Goal: Task Accomplishment & Management: Manage account settings

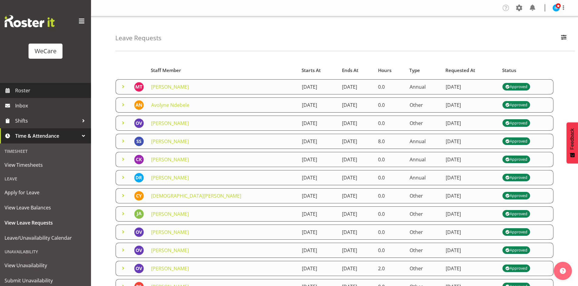
click at [54, 93] on span "Roster" at bounding box center [51, 90] width 73 height 9
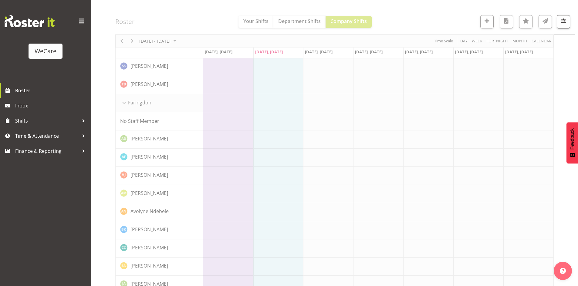
scroll to position [212, 0]
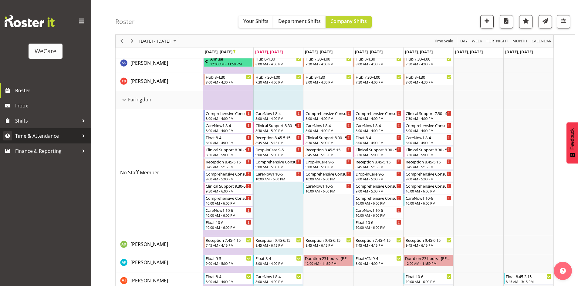
drag, startPoint x: 52, startPoint y: 142, endPoint x: 52, endPoint y: 138, distance: 3.7
click at [52, 142] on link "Time & Attendance" at bounding box center [45, 136] width 91 height 15
click at [52, 138] on span "Time & Attendance" at bounding box center [47, 136] width 64 height 9
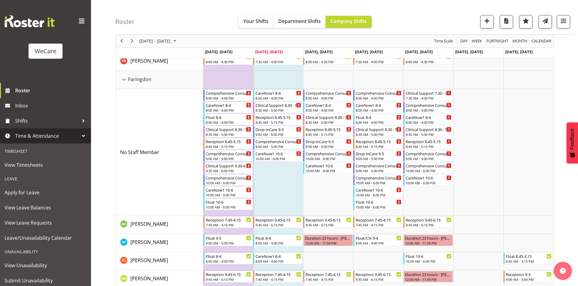
scroll to position [243, 0]
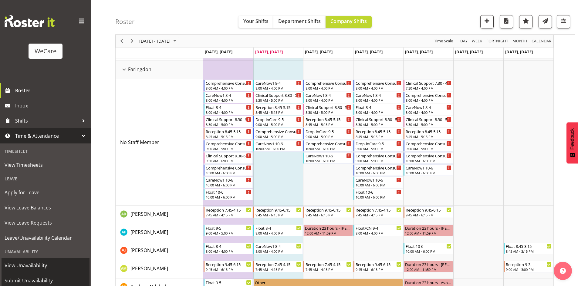
click at [43, 269] on span "View Unavailability" at bounding box center [46, 265] width 82 height 9
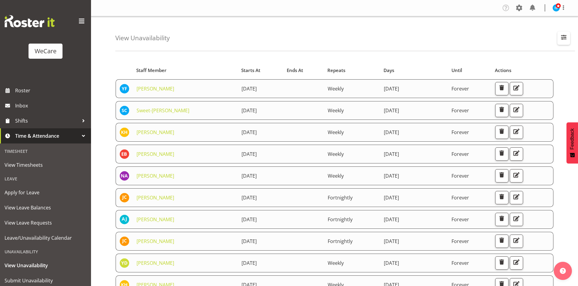
click at [569, 42] on button "button" at bounding box center [563, 38] width 13 height 13
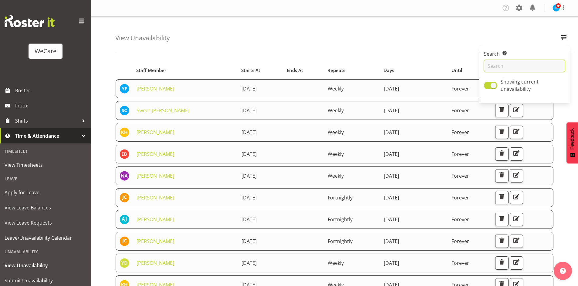
drag, startPoint x: 533, startPoint y: 62, endPoint x: 532, endPoint y: 66, distance: 4.3
click at [533, 62] on input "text" at bounding box center [524, 66] width 81 height 12
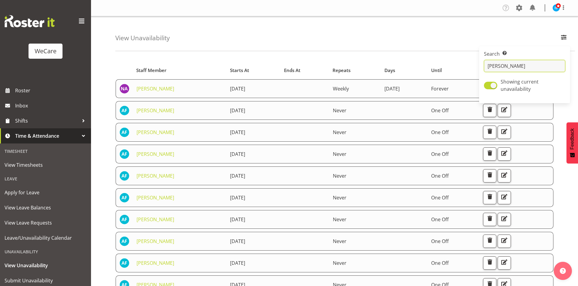
type input "[PERSON_NAME]"
click at [244, 34] on div "View Unavailability Search Search for a particular employee alex Showing curren…" at bounding box center [344, 33] width 459 height 35
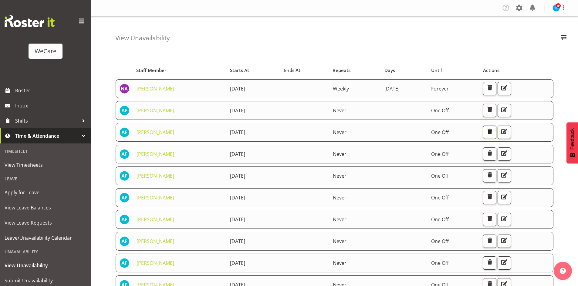
click at [493, 134] on span "button" at bounding box center [489, 132] width 8 height 8
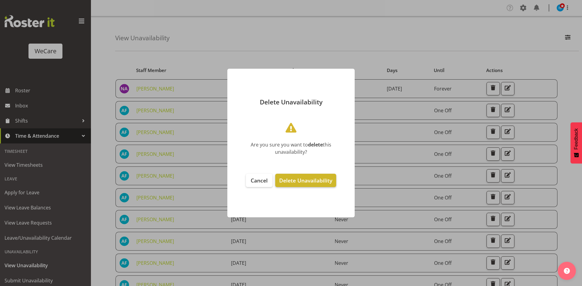
click at [326, 178] on span "Delete Unavailability" at bounding box center [305, 180] width 53 height 7
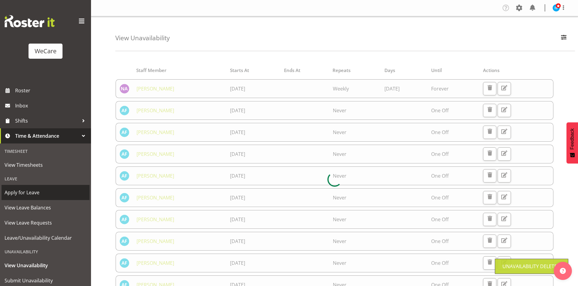
click at [32, 195] on span "Apply for Leave" at bounding box center [46, 192] width 82 height 9
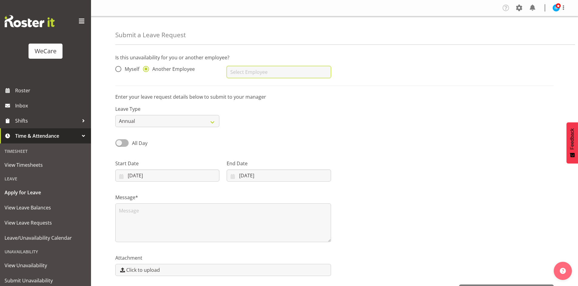
click at [255, 75] on input "text" at bounding box center [278, 72] width 104 height 12
type input "[PERSON_NAME]"
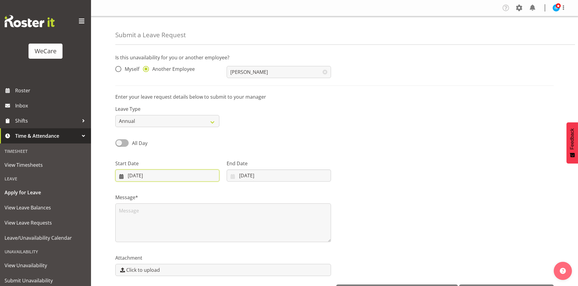
click at [142, 172] on input "23/09/2025" at bounding box center [167, 176] width 104 height 12
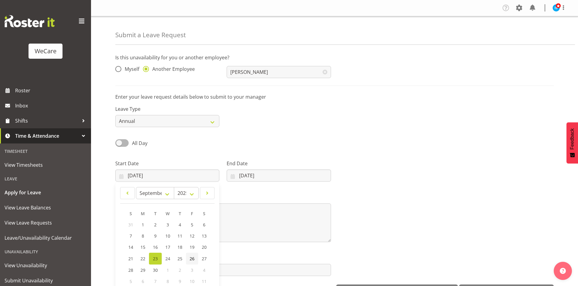
click at [192, 260] on span "26" at bounding box center [191, 259] width 5 height 6
type input "26/09/2025"
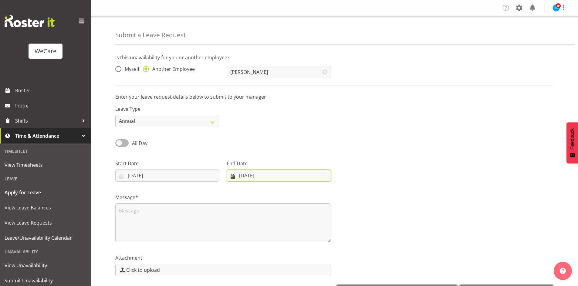
click at [267, 175] on input "23/09/2025" at bounding box center [278, 176] width 104 height 12
click at [300, 259] on span "26" at bounding box center [299, 259] width 5 height 6
type input "26/09/2025"
drag, startPoint x: 213, startPoint y: 248, endPoint x: 208, endPoint y: 210, distance: 37.6
click at [213, 247] on div "Attachment Click to upload" at bounding box center [223, 263] width 223 height 34
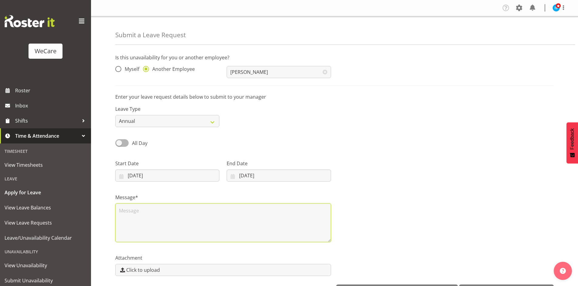
click at [194, 211] on textarea at bounding box center [223, 223] width 216 height 39
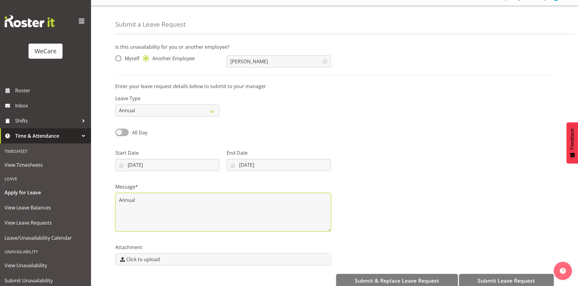
scroll to position [21, 0]
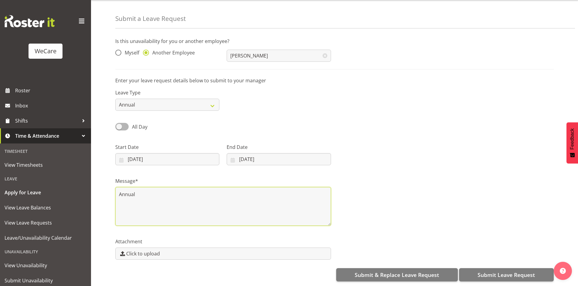
type textarea "Annual"
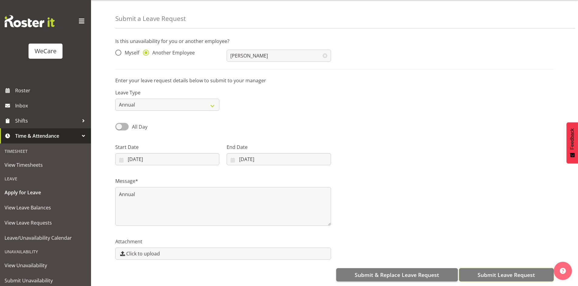
click at [484, 274] on span "Submit Leave Request" at bounding box center [505, 275] width 57 height 8
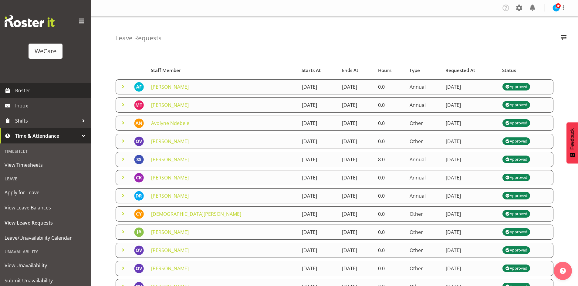
click at [30, 88] on span "Roster" at bounding box center [51, 90] width 73 height 9
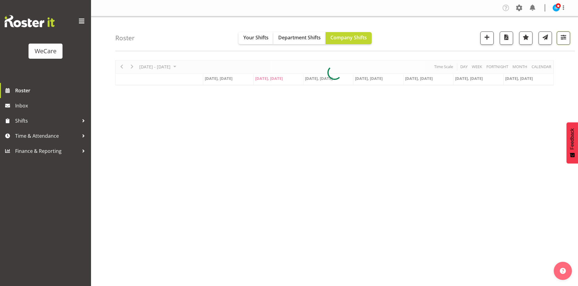
click at [565, 36] on span "button" at bounding box center [563, 37] width 8 height 8
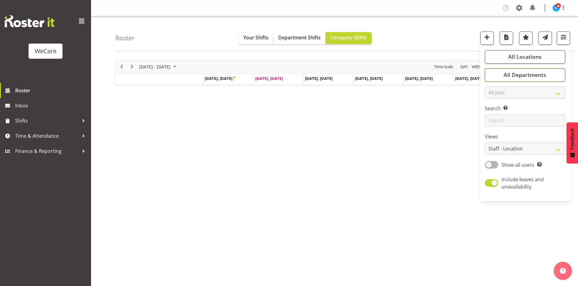
click at [540, 75] on span "All Departments" at bounding box center [524, 74] width 42 height 7
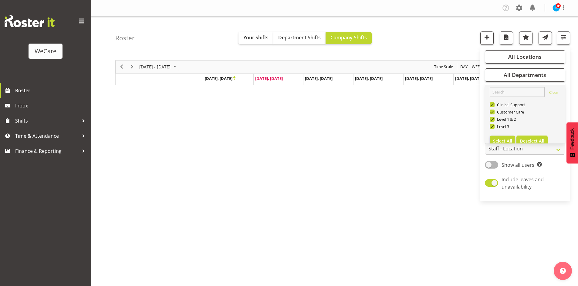
click at [538, 139] on span "Deselect All" at bounding box center [531, 141] width 25 height 6
checkbox input "false"
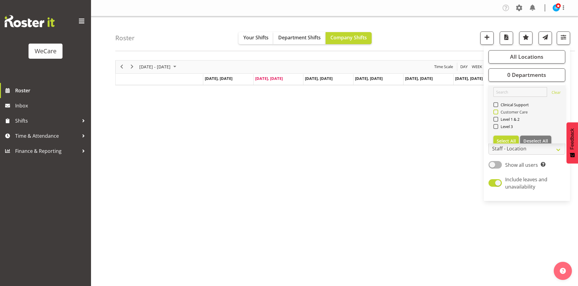
click at [508, 114] on span "Customer Care" at bounding box center [513, 112] width 30 height 5
click at [497, 114] on input "Customer Care" at bounding box center [495, 112] width 4 height 4
checkbox input "true"
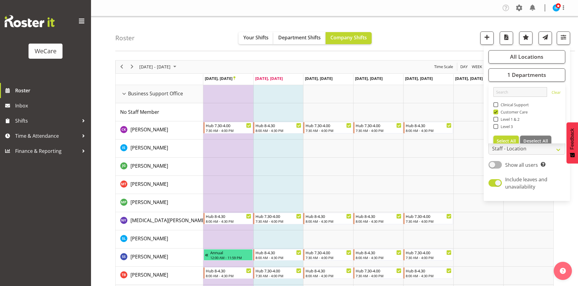
click at [498, 104] on span "Clinical Support" at bounding box center [513, 104] width 31 height 5
click at [497, 104] on input "Clinical Support" at bounding box center [495, 105] width 4 height 4
checkbox input "true"
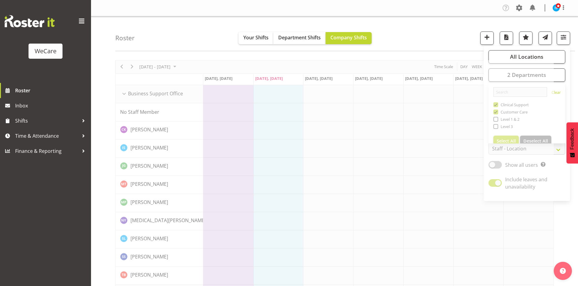
click at [360, 17] on div "Roster Your Shifts Department Shifts Company Shifts All Locations Clear Busines…" at bounding box center [344, 33] width 459 height 35
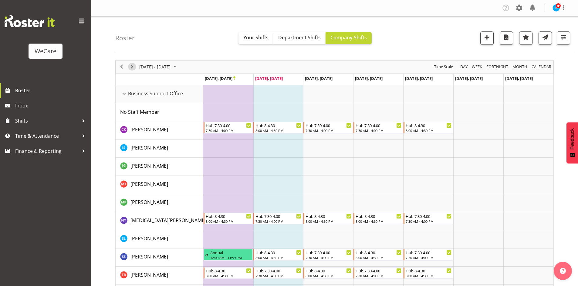
click at [131, 67] on span "Next" at bounding box center [131, 67] width 7 height 8
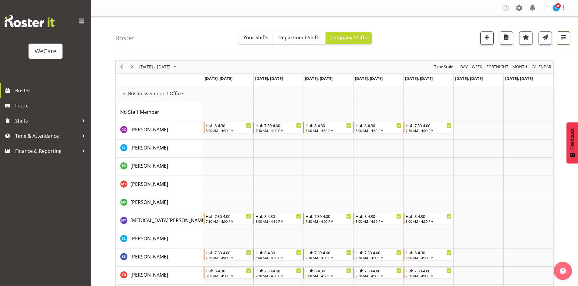
click at [565, 34] on span "button" at bounding box center [563, 37] width 8 height 8
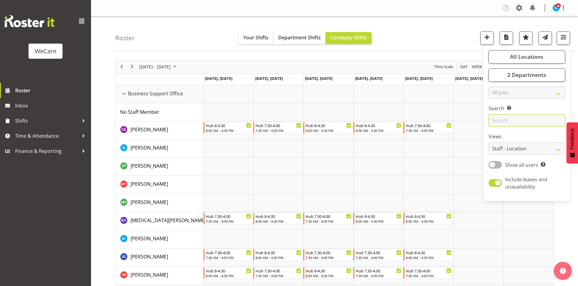
click at [518, 123] on input "text" at bounding box center [526, 121] width 77 height 12
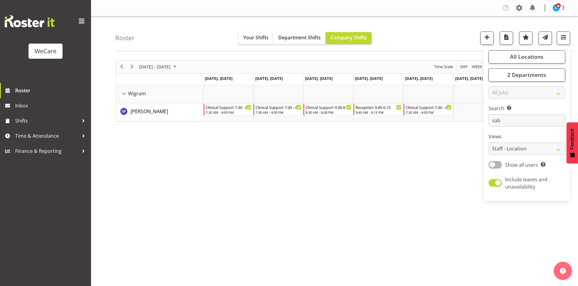
click at [177, 40] on div "Roster Your Shifts Department Shifts Company Shifts All Locations Clear Busines…" at bounding box center [344, 33] width 459 height 35
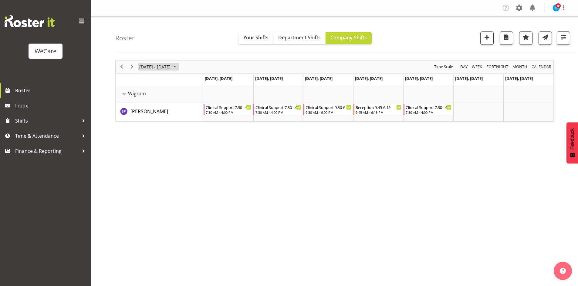
click at [166, 68] on span "Sep 29 - Oct 05, 2025" at bounding box center [155, 67] width 32 height 8
click at [205, 81] on span "next month" at bounding box center [203, 82] width 11 height 11
click at [185, 123] on span "17" at bounding box center [184, 123] width 9 height 9
click at [559, 37] on span "button" at bounding box center [563, 37] width 8 height 8
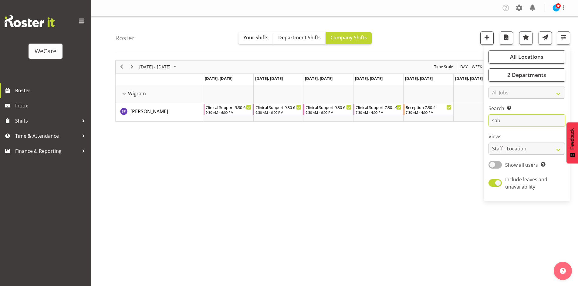
click at [517, 118] on input "sab" at bounding box center [526, 121] width 77 height 12
type input "s"
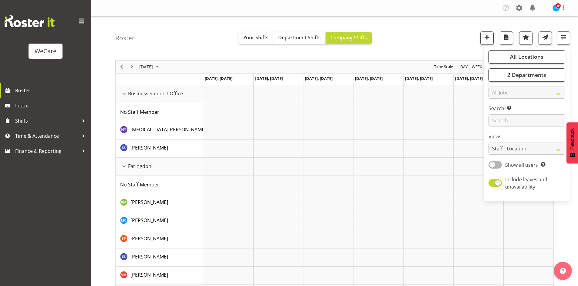
click at [437, 30] on div "Roster Your Shifts Department Shifts Company Shifts All Locations Clear Busines…" at bounding box center [344, 33] width 459 height 35
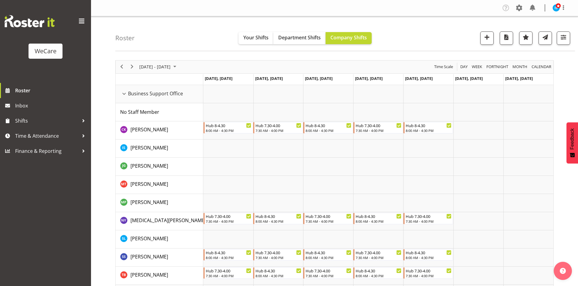
click at [166, 18] on div "Roster Your Shifts Department Shifts Company Shifts All Locations Clear Busines…" at bounding box center [344, 33] width 459 height 35
drag, startPoint x: 565, startPoint y: 39, endPoint x: 550, endPoint y: 49, distance: 18.1
click at [565, 39] on span "button" at bounding box center [563, 37] width 8 height 8
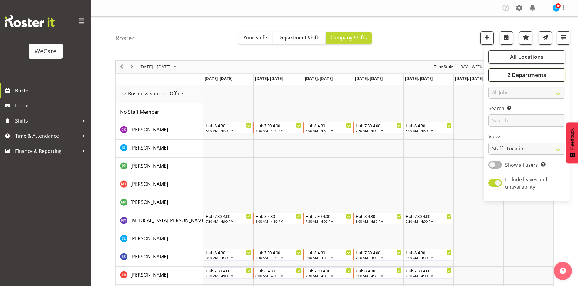
click at [521, 75] on span "2 Departments" at bounding box center [526, 74] width 39 height 7
click at [441, 29] on div "Roster Your Shifts Department Shifts Company Shifts All Locations Clear Busines…" at bounding box center [344, 33] width 459 height 35
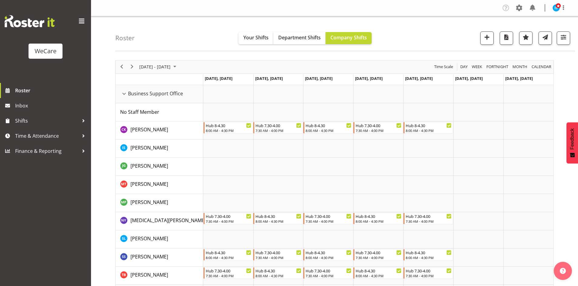
click at [135, 32] on div "Roster Your Shifts Department Shifts Company Shifts All Locations Clear Busines…" at bounding box center [344, 33] width 459 height 35
click at [558, 37] on button "button" at bounding box center [562, 38] width 13 height 13
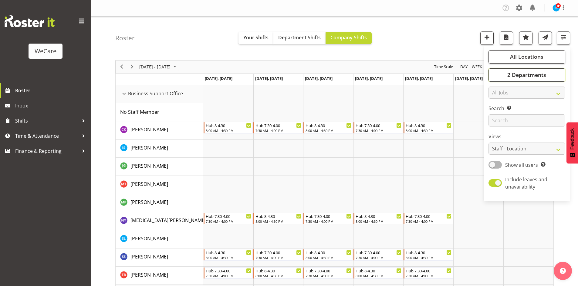
click at [541, 73] on span "2 Departments" at bounding box center [526, 74] width 39 height 7
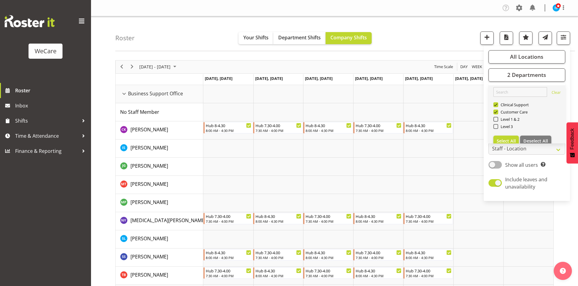
click at [537, 135] on link "Clear Clinical Support Customer Care Level 1 & 2 Level 3 Select All Deselect All" at bounding box center [526, 116] width 77 height 63
click at [538, 139] on span "Deselect All" at bounding box center [535, 141] width 25 height 6
checkbox input "false"
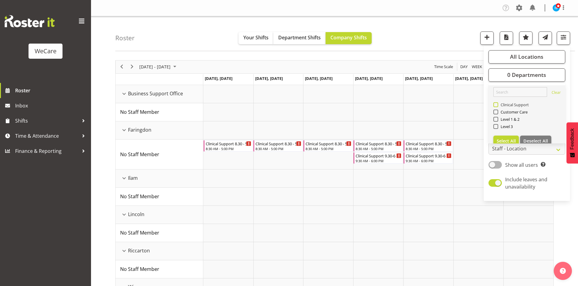
click at [509, 107] on span "Clinical Support" at bounding box center [513, 104] width 31 height 5
click at [497, 107] on input "Clinical Support" at bounding box center [495, 105] width 4 height 4
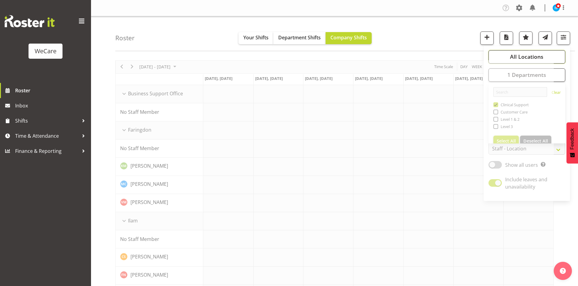
click at [541, 54] on span "All Locations" at bounding box center [526, 56] width 33 height 7
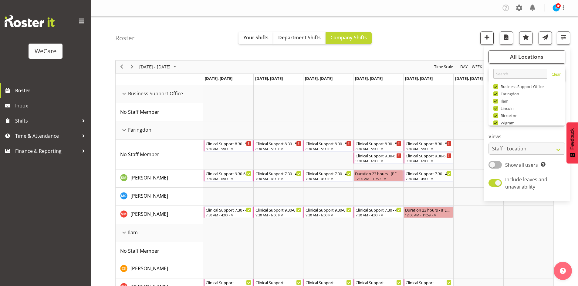
click at [433, 33] on div "Roster Your Shifts Department Shifts Company Shifts All Locations Clear Busines…" at bounding box center [344, 33] width 459 height 35
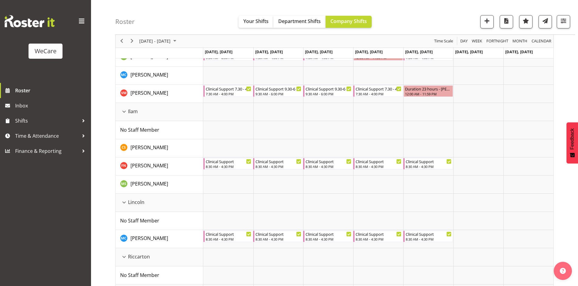
scroll to position [349, 0]
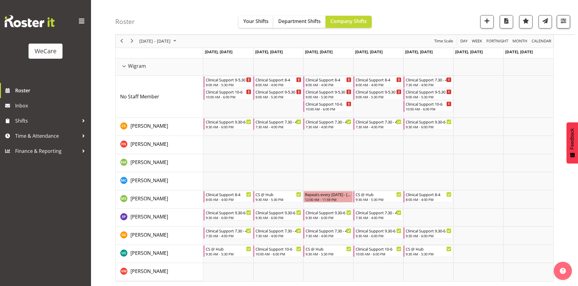
click at [568, 22] on div "Roster Your Shifts Department Shifts Company Shifts All Locations Clear Busines…" at bounding box center [344, 17] width 459 height 35
click at [564, 18] on span "button" at bounding box center [563, 21] width 8 height 8
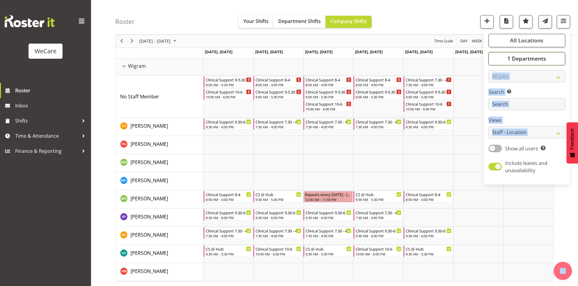
click at [519, 59] on span "1 Departments" at bounding box center [526, 58] width 39 height 7
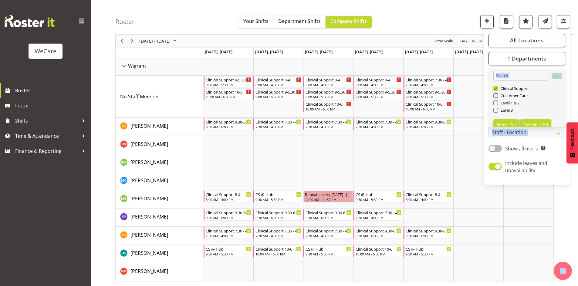
click at [543, 121] on button "Deselect All" at bounding box center [535, 124] width 31 height 11
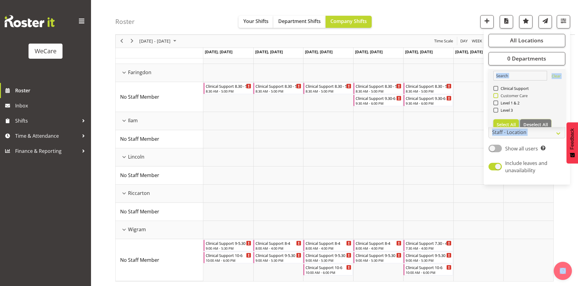
scroll to position [58, 0]
click at [504, 84] on link "Clear Clinical Support Customer Care Level 1 & 2 Level 3 Select All Deselect All" at bounding box center [526, 100] width 77 height 63
click at [503, 86] on span "Clinical Support" at bounding box center [513, 88] width 31 height 5
click at [497, 87] on input "Clinical Support" at bounding box center [495, 89] width 4 height 4
checkbox input "true"
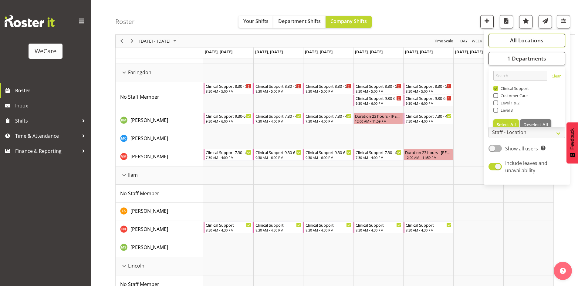
click at [522, 43] on span "All Locations" at bounding box center [526, 40] width 33 height 7
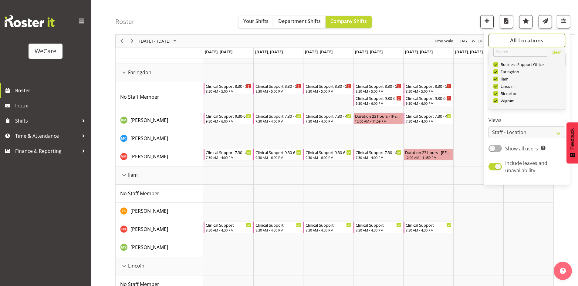
scroll to position [22, 0]
click at [540, 100] on span "Deselect All" at bounding box center [535, 99] width 25 height 6
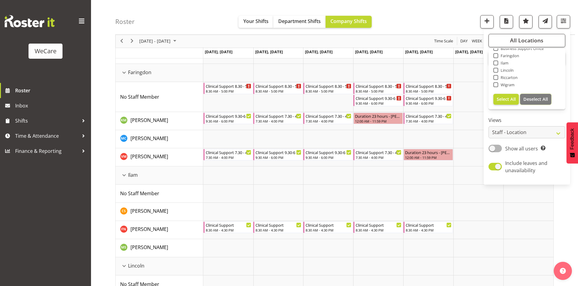
checkbox input "false"
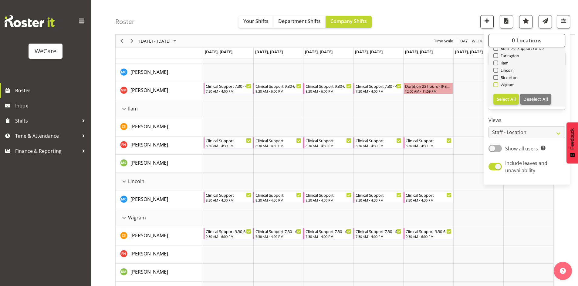
click at [503, 83] on span "Wigram" at bounding box center [506, 84] width 17 height 5
click at [497, 83] on input "Wigram" at bounding box center [495, 85] width 4 height 4
checkbox input "true"
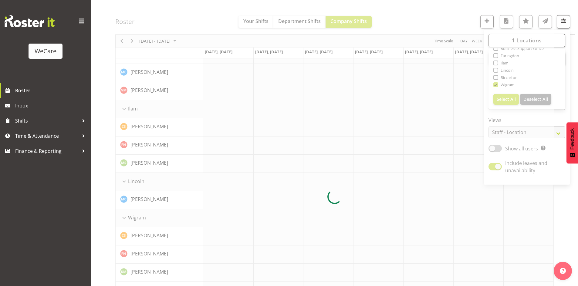
click at [441, 27] on div at bounding box center [334, 197] width 438 height 389
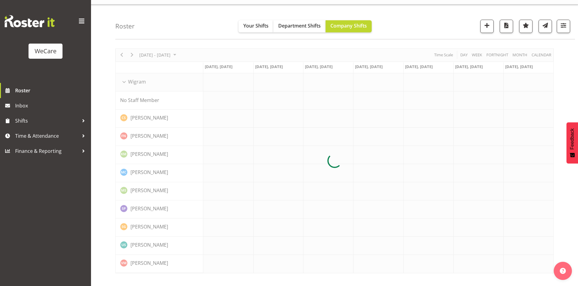
scroll to position [0, 0]
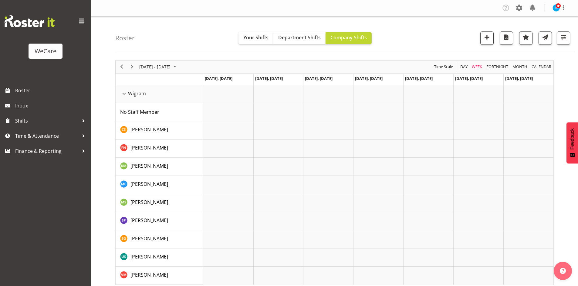
click at [149, 35] on div "Roster Your Shifts Department Shifts Company Shifts 1 Locations Clear Business …" at bounding box center [344, 33] width 459 height 35
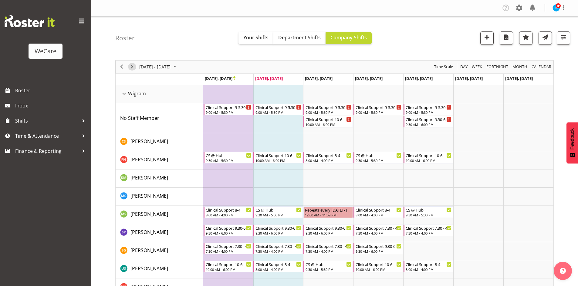
click at [135, 65] on span "Next" at bounding box center [131, 67] width 7 height 8
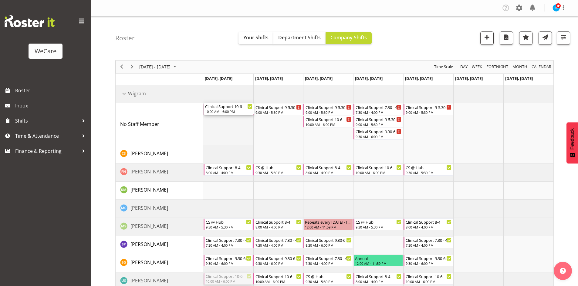
drag, startPoint x: 232, startPoint y: 280, endPoint x: 225, endPoint y: 128, distance: 151.8
click at [225, 128] on div "Clinical Support 9-5.30 9:00 AM - 5:30 PM Clinical Support 9-5.30 9:00 AM - 5:3…" at bounding box center [378, 197] width 350 height 224
drag, startPoint x: 278, startPoint y: 282, endPoint x: 276, endPoint y: 132, distance: 149.2
click at [276, 132] on div "Clinical Support 9-5.30 9:00 AM - 5:30 PM Clinical Support 10-6 10:00 AM - 6:00…" at bounding box center [378, 197] width 350 height 224
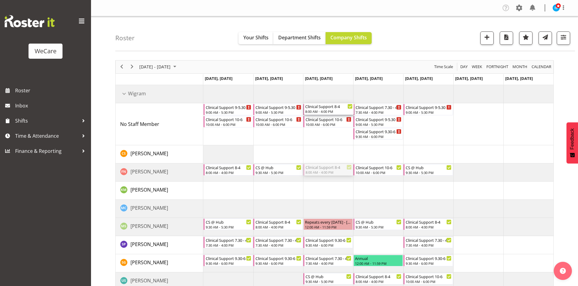
drag, startPoint x: 330, startPoint y: 167, endPoint x: 325, endPoint y: 139, distance: 29.0
click at [325, 139] on div "Clinical Support 9-5.30 9:00 AM - 5:30 PM Clinical Support 10-6 10:00 AM - 6:00…" at bounding box center [378, 197] width 350 height 224
drag, startPoint x: 333, startPoint y: 270, endPoint x: 332, endPoint y: 168, distance: 101.9
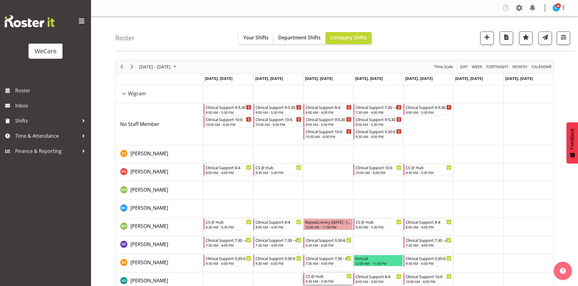
click at [330, 280] on div "9:30 AM - 5:30 PM" at bounding box center [328, 281] width 46 height 5
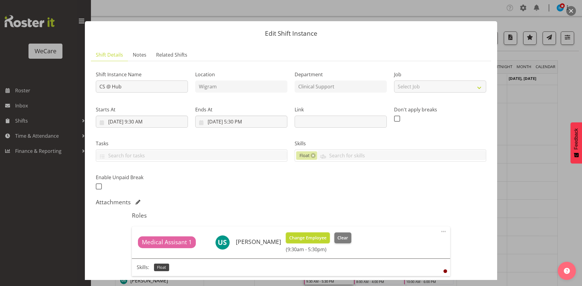
click at [319, 234] on button "Change Employee" at bounding box center [308, 238] width 44 height 11
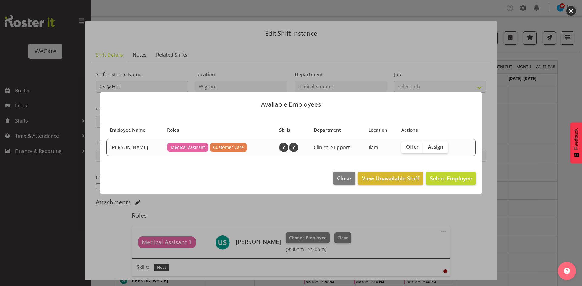
click at [448, 146] on div "Offer Assign" at bounding box center [431, 148] width 61 height 12
click at [436, 148] on span "Assign" at bounding box center [435, 147] width 15 height 6
click at [427, 148] on input "Assign" at bounding box center [425, 147] width 4 height 4
checkbox input "true"
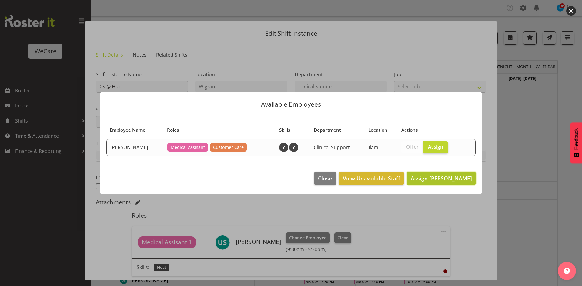
click at [441, 174] on button "Assign Firdous Naqvi" at bounding box center [441, 178] width 69 height 13
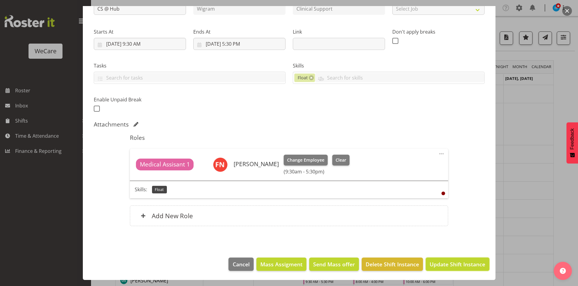
click at [450, 262] on span "Update Shift Instance" at bounding box center [456, 265] width 55 height 8
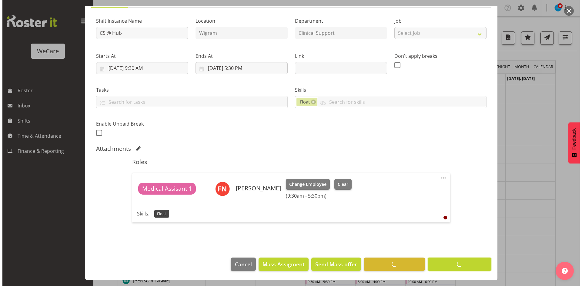
scroll to position [54, 0]
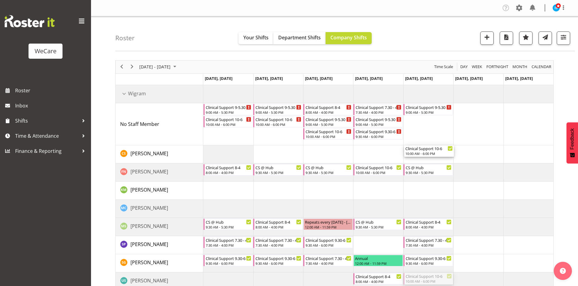
drag, startPoint x: 425, startPoint y: 276, endPoint x: 428, endPoint y: 117, distance: 158.9
click at [428, 117] on div "Clinical Support 9-5.30 9:00 AM - 5:30 PM Clinical Support 10-6 10:00 AM - 6:00…" at bounding box center [378, 197] width 350 height 224
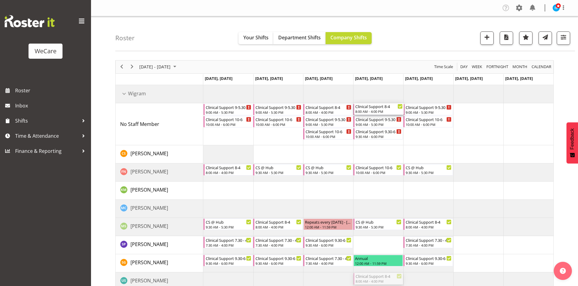
drag, startPoint x: 377, startPoint y: 281, endPoint x: 384, endPoint y: 142, distance: 138.7
click at [384, 142] on div "Clinical Support 9-5.30 9:00 AM - 5:30 PM Clinical Support 10-6 10:00 AM - 6:00…" at bounding box center [378, 197] width 350 height 224
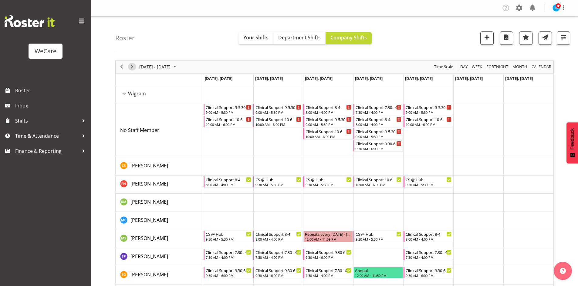
click at [131, 66] on span "Next" at bounding box center [131, 67] width 7 height 8
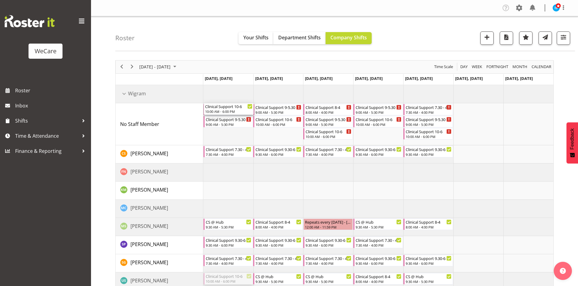
drag, startPoint x: 224, startPoint y: 276, endPoint x: 236, endPoint y: 119, distance: 158.1
click at [236, 119] on div "Clinical Support 8-4 8:00 AM - 4:00 PM Clinical Support 9-5.30 9:00 AM - 5:30 P…" at bounding box center [378, 197] width 350 height 224
drag, startPoint x: 235, startPoint y: 151, endPoint x: 231, endPoint y: 122, distance: 29.4
click at [231, 122] on div "Clinical Support 8-4 8:00 AM - 4:00 PM Clinical Support 9-5.30 9:00 AM - 5:30 P…" at bounding box center [378, 197] width 350 height 224
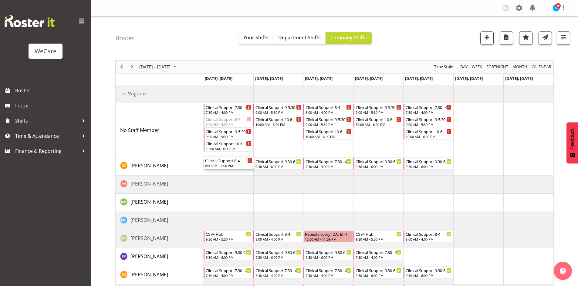
drag, startPoint x: 230, startPoint y: 121, endPoint x: 235, endPoint y: 160, distance: 39.1
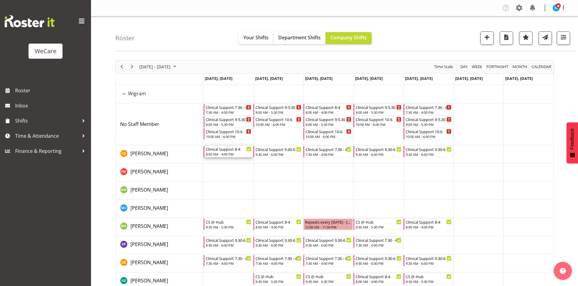
click at [227, 155] on div "8:00 AM - 4:00 PM" at bounding box center [229, 154] width 46 height 5
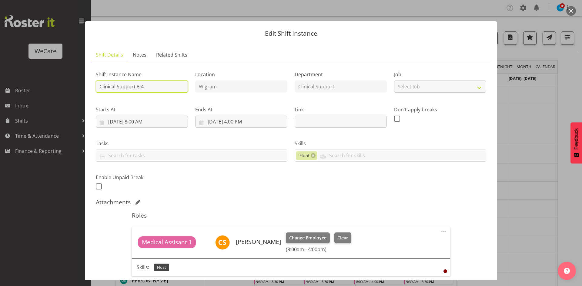
click at [139, 87] on input "Clinical Support 8-4" at bounding box center [142, 87] width 92 height 12
type input "Clinical Support 8.30-5"
click at [143, 124] on input "10/6/2025, 8:00 AM" at bounding box center [142, 122] width 92 height 12
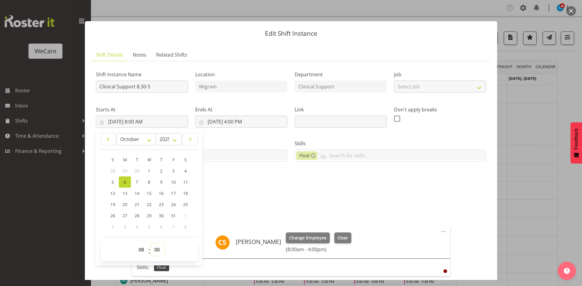
drag, startPoint x: 157, startPoint y: 254, endPoint x: 155, endPoint y: 245, distance: 9.5
click at [157, 254] on select "00 01 02 03 04 05 06 07 08 09 10 11 12 13 14 15 16 17 18 19 20 21 22 23 24 25 2…" at bounding box center [158, 250] width 14 height 12
select select "30"
click at [241, 120] on input "10/6/2025, 4:00 PM" at bounding box center [241, 122] width 92 height 12
type input "10/6/2025, 8:30 AM"
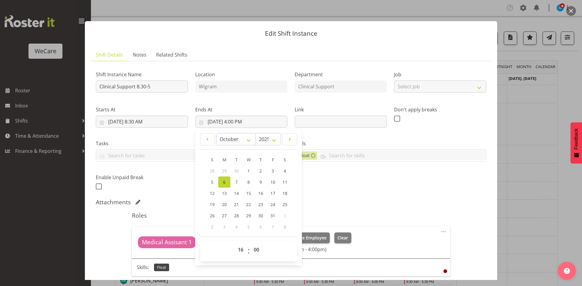
click at [237, 256] on span "00 01 02 03 04 05 06 07 08 09 10 11 12 13 14 15 16 17 18 19 20 21 22 23" at bounding box center [242, 251] width 14 height 15
click at [238, 253] on select "00 01 02 03 04 05 06 07 08 09 10 11 12 13 14 15 16 17 18 19 20 21 22 23" at bounding box center [242, 250] width 14 height 12
select select "17"
click at [331, 182] on div "Shift Instance Name Clinical Support 8.30-5 Location Wigram Department Clinical…" at bounding box center [291, 128] width 398 height 133
type input "10/6/2025, 5:00 PM"
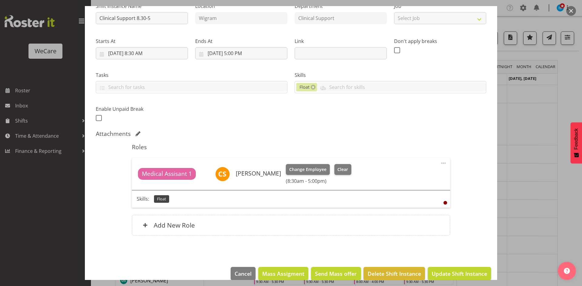
scroll to position [78, 0]
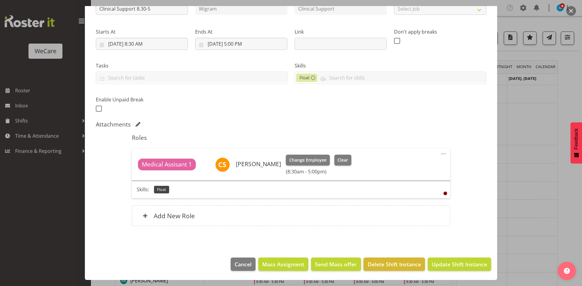
click at [461, 257] on footer "Cancel Mass Assigment Send Mass offer Delete Shift Instance Update Shift Instan…" at bounding box center [291, 266] width 412 height 28
click at [459, 262] on span "Update Shift Instance" at bounding box center [459, 265] width 55 height 8
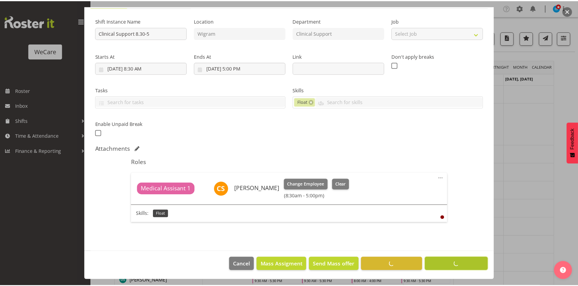
scroll to position [54, 0]
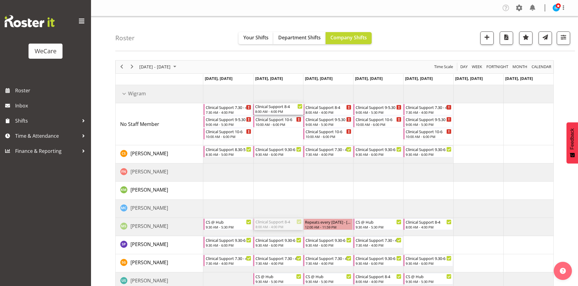
drag, startPoint x: 283, startPoint y: 228, endPoint x: 273, endPoint y: 136, distance: 92.7
click at [273, 136] on div "Clinical Support 7.30 - 4 7:30 AM - 4:00 PM Clinical Support 9-5.30 9:00 AM - 5…" at bounding box center [378, 197] width 350 height 224
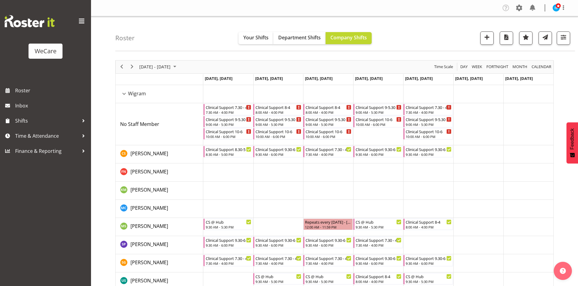
click at [275, 280] on div "9:30 AM - 5:30 PM" at bounding box center [278, 282] width 46 height 5
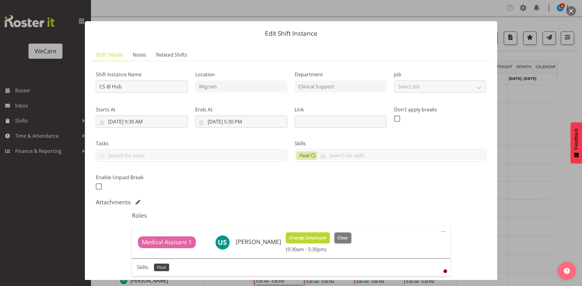
click at [321, 237] on span "Change Employee" at bounding box center [307, 238] width 37 height 7
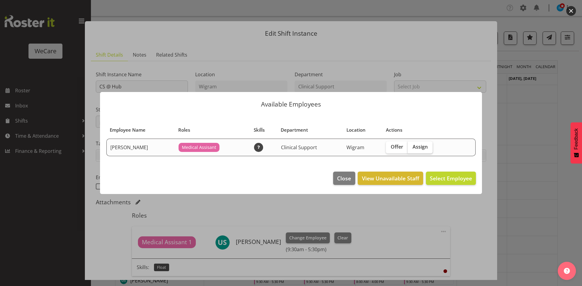
click at [425, 148] on span "Assign" at bounding box center [420, 147] width 15 height 6
click at [412, 148] on input "Assign" at bounding box center [410, 147] width 4 height 4
checkbox input "true"
click at [435, 169] on footer "Close View Unavailable Staff Assign Mehreen Sardar" at bounding box center [291, 180] width 382 height 28
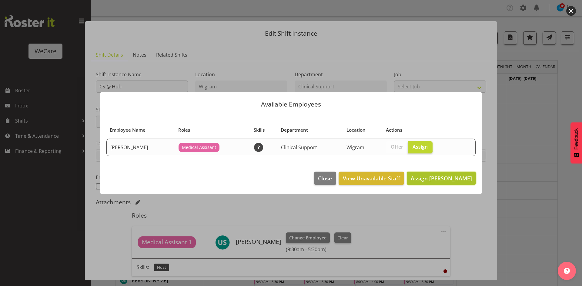
click at [437, 177] on span "Assign Mehreen Sardar" at bounding box center [441, 178] width 61 height 7
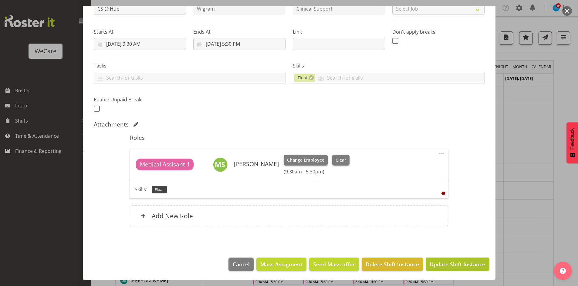
click at [452, 260] on button "Update Shift Instance" at bounding box center [456, 264] width 63 height 13
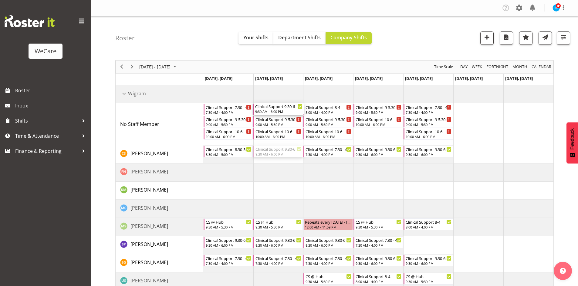
drag, startPoint x: 289, startPoint y: 156, endPoint x: 288, endPoint y: 136, distance: 20.3
click at [288, 136] on div "Clinical Support 7.30 - 4 7:30 AM - 4:00 PM Clinical Support 9-5.30 9:00 AM - 5…" at bounding box center [378, 197] width 350 height 224
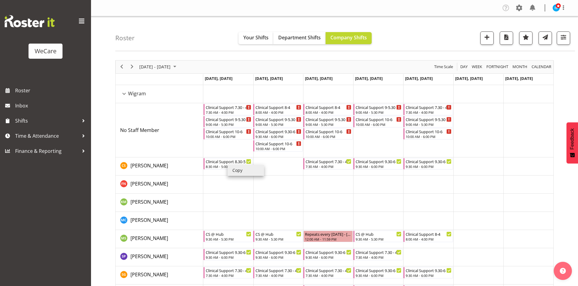
click at [236, 171] on li "Copy" at bounding box center [245, 170] width 36 height 11
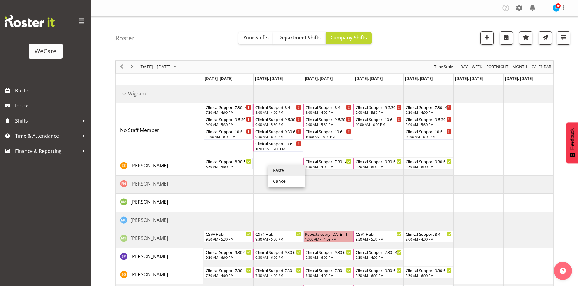
click at [273, 167] on li "Paste" at bounding box center [286, 170] width 36 height 11
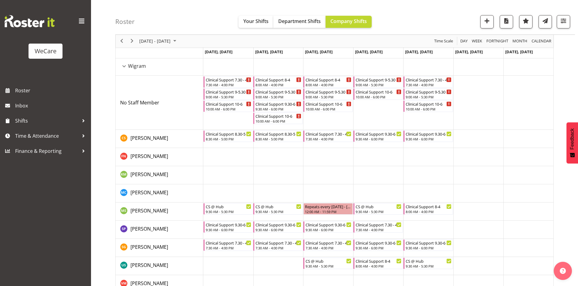
scroll to position [40, 0]
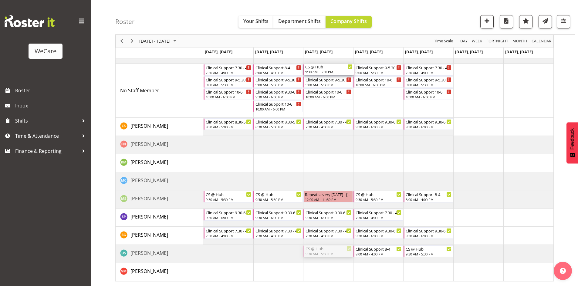
drag, startPoint x: 333, startPoint y: 252, endPoint x: 327, endPoint y: 99, distance: 153.2
click at [327, 99] on div "Clinical Support 7.30 - 4 7:30 AM - 4:00 PM Clinical Support 9-5.30 9:00 AM - 5…" at bounding box center [378, 163] width 350 height 236
drag, startPoint x: 336, startPoint y: 233, endPoint x: 336, endPoint y: 103, distance: 130.4
click at [336, 103] on div "Clinical Support 7.30 - 4 7:30 AM - 4:00 PM Clinical Support 9-5.30 9:00 AM - 5…" at bounding box center [378, 163] width 350 height 236
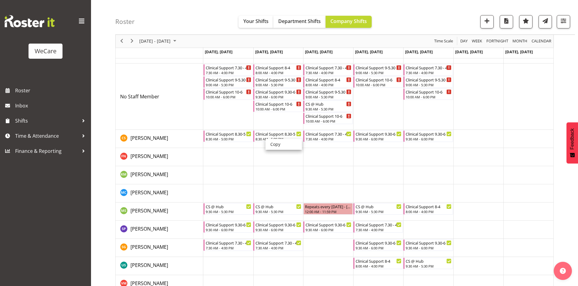
click at [271, 144] on li "Copy" at bounding box center [283, 144] width 36 height 11
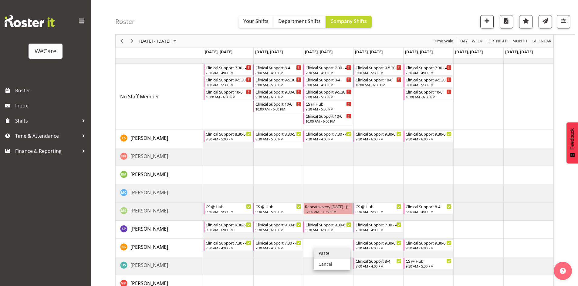
click at [321, 254] on li "Paste" at bounding box center [331, 253] width 36 height 11
drag, startPoint x: 382, startPoint y: 134, endPoint x: 375, endPoint y: 89, distance: 45.5
click at [375, 89] on div "Clinical Support 7.30 - 4 7:30 AM - 4:00 PM Clinical Support 9-5.30 9:00 AM - 5…" at bounding box center [378, 169] width 350 height 248
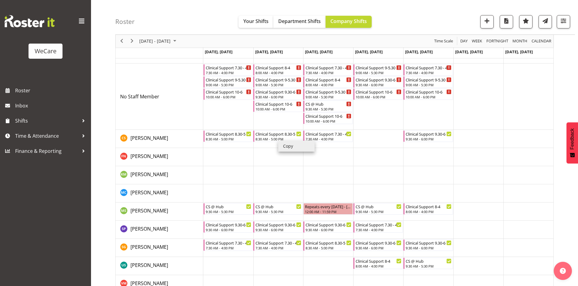
click at [288, 145] on li "Copy" at bounding box center [296, 146] width 36 height 11
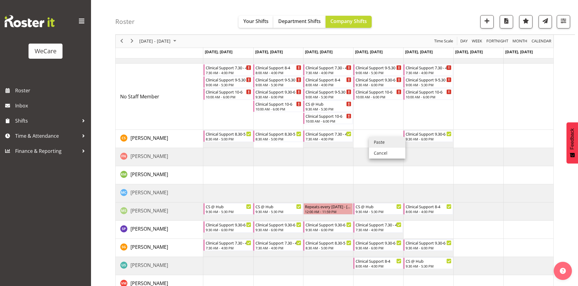
click at [380, 138] on li "Paste" at bounding box center [387, 142] width 36 height 11
drag, startPoint x: 427, startPoint y: 125, endPoint x: 427, endPoint y: 97, distance: 27.9
click at [427, 97] on div "Clinical Support 7.30 - 4 7:30 AM - 4:00 PM Clinical Support 9-5.30 9:00 AM - 5…" at bounding box center [378, 169] width 350 height 248
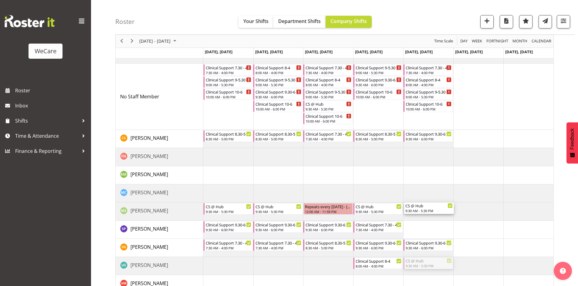
drag, startPoint x: 426, startPoint y: 266, endPoint x: 429, endPoint y: 209, distance: 56.7
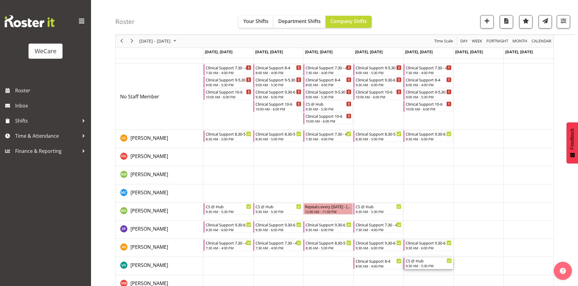
click at [419, 267] on div "9:30 AM - 5:30 PM" at bounding box center [428, 266] width 46 height 5
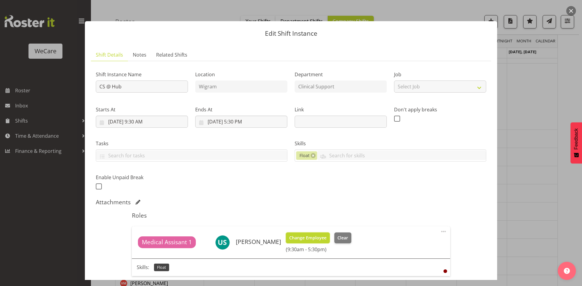
click at [303, 236] on span "Change Employee" at bounding box center [307, 238] width 37 height 7
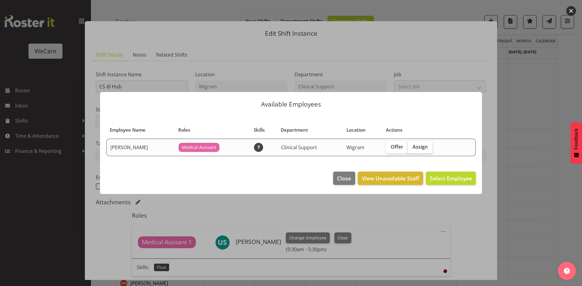
click at [414, 148] on span "Assign" at bounding box center [420, 147] width 15 height 6
click at [412, 148] on input "Assign" at bounding box center [410, 147] width 4 height 4
checkbox input "true"
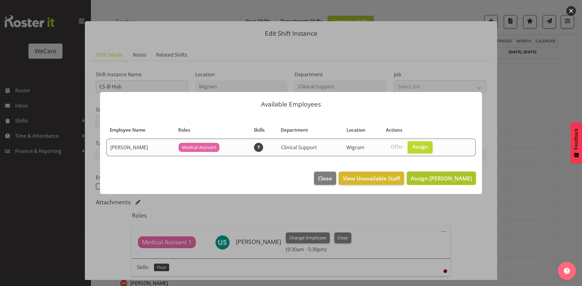
click at [433, 179] on span "Assign Mehreen Sardar" at bounding box center [441, 178] width 61 height 7
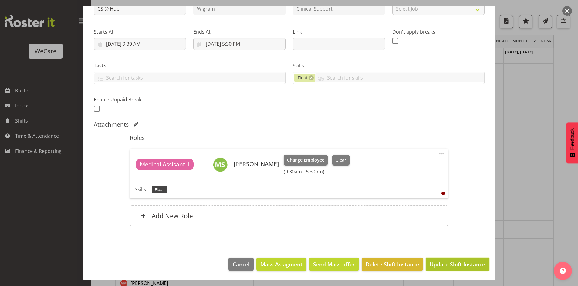
click at [457, 263] on span "Update Shift Instance" at bounding box center [456, 265] width 55 height 8
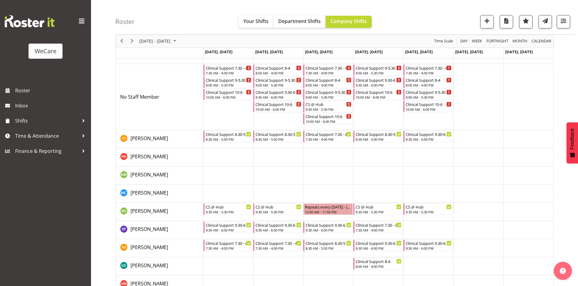
scroll to position [52, 0]
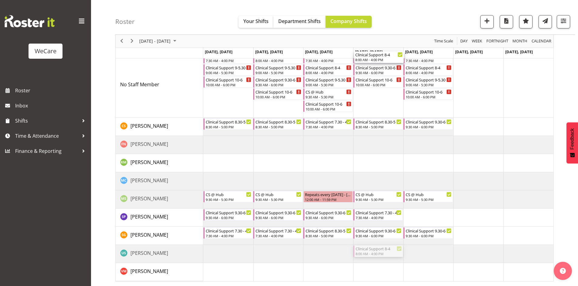
drag, startPoint x: 385, startPoint y: 256, endPoint x: 393, endPoint y: 99, distance: 157.0
click at [393, 99] on div "Clinical Support 7.30 - 4 7:30 AM - 4:00 PM Clinical Support 9-5.30 9:00 AM - 5…" at bounding box center [378, 157] width 350 height 248
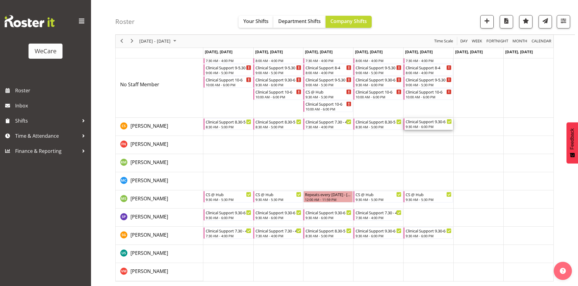
drag, startPoint x: 438, startPoint y: 123, endPoint x: 440, endPoint y: 104, distance: 19.8
click at [440, 104] on div "Clinical Support 7.30 - 4 7:30 AM - 4:00 PM Clinical Support 9-5.30 9:00 AM - 5…" at bounding box center [378, 157] width 350 height 248
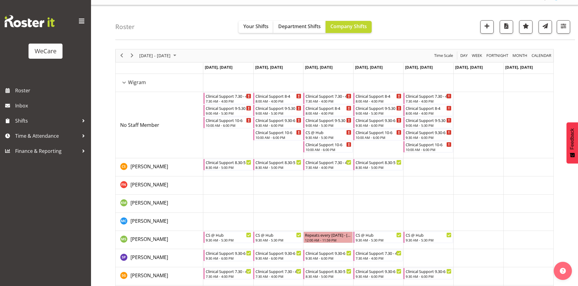
scroll to position [0, 0]
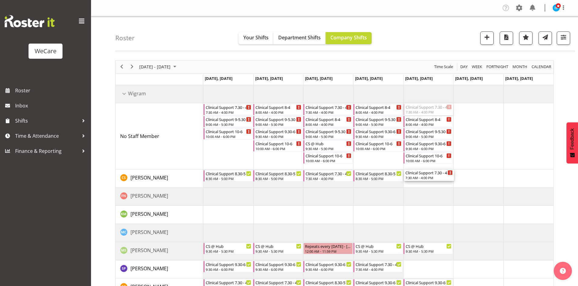
drag, startPoint x: 433, startPoint y: 110, endPoint x: 435, endPoint y: 179, distance: 69.5
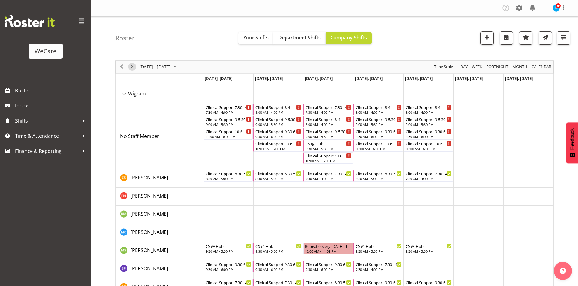
click at [134, 66] on span "Next" at bounding box center [131, 67] width 7 height 8
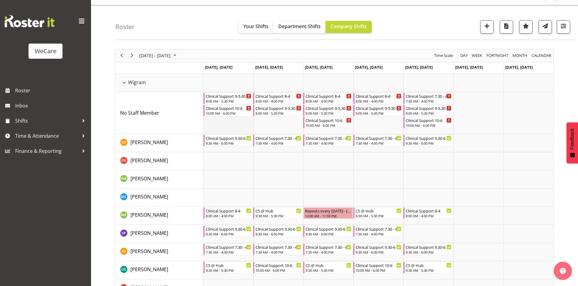
scroll to position [28, 0]
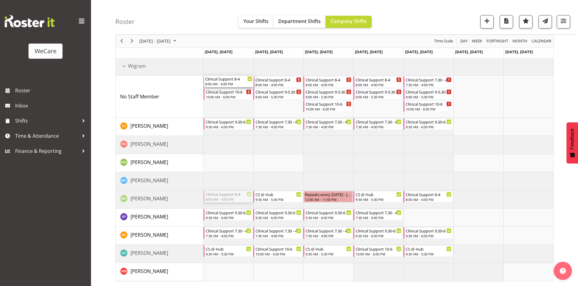
drag, startPoint x: 225, startPoint y: 195, endPoint x: 227, endPoint y: 109, distance: 85.5
click at [227, 109] on div "Clinical Support 9-5.30 9:00 AM - 5:30 PM Clinical Support 10-6 10:00 AM - 6:00…" at bounding box center [378, 170] width 350 height 224
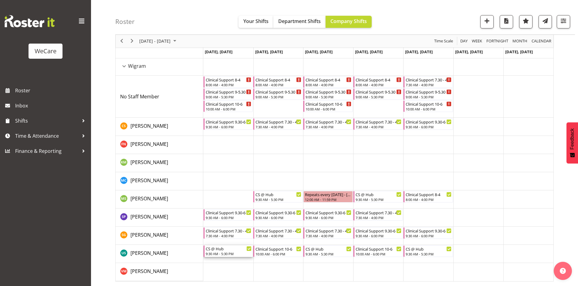
click at [223, 254] on div "9:30 AM - 5:30 PM" at bounding box center [229, 254] width 46 height 5
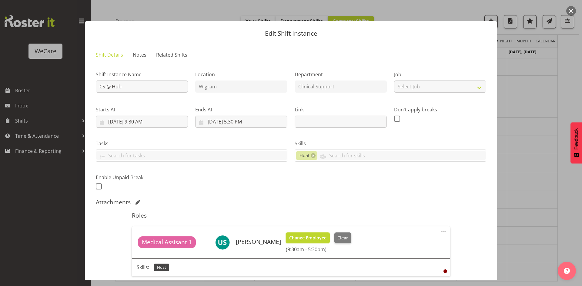
click at [312, 236] on span "Change Employee" at bounding box center [307, 238] width 37 height 7
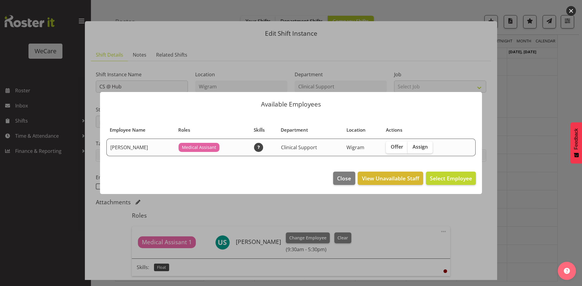
click at [417, 146] on span "Assign" at bounding box center [420, 147] width 15 height 6
click at [412, 146] on input "Assign" at bounding box center [410, 147] width 4 height 4
checkbox input "true"
drag, startPoint x: 451, startPoint y: 186, endPoint x: 445, endPoint y: 181, distance: 8.0
click at [451, 186] on footer "Close View Unavailable Staff Assign Mehreen Sardar" at bounding box center [291, 180] width 382 height 28
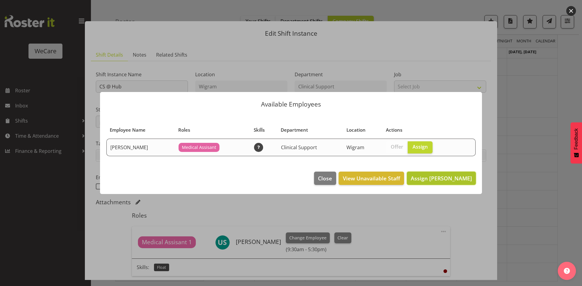
click at [444, 179] on span "Assign Mehreen Sardar" at bounding box center [441, 178] width 61 height 7
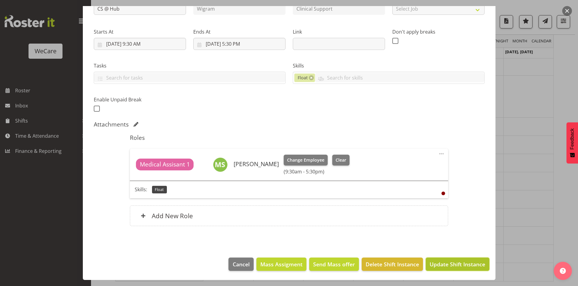
click at [456, 266] on span "Update Shift Instance" at bounding box center [456, 265] width 55 height 8
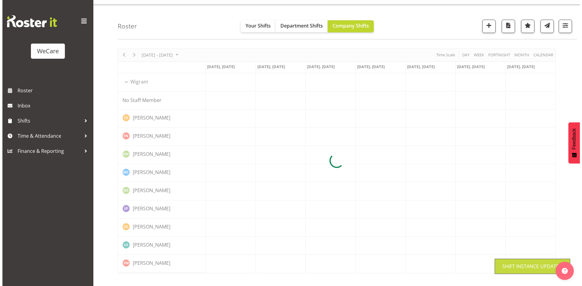
scroll to position [12, 0]
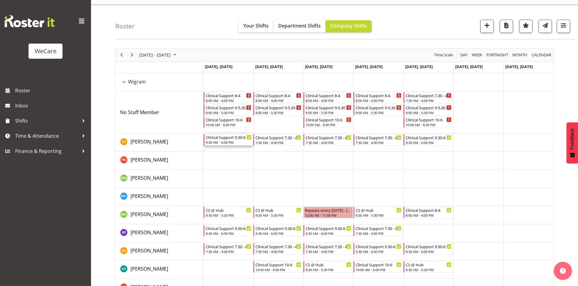
click at [236, 137] on div "Clinical Support 9.30-6" at bounding box center [229, 137] width 46 height 6
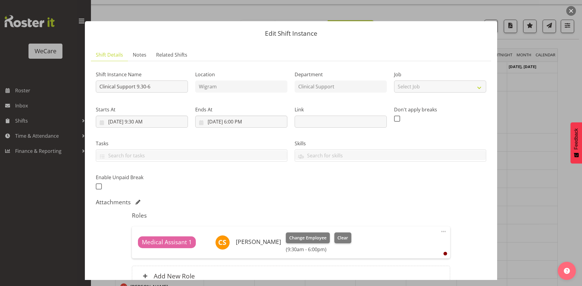
click at [520, 136] on div at bounding box center [291, 143] width 582 height 286
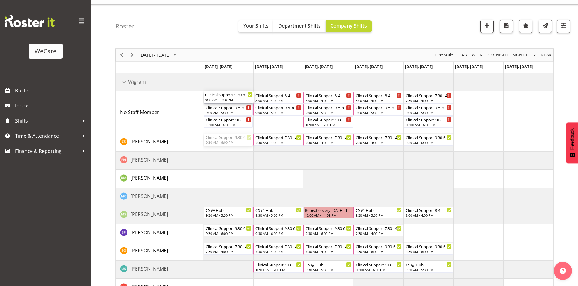
drag, startPoint x: 243, startPoint y: 137, endPoint x: 247, endPoint y: 116, distance: 21.5
click at [247, 116] on div "Clinical Support 8-4 8:00 AM - 4:00 PM Clinical Support 9-5.30 9:00 AM - 5:30 P…" at bounding box center [378, 185] width 350 height 224
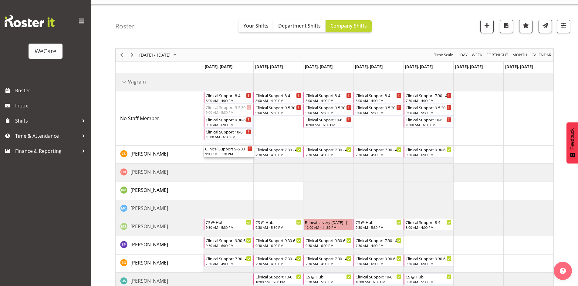
drag, startPoint x: 225, startPoint y: 109, endPoint x: 228, endPoint y: 148, distance: 39.0
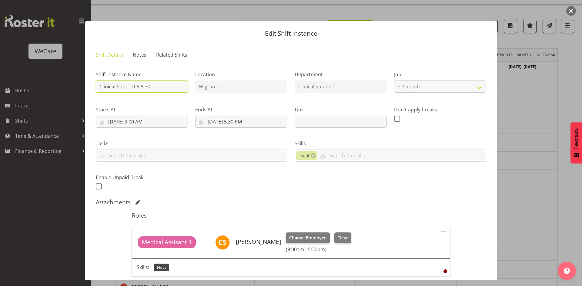
click at [165, 84] on input "Clinical Support 9-5.30" at bounding box center [142, 87] width 92 height 12
type input "Clinical Support 8.30-5"
click at [144, 117] on input "10/13/2025, 9:00 AM" at bounding box center [142, 122] width 92 height 12
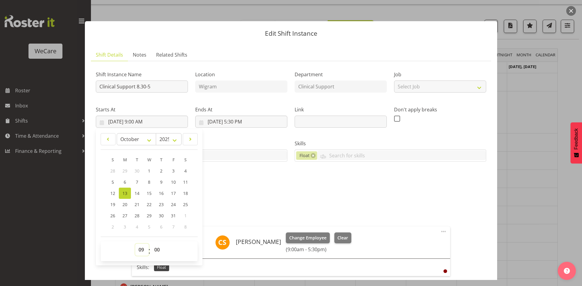
drag, startPoint x: 139, startPoint y: 246, endPoint x: 130, endPoint y: 241, distance: 9.5
click at [139, 246] on select "00 01 02 03 04 05 06 07 08 09 10 11 12 13 14 15 16 17 18 19 20 21 22 23" at bounding box center [142, 250] width 14 height 12
select select "8"
click at [135, 244] on select "00 01 02 03 04 05 06 07 08 09 10 11 12 13 14 15 16 17 18 19 20 21 22 23" at bounding box center [142, 250] width 14 height 12
type input "10/13/2025, 8:00 AM"
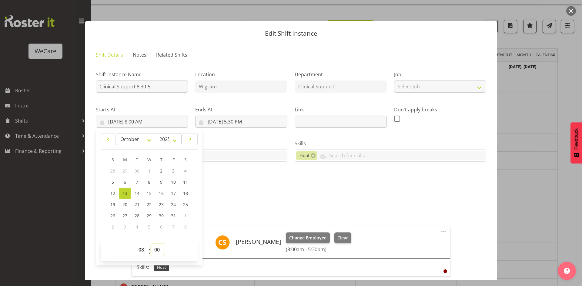
select select "30"
type input "10/13/2025, 8:30 AM"
click at [237, 120] on input "10/13/2025, 5:30 PM" at bounding box center [241, 122] width 92 height 12
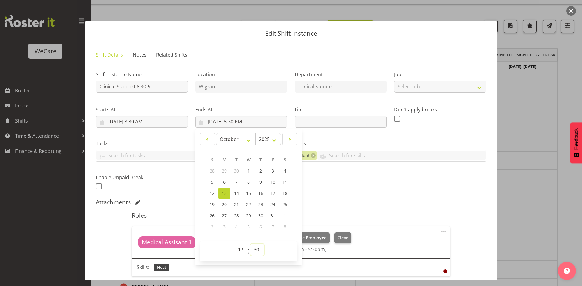
click at [258, 251] on select "00 01 02 03 04 05 06 07 08 09 10 11 12 13 14 15 16 17 18 19 20 21 22 23 24 25 2…" at bounding box center [257, 250] width 14 height 12
select select "0"
click at [330, 213] on h5 "Roles" at bounding box center [291, 215] width 318 height 7
type input "10/13/2025, 5:00 PM"
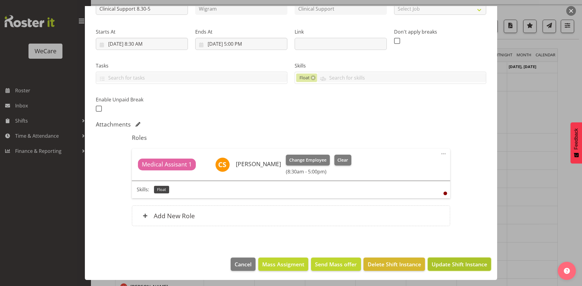
click at [440, 261] on span "Update Shift Instance" at bounding box center [459, 265] width 55 height 8
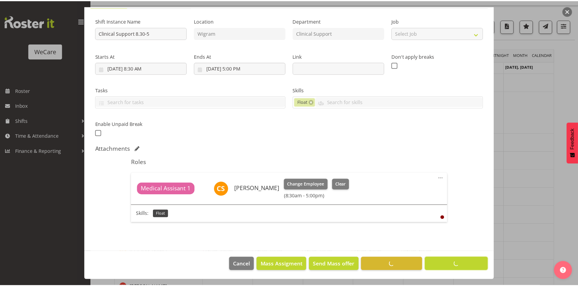
scroll to position [54, 0]
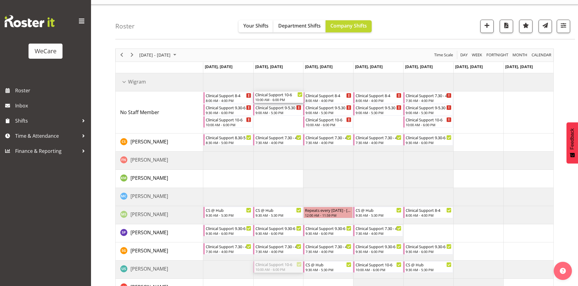
drag, startPoint x: 277, startPoint y: 268, endPoint x: 273, endPoint y: 111, distance: 156.8
click at [273, 111] on div "Clinical Support 8-4 8:00 AM - 4:00 PM Clinical Support 9.30-6 9:30 AM - 6:00 P…" at bounding box center [378, 185] width 350 height 224
drag, startPoint x: 285, startPoint y: 246, endPoint x: 282, endPoint y: 119, distance: 128.0
click at [282, 119] on div "Clinical Support 8-4 8:00 AM - 4:00 PM Clinical Support 9.30-6 9:30 AM - 6:00 P…" at bounding box center [378, 185] width 350 height 224
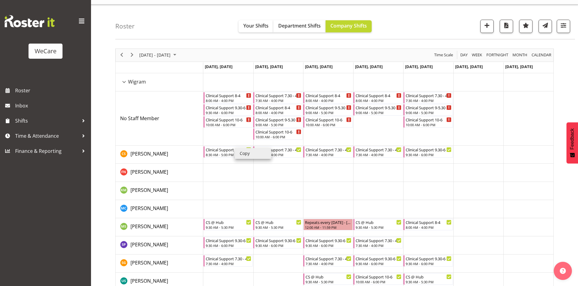
click at [243, 153] on li "Copy" at bounding box center [253, 153] width 36 height 11
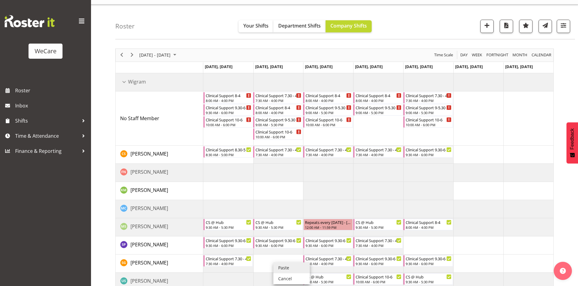
click at [281, 264] on li "Paste" at bounding box center [291, 268] width 36 height 11
drag, startPoint x: 321, startPoint y: 279, endPoint x: 328, endPoint y: 104, distance: 175.4
click at [328, 104] on div "Clinical Support 8-4 8:00 AM - 4:00 PM Clinical Support 9.30-6 9:30 AM - 6:00 P…" at bounding box center [378, 191] width 350 height 236
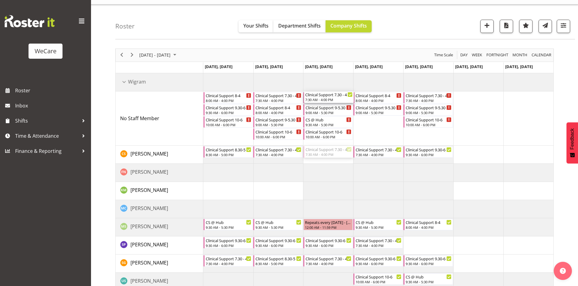
drag, startPoint x: 336, startPoint y: 152, endPoint x: 334, endPoint y: 117, distance: 34.3
click at [334, 117] on div "Clinical Support 8-4 8:00 AM - 4:00 PM Clinical Support 9.30-6 9:30 AM - 6:00 P…" at bounding box center [378, 191] width 350 height 236
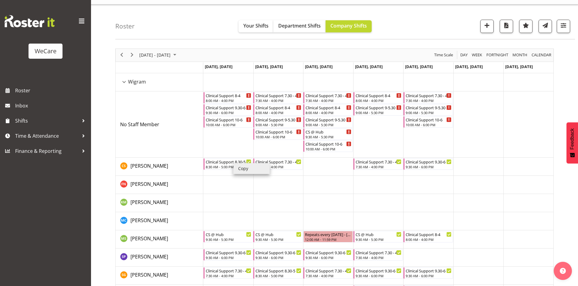
click at [242, 168] on li "Copy" at bounding box center [251, 168] width 36 height 11
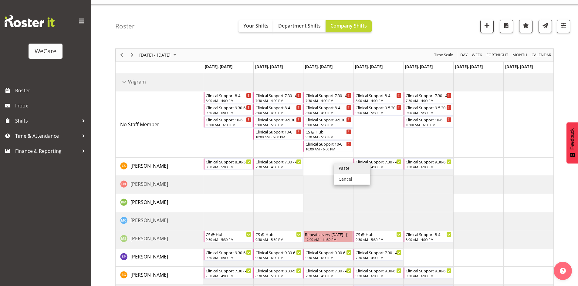
click at [340, 166] on li "Paste" at bounding box center [351, 168] width 36 height 11
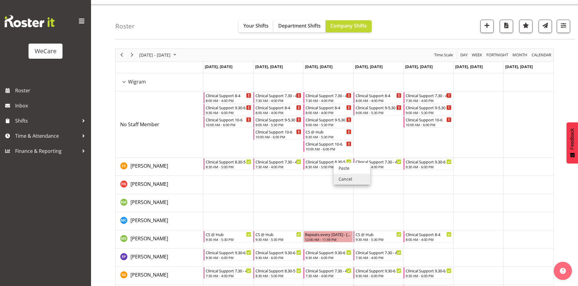
click at [570, 109] on div "October 13 - 19, 2025 Today Day Week Fortnight Month calendar Month Agenda Time…" at bounding box center [346, 185] width 462 height 283
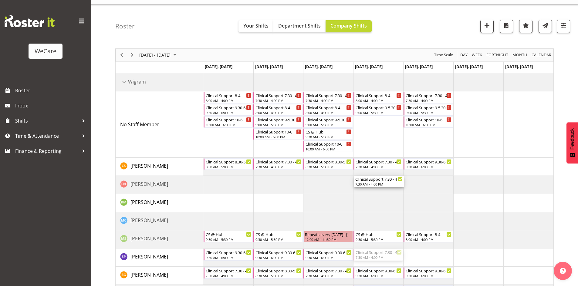
drag, startPoint x: 382, startPoint y: 256, endPoint x: 380, endPoint y: 136, distance: 119.8
click at [380, 136] on div "Clinical Support 8-4 8:00 AM - 4:00 PM Clinical Support 9.30-6 9:30 AM - 6:00 P…" at bounding box center [378, 197] width 350 height 248
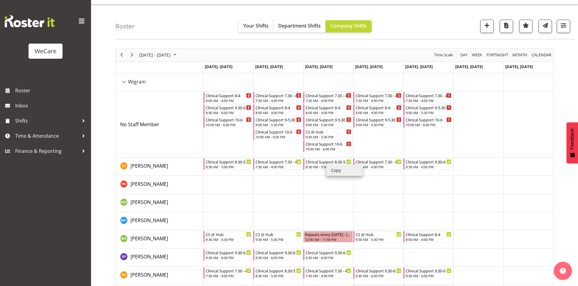
click at [332, 167] on li "Copy" at bounding box center [344, 170] width 36 height 11
click at [322, 168] on li "Copy" at bounding box center [332, 168] width 36 height 11
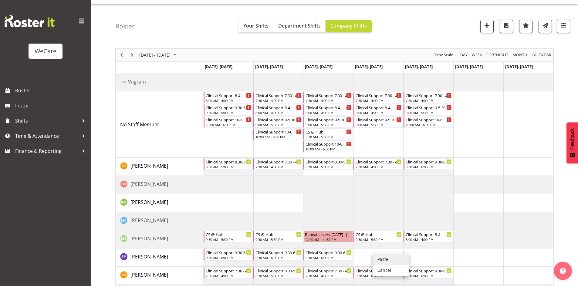
click at [377, 257] on li "Paste" at bounding box center [390, 259] width 36 height 11
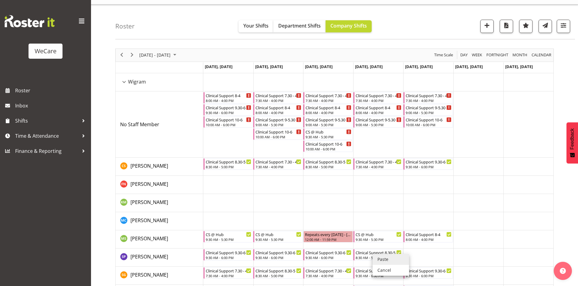
click at [559, 102] on div "October 13 - 19, 2025 Today Day Week Fortnight Month calendar Month Agenda Time…" at bounding box center [346, 185] width 462 height 283
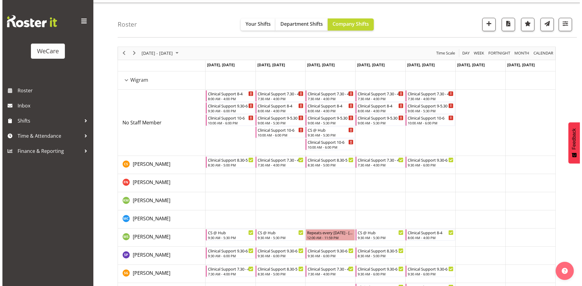
scroll to position [52, 0]
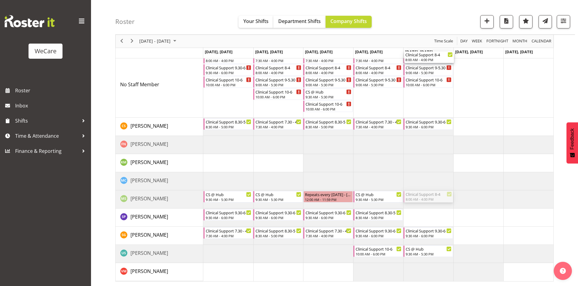
drag, startPoint x: 435, startPoint y: 196, endPoint x: 436, endPoint y: 77, distance: 118.5
click at [436, 77] on div "Clinical Support 8-4 8:00 AM - 4:00 PM Clinical Support 9.30-6 9:30 AM - 6:00 P…" at bounding box center [378, 157] width 350 height 248
drag, startPoint x: 417, startPoint y: 253, endPoint x: 428, endPoint y: 251, distance: 10.8
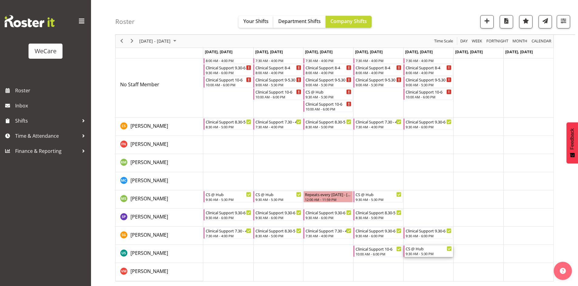
click at [428, 251] on div "CS @ Hub" at bounding box center [428, 249] width 46 height 6
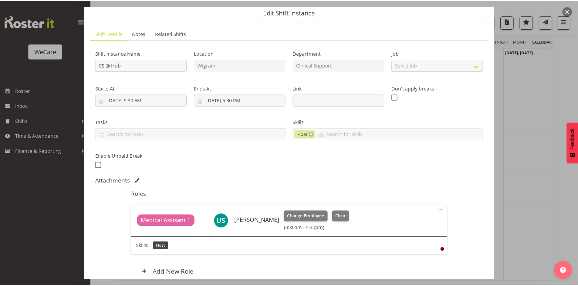
scroll to position [30, 0]
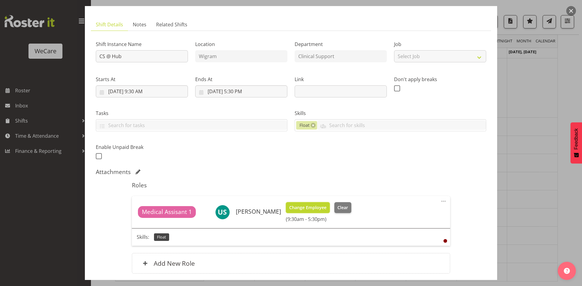
click at [311, 206] on span "Change Employee" at bounding box center [307, 208] width 37 height 7
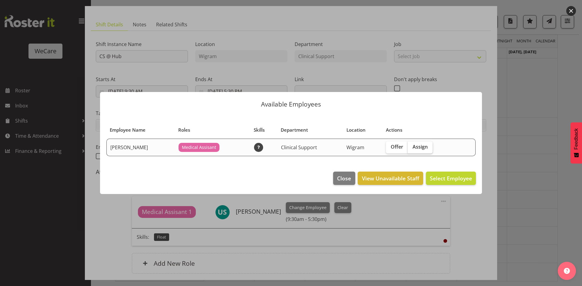
click at [420, 147] on span "Assign" at bounding box center [420, 147] width 15 height 6
click at [412, 147] on input "Assign" at bounding box center [410, 147] width 4 height 4
checkbox input "true"
click at [440, 185] on footer "Close View Unavailable Staff Assign Mehreen Sardar" at bounding box center [291, 180] width 382 height 28
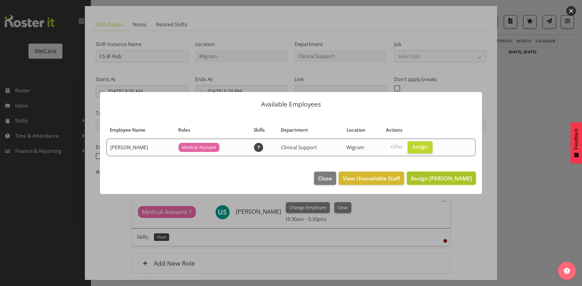
click at [439, 183] on button "Assign Mehreen Sardar" at bounding box center [441, 178] width 69 height 13
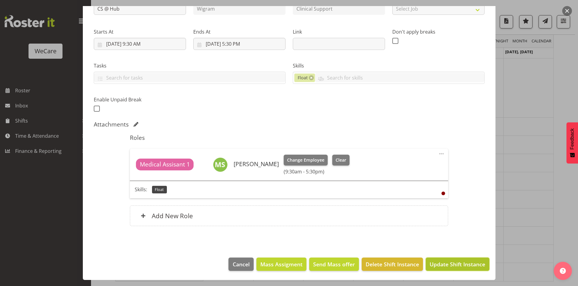
click at [453, 264] on span "Update Shift Instance" at bounding box center [456, 265] width 55 height 8
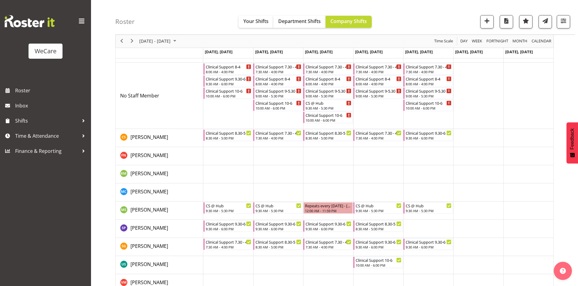
scroll to position [52, 0]
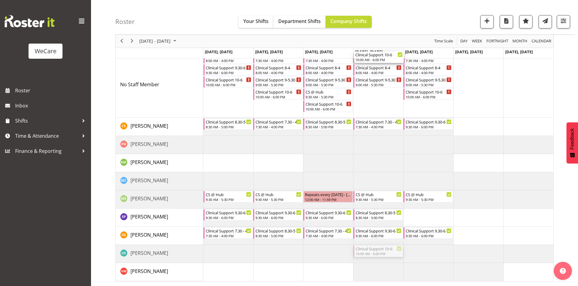
drag, startPoint x: 383, startPoint y: 203, endPoint x: 380, endPoint y: 109, distance: 93.1
click at [380, 109] on div "Clinical Support 8-4 8:00 AM - 4:00 PM Clinical Support 9.30-6 9:30 AM - 6:00 P…" at bounding box center [378, 157] width 350 height 248
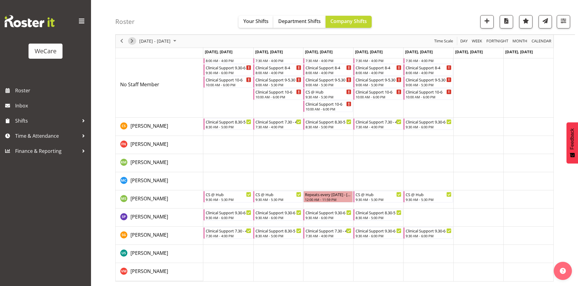
click at [132, 41] on span "Next" at bounding box center [131, 42] width 7 height 8
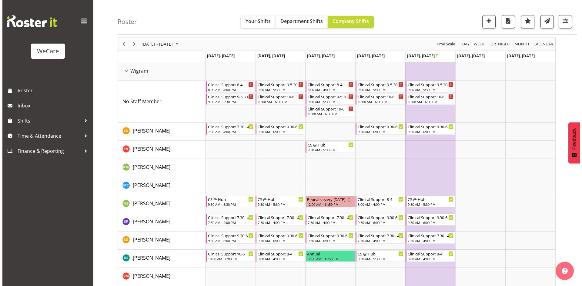
scroll to position [28, 0]
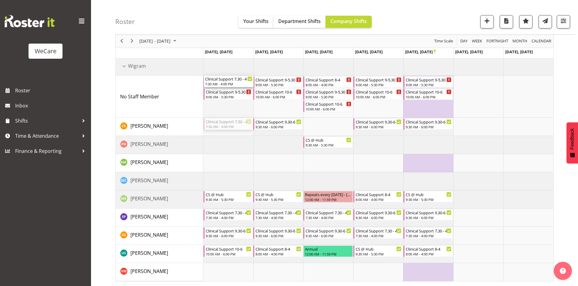
drag, startPoint x: 230, startPoint y: 126, endPoint x: 230, endPoint y: 112, distance: 13.3
click at [230, 112] on div "Clinical Support 8-4 8:00 AM - 4:00 PM Clinical Support 9-5.30 9:00 AM - 5:30 P…" at bounding box center [378, 170] width 350 height 224
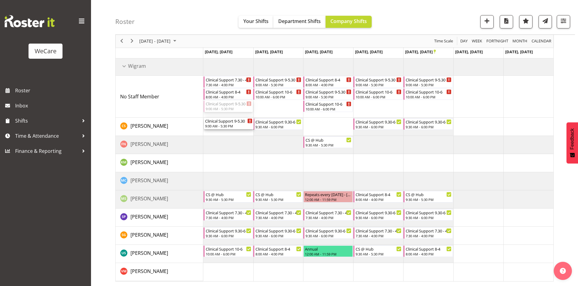
drag, startPoint x: 228, startPoint y: 107, endPoint x: 229, endPoint y: 119, distance: 12.5
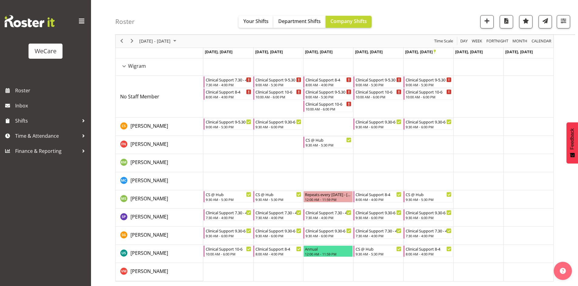
click at [224, 123] on div "Clinical Support 9-5.30" at bounding box center [229, 122] width 46 height 6
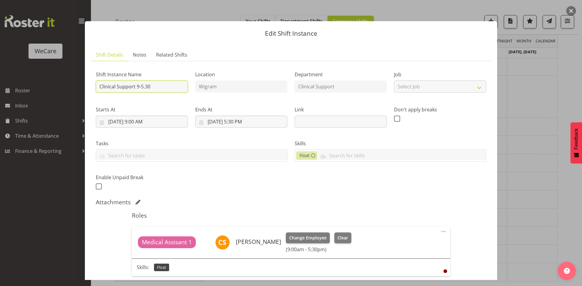
click at [156, 87] on input "Clinical Support 9-5.30" at bounding box center [142, 87] width 92 height 12
type input "Clinical Support 8.30-5"
click at [136, 122] on input "10/20/2025, 9:00 AM" at bounding box center [142, 122] width 92 height 12
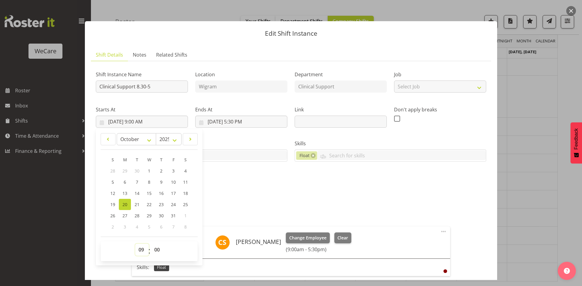
click at [140, 248] on select "00 01 02 03 04 05 06 07 08 09 10 11 12 13 14 15 16 17 18 19 20 21 22 23" at bounding box center [142, 250] width 14 height 12
select select "8"
click at [135, 244] on select "00 01 02 03 04 05 06 07 08 09 10 11 12 13 14 15 16 17 18 19 20 21 22 23" at bounding box center [142, 250] width 14 height 12
type input "10/20/2025, 8:00 AM"
select select "30"
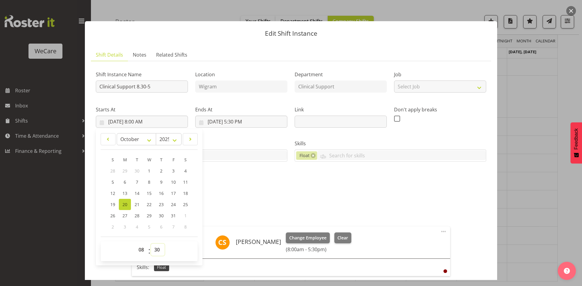
type input "10/20/2025, 8:30 AM"
click at [236, 126] on input "10/20/2025, 5:30 PM" at bounding box center [241, 122] width 92 height 12
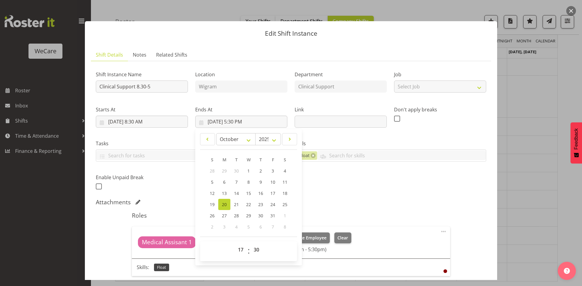
click at [255, 258] on span "00 01 02 03 04 05 06 07 08 09 10 11 12 13 14 15 16 17 18 19 20 21 22 23 24 25 2…" at bounding box center [257, 251] width 14 height 15
click at [258, 255] on select "00 01 02 03 04 05 06 07 08 09 10 11 12 13 14 15 16 17 18 19 20 21 22 23 24 25 2…" at bounding box center [257, 250] width 14 height 12
select select "0"
click at [443, 171] on div "Shift Instance Name Clinical Support 8.30-5 Location Wigram Department Clinical…" at bounding box center [291, 128] width 398 height 133
type input "10/20/2025, 5:00 PM"
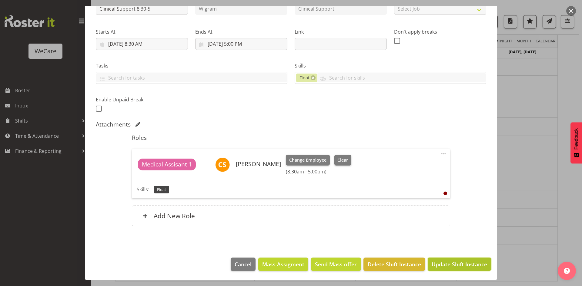
click at [456, 263] on span "Update Shift Instance" at bounding box center [459, 265] width 55 height 8
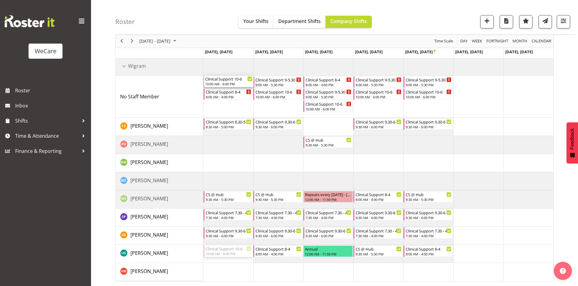
drag, startPoint x: 216, startPoint y: 253, endPoint x: 214, endPoint y: 85, distance: 167.4
drag, startPoint x: 277, startPoint y: 236, endPoint x: 286, endPoint y: 101, distance: 135.3
click at [286, 101] on div "Clinical Support 7.30 - 4 7:30 AM - 4:00 PM Clinical Support 8-4 8:00 AM - 4:00…" at bounding box center [378, 170] width 350 height 224
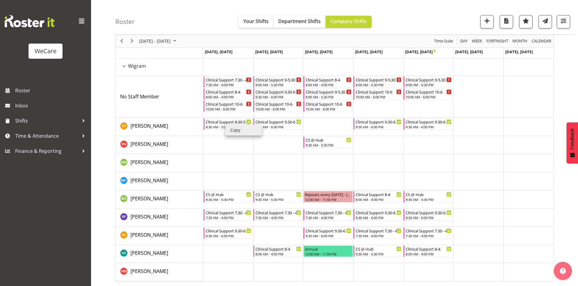
click at [237, 132] on li "Copy" at bounding box center [243, 130] width 36 height 11
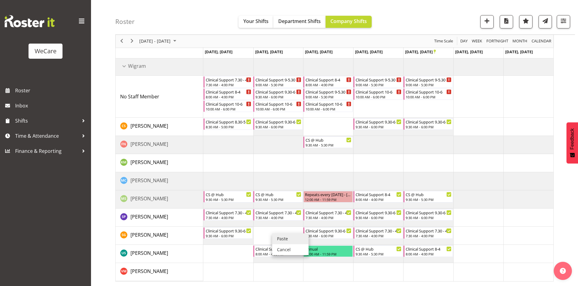
click at [279, 236] on li "Paste" at bounding box center [290, 239] width 36 height 11
drag, startPoint x: 275, startPoint y: 254, endPoint x: 279, endPoint y: 103, distance: 151.3
click at [279, 103] on div "Clinical Support 7.30 - 4 7:30 AM - 4:00 PM Clinical Support 8-4 8:00 AM - 4:00…" at bounding box center [378, 170] width 350 height 224
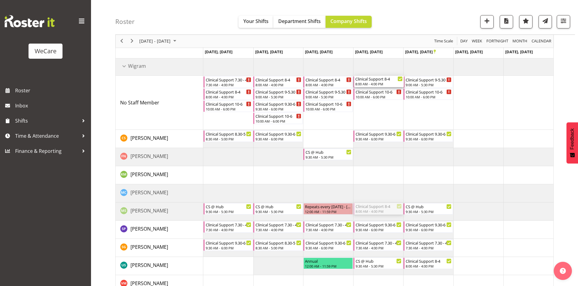
drag, startPoint x: 387, startPoint y: 208, endPoint x: 381, endPoint y: 95, distance: 113.9
click at [381, 95] on div "Clinical Support 7.30 - 4 7:30 AM - 4:00 PM Clinical Support 8-4 8:00 AM - 4:00…" at bounding box center [378, 176] width 350 height 236
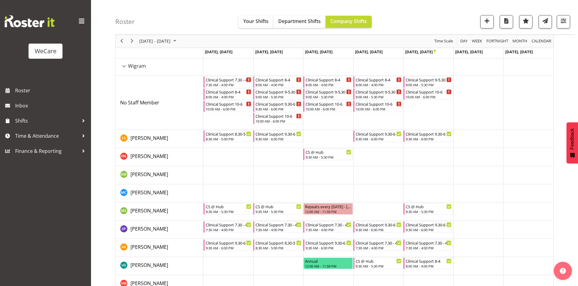
click at [380, 262] on div "CS @ Hub" at bounding box center [378, 261] width 46 height 6
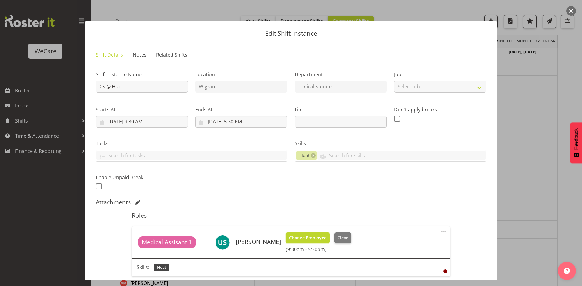
click at [307, 237] on span "Change Employee" at bounding box center [307, 238] width 37 height 7
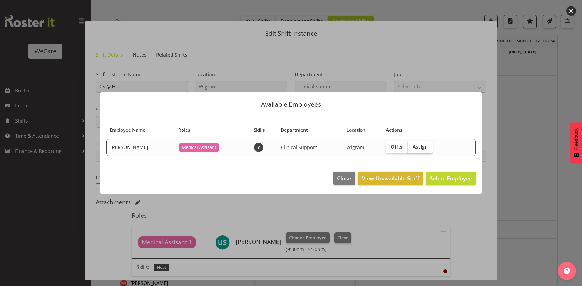
click at [415, 145] on span "Assign" at bounding box center [420, 147] width 15 height 6
click at [412, 145] on input "Assign" at bounding box center [410, 147] width 4 height 4
checkbox input "true"
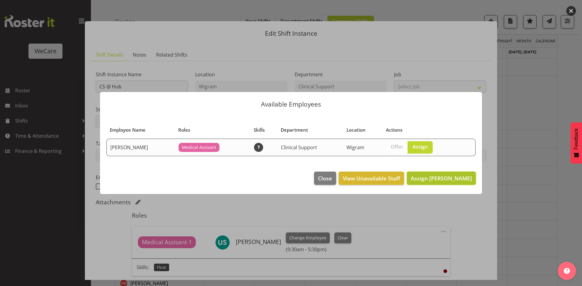
click at [438, 178] on span "Assign Mehreen Sardar" at bounding box center [441, 178] width 61 height 7
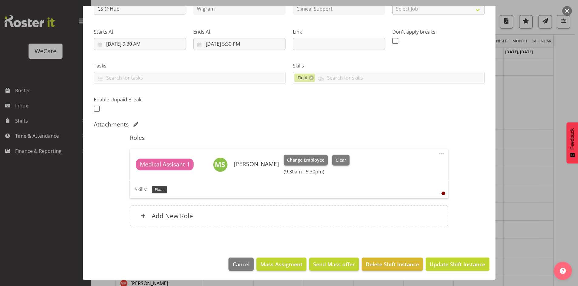
drag, startPoint x: 437, startPoint y: 268, endPoint x: 433, endPoint y: 264, distance: 6.0
click at [437, 268] on span "Update Shift Instance" at bounding box center [456, 265] width 55 height 8
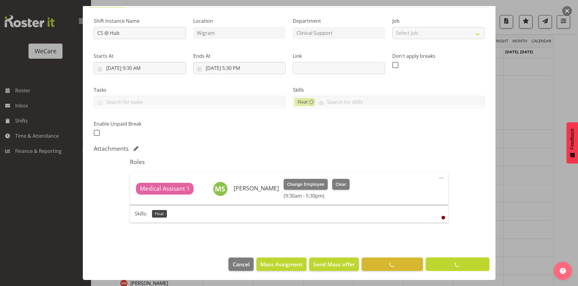
scroll to position [12, 0]
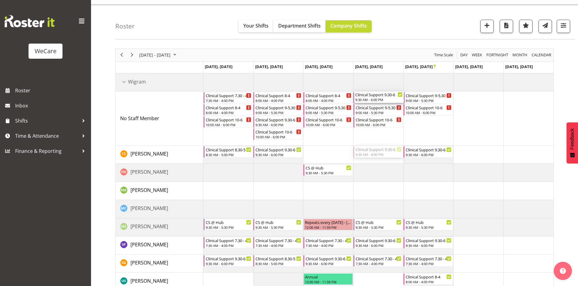
drag, startPoint x: 384, startPoint y: 153, endPoint x: 382, endPoint y: 120, distance: 32.6
click at [382, 120] on div "Clinical Support 7.30 - 4 7:30 AM - 4:00 PM Clinical Support 8-4 8:00 AM - 4:00…" at bounding box center [378, 191] width 350 height 236
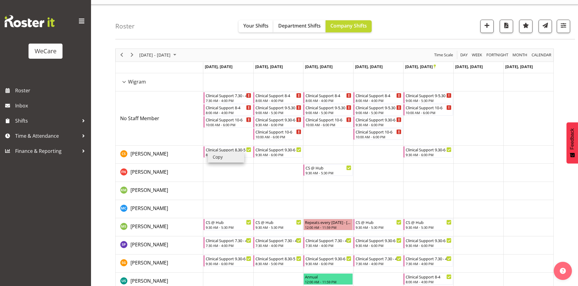
click at [219, 159] on li "Copy" at bounding box center [226, 157] width 36 height 11
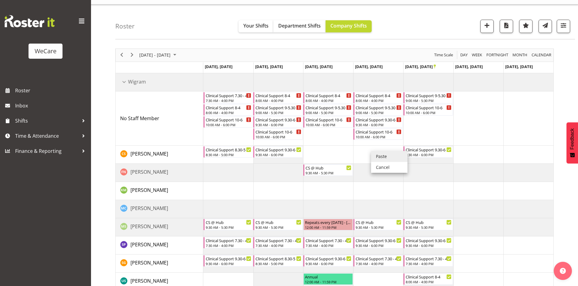
click at [387, 156] on li "Paste" at bounding box center [389, 156] width 36 height 11
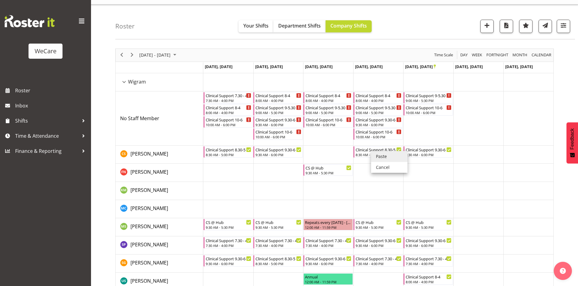
click at [425, 32] on div "Roster Your Shifts Department Shifts Company Shifts 1 Locations Clear Business …" at bounding box center [344, 22] width 459 height 35
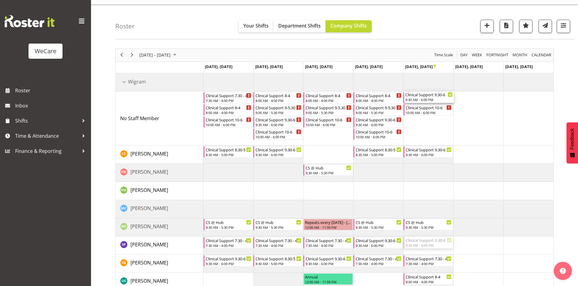
drag, startPoint x: 428, startPoint y: 244, endPoint x: 438, endPoint y: 129, distance: 116.3
click at [438, 129] on div "Clinical Support 7.30 - 4 7:30 AM - 4:00 PM Clinical Support 8-4 8:00 AM - 4:00…" at bounding box center [378, 191] width 350 height 236
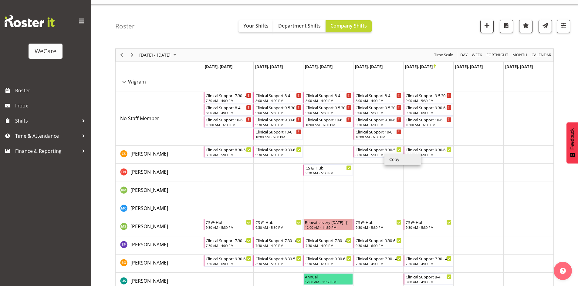
click at [391, 162] on li "Copy" at bounding box center [402, 159] width 36 height 11
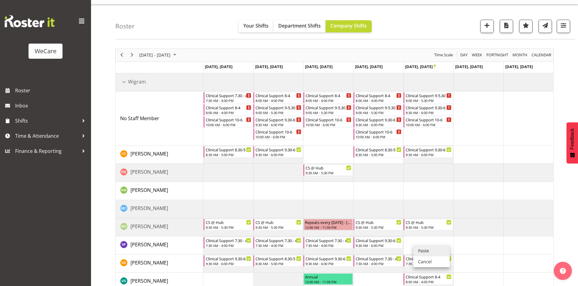
click at [423, 248] on li "Paste" at bounding box center [431, 251] width 36 height 11
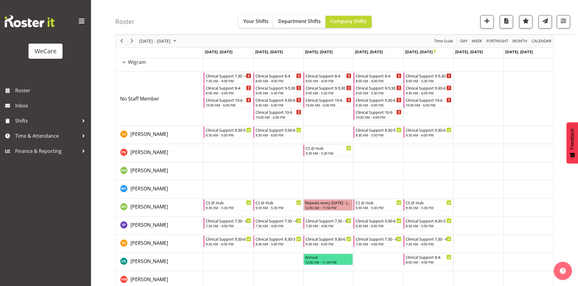
scroll to position [40, 0]
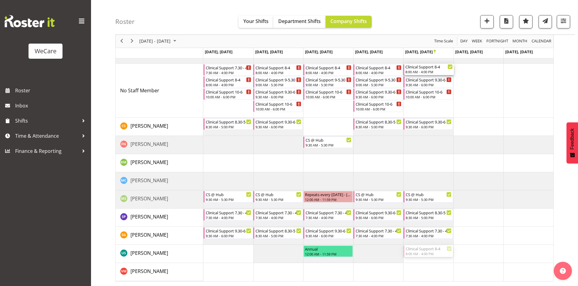
drag, startPoint x: 432, startPoint y: 253, endPoint x: 423, endPoint y: 102, distance: 151.2
click at [423, 102] on div "Clinical Support 7.30 - 4 7:30 AM - 4:00 PM Clinical Support 8-4 8:00 AM - 4:00…" at bounding box center [378, 163] width 350 height 236
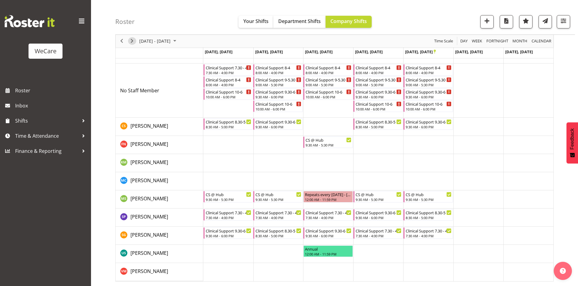
click at [135, 41] on span "Next" at bounding box center [131, 42] width 7 height 8
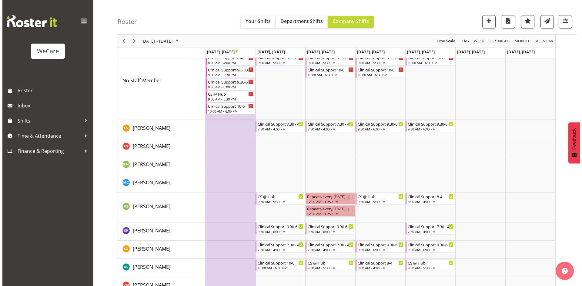
scroll to position [72, 0]
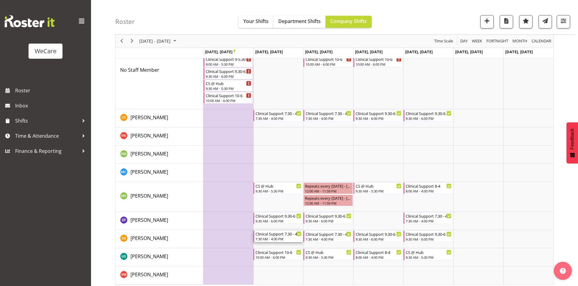
click at [276, 236] on div "Clinical Support 7.30 - 4" at bounding box center [278, 234] width 46 height 6
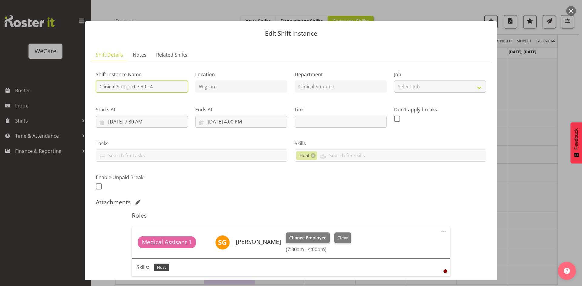
click at [155, 84] on input "Clinical Support 7.30 - 4" at bounding box center [142, 87] width 92 height 12
type input "Clinical Support 8.30 - 5"
drag, startPoint x: 136, startPoint y: 119, endPoint x: 143, endPoint y: 124, distance: 8.8
click at [136, 119] on input "10/28/2025, 7:30 AM" at bounding box center [142, 122] width 92 height 12
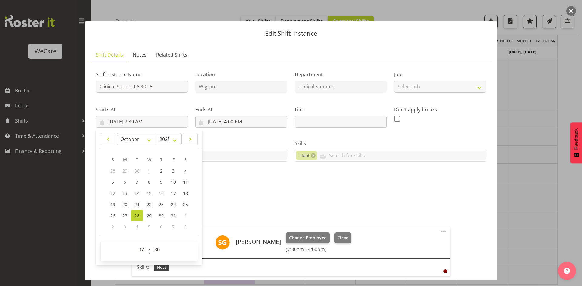
drag, startPoint x: 141, startPoint y: 257, endPoint x: 141, endPoint y: 239, distance: 18.8
click at [140, 257] on span "00 01 02 03 04 05 06 07 08 09 10 11 12 13 14 15 16 17 18 19 20 21 22 23" at bounding box center [142, 251] width 14 height 15
drag, startPoint x: 143, startPoint y: 253, endPoint x: 150, endPoint y: 252, distance: 7.6
click at [145, 253] on select "00 01 02 03 04 05 06 07 08 09 10 11 12 13 14 15 16 17 18 19 20 21 22 23" at bounding box center [142, 250] width 14 height 12
select select "8"
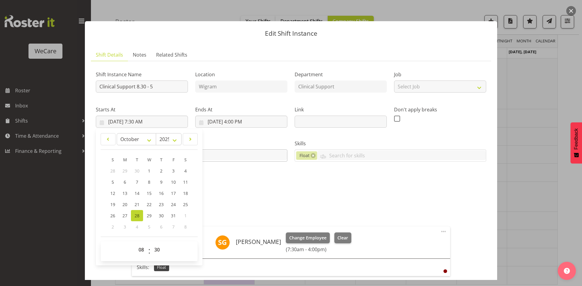
drag, startPoint x: 244, startPoint y: 111, endPoint x: 250, endPoint y: 162, distance: 50.7
click at [244, 111] on label "Ends At" at bounding box center [241, 109] width 92 height 7
type input "10/28/2025, 8:30 AM"
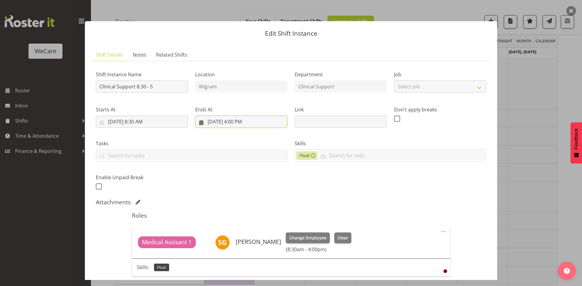
click at [236, 122] on input "10/28/2025, 4:00 PM" at bounding box center [241, 122] width 92 height 12
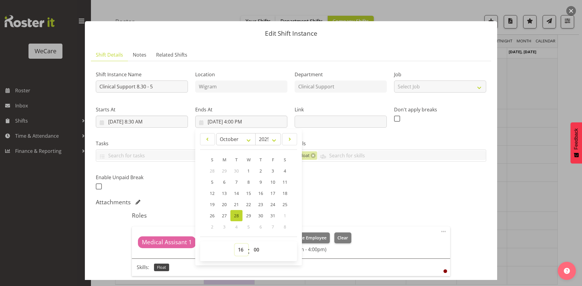
click at [235, 251] on select "00 01 02 03 04 05 06 07 08 09 10 11 12 13 14 15 16 17 18 19 20 21 22 23" at bounding box center [242, 250] width 14 height 12
select select "17"
type input "10/28/2025, 5:00 PM"
click at [389, 204] on div "Attachments" at bounding box center [291, 202] width 390 height 7
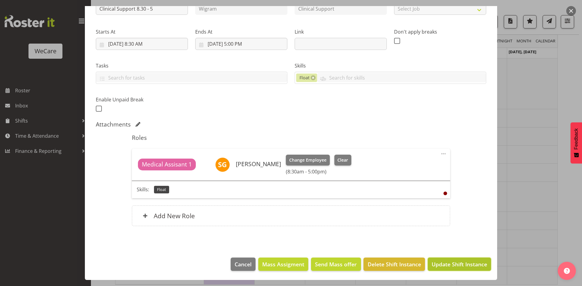
click at [455, 267] on span "Update Shift Instance" at bounding box center [459, 265] width 55 height 8
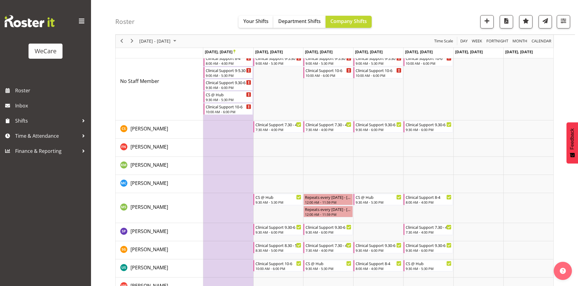
scroll to position [76, 0]
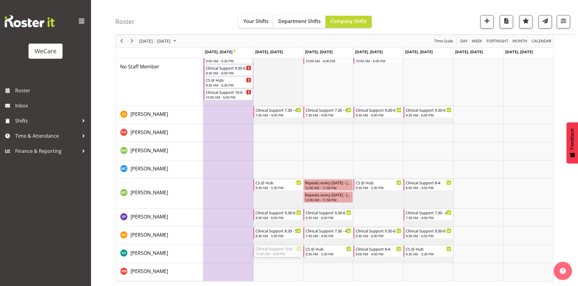
drag, startPoint x: 278, startPoint y: 253, endPoint x: 284, endPoint y: 82, distance: 171.4
click at [284, 82] on div "Clinical Support 7.30 - 4 7:30 AM - 4:00 PM Clinical Support 8-4 8:00 AM - 4:00…" at bounding box center [378, 145] width 350 height 272
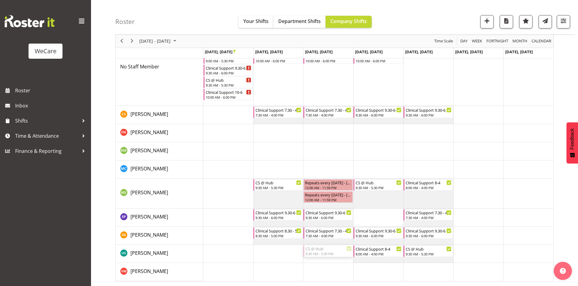
drag, startPoint x: 323, startPoint y: 249, endPoint x: 335, endPoint y: 86, distance: 162.9
click at [335, 86] on div "Clinical Support 7.30 - 4 7:30 AM - 4:00 PM Clinical Support 8-4 8:00 AM - 4:00…" at bounding box center [378, 145] width 350 height 272
drag, startPoint x: 338, startPoint y: 108, endPoint x: 340, endPoint y: 87, distance: 21.3
click at [340, 87] on div "Clinical Support 7.30 - 4 7:30 AM - 4:00 PM Clinical Support 8-4 8:00 AM - 4:00…" at bounding box center [378, 145] width 350 height 272
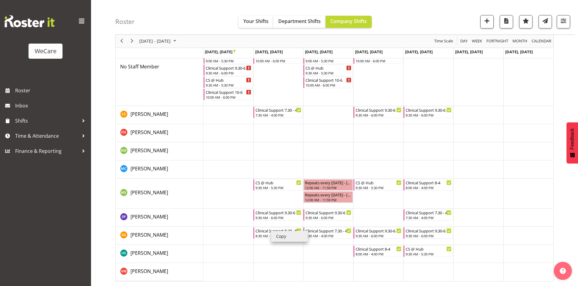
click at [276, 234] on li "Copy" at bounding box center [289, 236] width 36 height 11
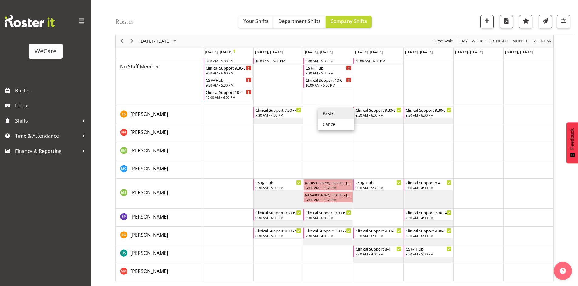
drag, startPoint x: 323, startPoint y: 112, endPoint x: 322, endPoint y: 107, distance: 5.2
click at [323, 112] on li "Paste" at bounding box center [336, 113] width 36 height 11
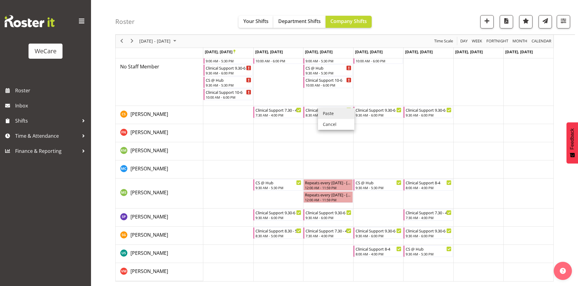
click at [402, 41] on div "Oct 27 - Nov 02, 2025 Today Day Week Fortnight Month calendar Month Agenda Time…" at bounding box center [334, 41] width 437 height 13
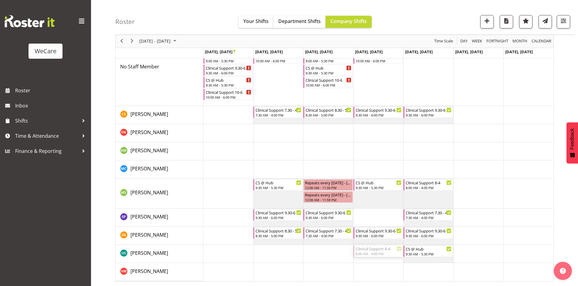
drag, startPoint x: 384, startPoint y: 250, endPoint x: 386, endPoint y: 93, distance: 157.1
click at [386, 93] on div "Clinical Support 7.30 - 4 7:30 AM - 4:00 PM Clinical Support 8-4 8:00 AM - 4:00…" at bounding box center [378, 145] width 350 height 272
click at [379, 100] on div "Clinical Support 7.30 - 4 7:30 AM - 4:00 PM Clinical Support 8-4 8:00 AM - 4:00…" at bounding box center [378, 145] width 350 height 272
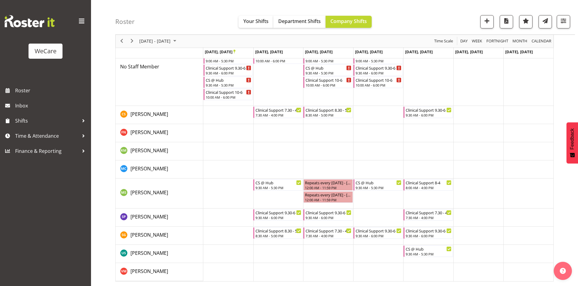
scroll to position [15, 0]
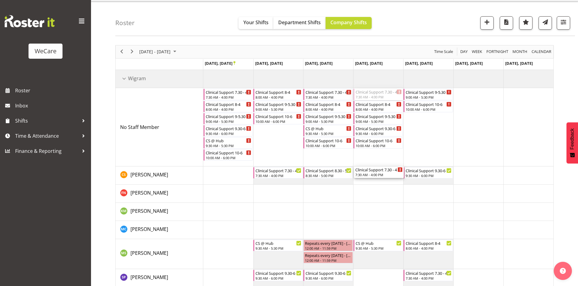
drag, startPoint x: 374, startPoint y: 92, endPoint x: 383, endPoint y: 180, distance: 88.1
click at [383, 180] on div "Clinical Support 7.30 - 4 7:30 AM - 4:00 PM Clinical Support 8-4 8:00 AM - 4:00…" at bounding box center [378, 206] width 350 height 272
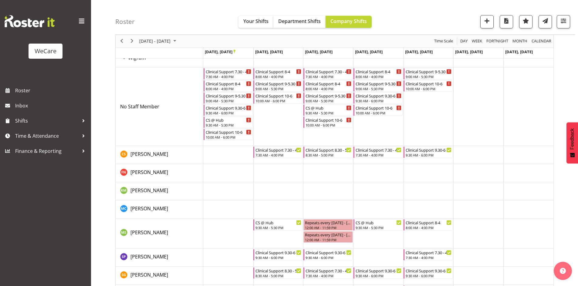
scroll to position [45, 0]
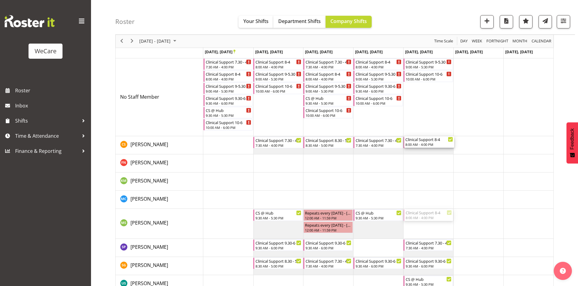
drag, startPoint x: 440, startPoint y: 138, endPoint x: 436, endPoint y: 64, distance: 73.8
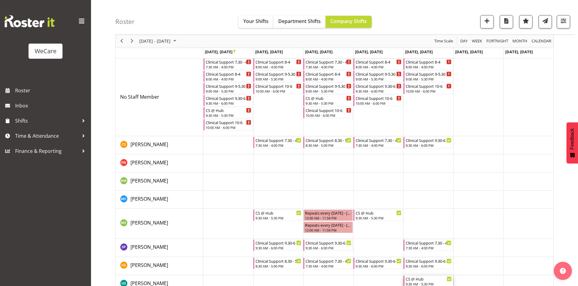
click at [426, 282] on div "9:30 AM - 5:30 PM" at bounding box center [428, 284] width 46 height 5
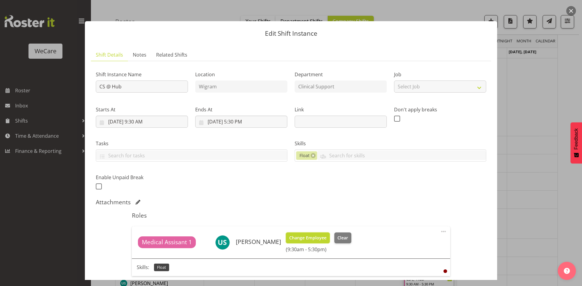
click at [321, 236] on span "Change Employee" at bounding box center [307, 238] width 37 height 7
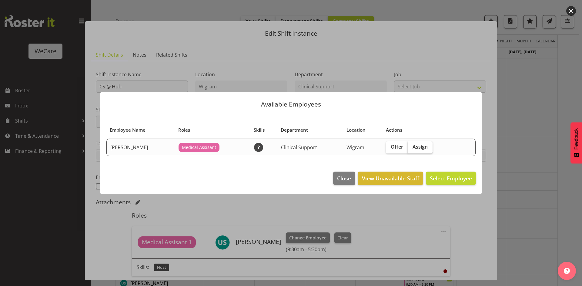
click at [422, 148] on span "Assign" at bounding box center [420, 147] width 15 height 6
click at [412, 148] on input "Assign" at bounding box center [410, 147] width 4 height 4
checkbox input "true"
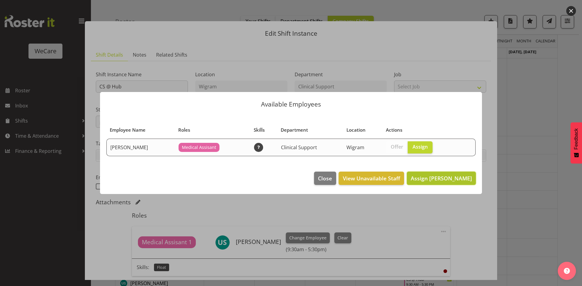
click at [448, 183] on button "Assign Mehreen Sardar" at bounding box center [441, 178] width 69 height 13
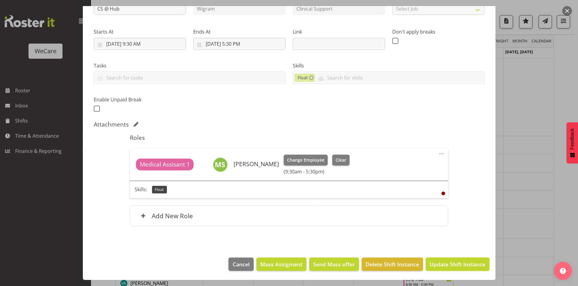
click at [449, 269] on span "Update Shift Instance" at bounding box center [456, 265] width 55 height 8
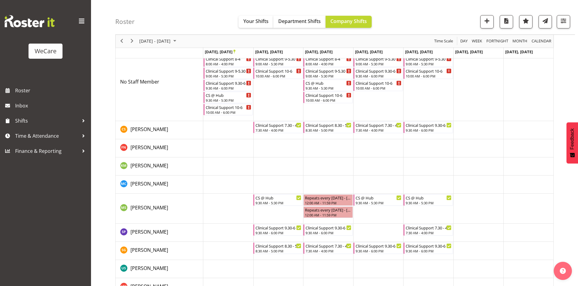
scroll to position [76, 0]
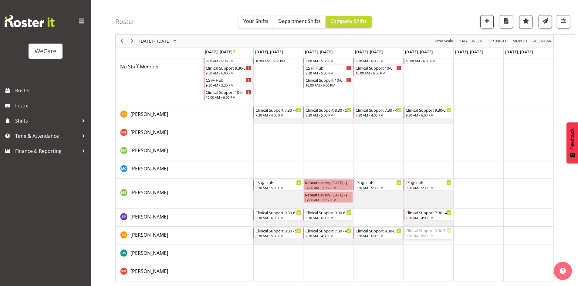
drag, startPoint x: 434, startPoint y: 234, endPoint x: 428, endPoint y: 91, distance: 143.8
click at [428, 91] on div "Clinical Support 7.30 - 4 7:30 AM - 4:00 PM Clinical Support 8-4 8:00 AM - 4:00…" at bounding box center [378, 145] width 350 height 272
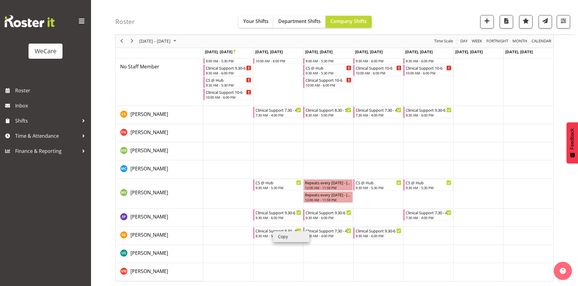
click at [281, 236] on li "Copy" at bounding box center [291, 237] width 36 height 11
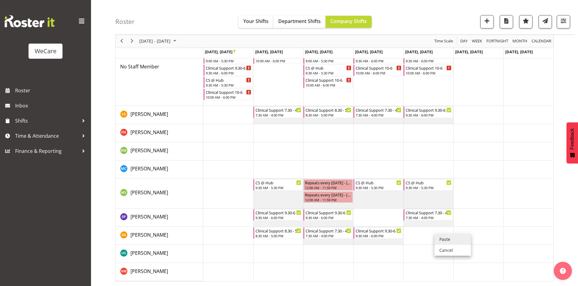
click at [442, 237] on li "Paste" at bounding box center [452, 239] width 36 height 11
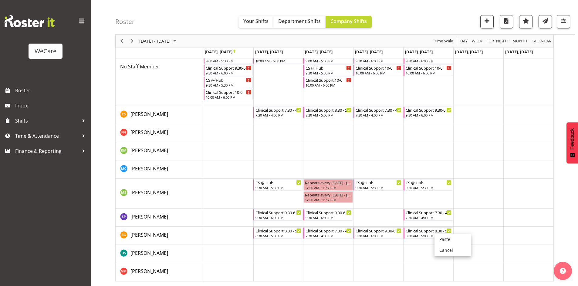
click at [184, 16] on div "Roster Your Shifts Department Shifts Company Shifts 1 Locations Clear Business …" at bounding box center [344, 17] width 459 height 35
drag, startPoint x: 569, startPoint y: 20, endPoint x: 555, endPoint y: 44, distance: 27.7
click at [569, 20] on button "button" at bounding box center [562, 21] width 13 height 13
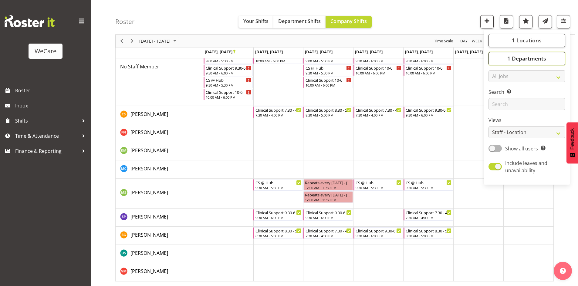
click at [546, 59] on button "1 Departments" at bounding box center [526, 58] width 77 height 13
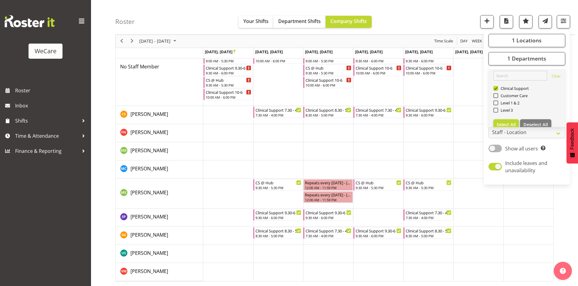
click at [507, 90] on span "Clinical Support" at bounding box center [513, 88] width 31 height 5
click at [497, 90] on input "Clinical Support" at bounding box center [495, 89] width 4 height 4
checkbox input "false"
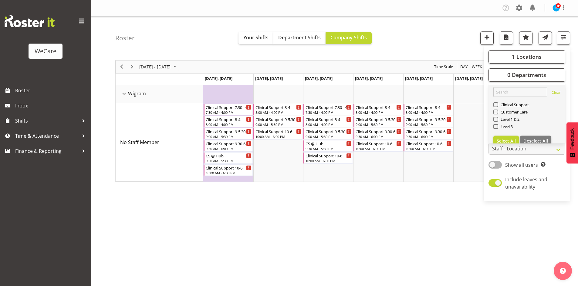
click at [506, 124] on div "Level 3" at bounding box center [526, 127] width 67 height 7
click at [506, 127] on span "Level 3" at bounding box center [505, 126] width 15 height 5
click at [497, 127] on input "Level 3" at bounding box center [495, 127] width 4 height 4
checkbox input "true"
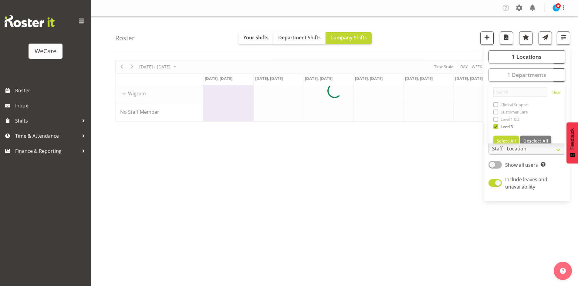
click at [451, 29] on div "Roster Your Shifts Department Shifts Company Shifts 1 Locations Clear Business …" at bounding box center [344, 33] width 459 height 35
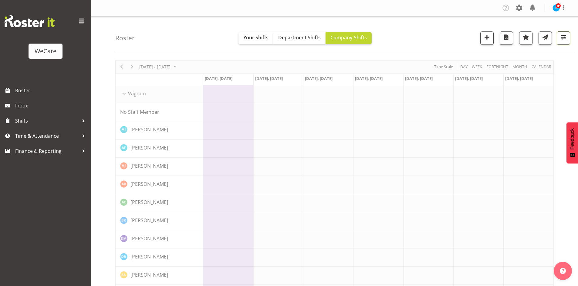
click at [559, 41] on span "button" at bounding box center [563, 37] width 8 height 8
click at [531, 59] on span "1 Locations" at bounding box center [526, 56] width 30 height 7
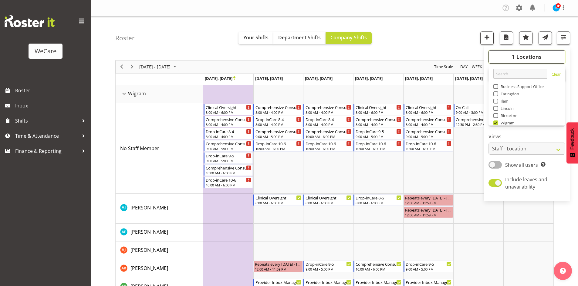
click at [524, 53] on button "1 Locations" at bounding box center [526, 56] width 77 height 13
click at [538, 59] on span "1 Locations" at bounding box center [526, 56] width 30 height 7
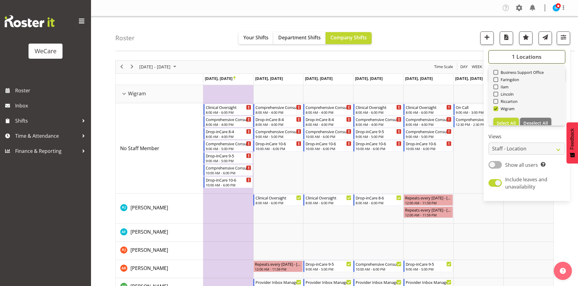
scroll to position [22, 0]
click at [541, 113] on span "Deselect All" at bounding box center [535, 116] width 25 height 6
checkbox input "false"
click at [512, 75] on span "Faringdon" at bounding box center [508, 72] width 21 height 5
click at [497, 74] on input "Faringdon" at bounding box center [495, 72] width 4 height 4
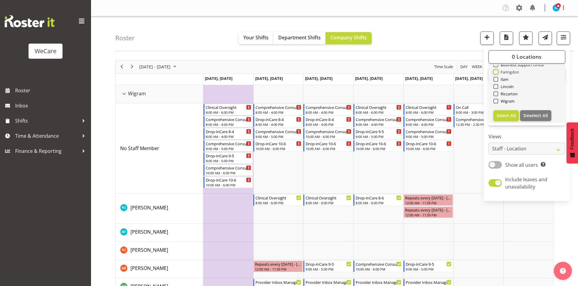
checkbox input "true"
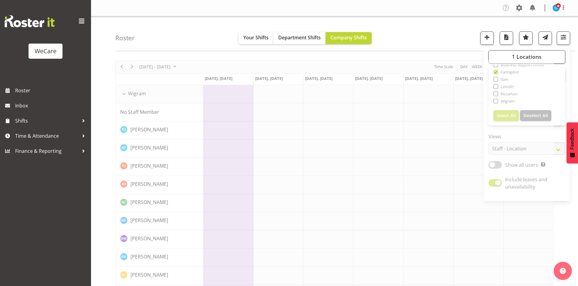
click at [449, 47] on div "Roster Your Shifts Department Shifts Company Shifts 1 Locations Clear Business …" at bounding box center [344, 33] width 459 height 35
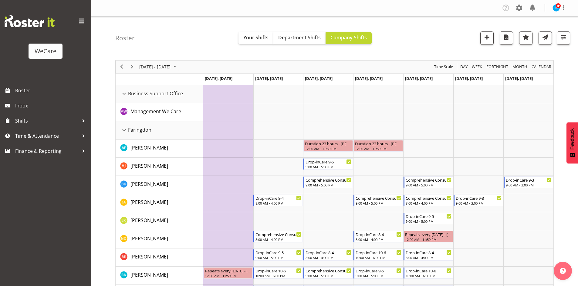
click at [152, 62] on div "Oct 27 - Nov 02, 2025" at bounding box center [158, 67] width 43 height 13
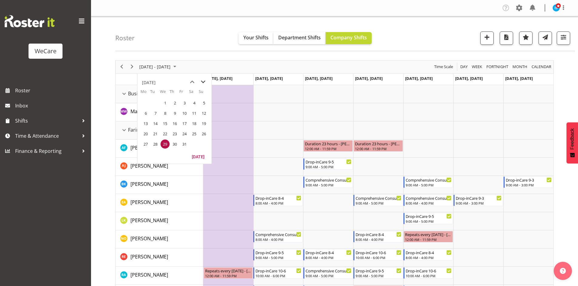
click at [203, 83] on span "next month" at bounding box center [203, 82] width 11 height 11
click at [194, 81] on span "previous month" at bounding box center [192, 82] width 11 height 11
click at [169, 111] on td "9" at bounding box center [174, 113] width 10 height 10
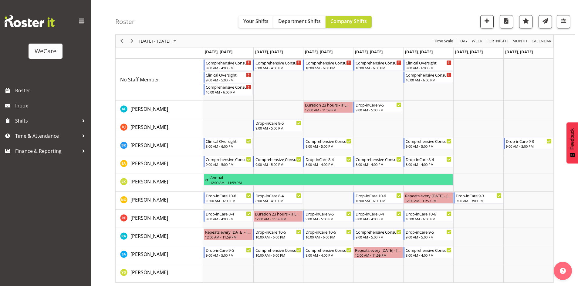
scroll to position [46, 0]
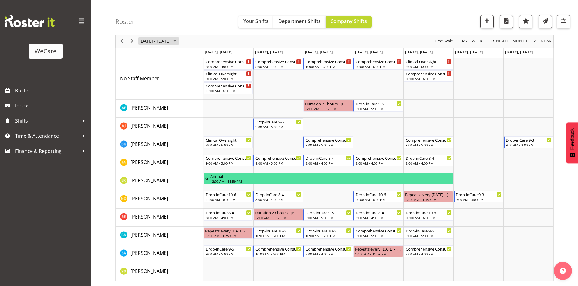
click at [158, 38] on span "October 06 - 12, 2025" at bounding box center [155, 42] width 32 height 8
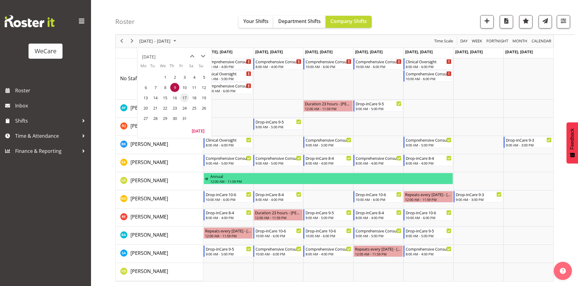
click at [183, 100] on span "17" at bounding box center [184, 97] width 9 height 9
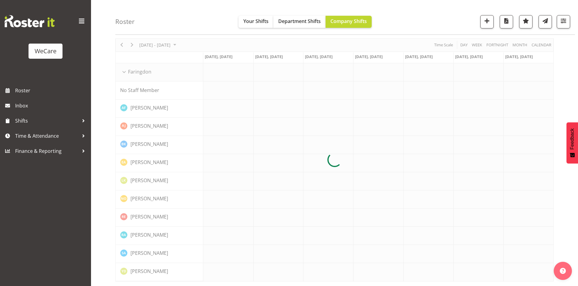
scroll to position [22, 0]
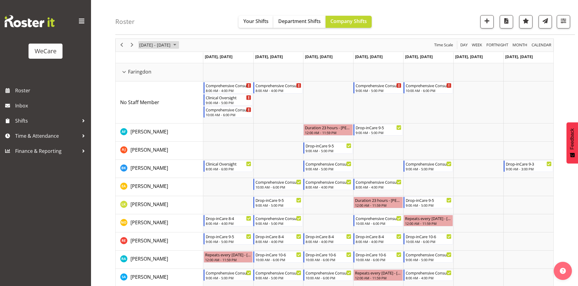
click at [171, 49] on span "[DATE] - [DATE]" at bounding box center [155, 45] width 32 height 8
click at [178, 114] on span "23" at bounding box center [174, 112] width 9 height 9
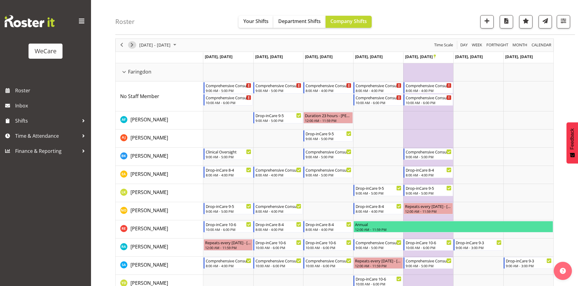
click at [131, 45] on span "Next" at bounding box center [131, 45] width 7 height 8
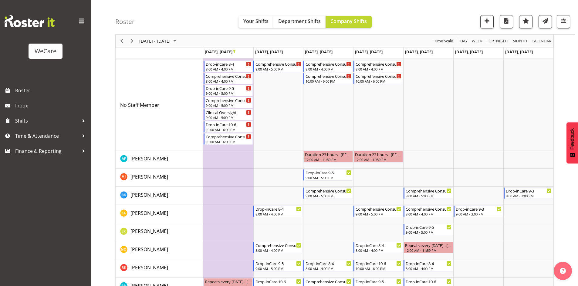
scroll to position [52, 0]
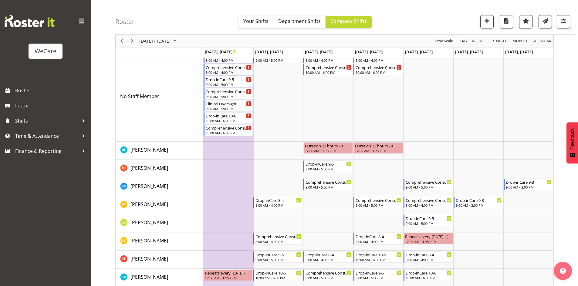
click at [199, 9] on div "Roster Your Shifts Department Shifts Company Shifts 1 Locations Clear Business …" at bounding box center [344, 17] width 459 height 35
click at [165, 41] on span "Oct 27 - Nov 02, 2025" at bounding box center [155, 42] width 32 height 8
click at [162, 86] on span "8" at bounding box center [164, 87] width 9 height 9
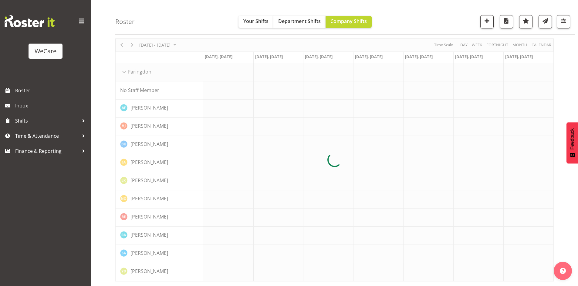
scroll to position [22, 0]
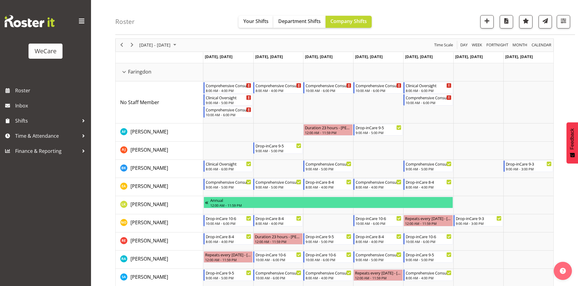
click at [211, 21] on div "Roster Your Shifts Department Shifts Company Shifts 1 Locations Clear Business …" at bounding box center [344, 17] width 459 height 35
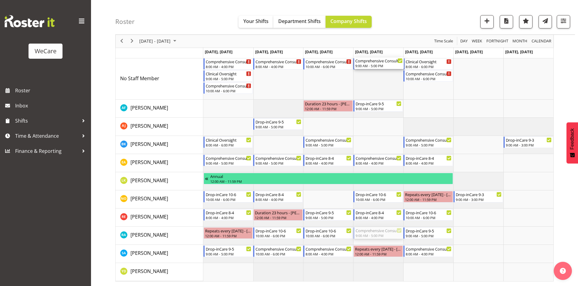
drag, startPoint x: 381, startPoint y: 202, endPoint x: 373, endPoint y: 91, distance: 111.5
click at [373, 91] on div "Comprehensive Consult 8-4 8:00 AM - 4:00 PM Clinical Oversight 9:00 AM - 5:00 P…" at bounding box center [378, 160] width 350 height 242
drag, startPoint x: 375, startPoint y: 194, endPoint x: 375, endPoint y: 236, distance: 42.1
drag, startPoint x: 377, startPoint y: 75, endPoint x: 381, endPoint y: 85, distance: 10.3
click at [381, 87] on div "Comprehensive Consult 8-4 8:00 AM - 4:00 PM Clinical Oversight 9:00 AM - 5:00 P…" at bounding box center [378, 160] width 350 height 242
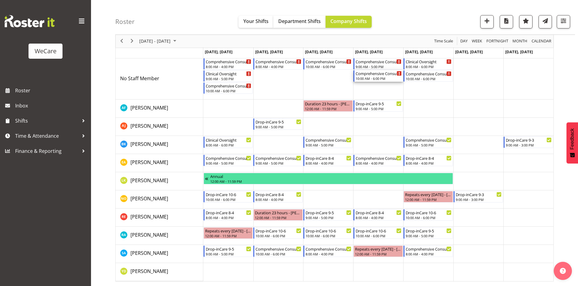
click at [376, 71] on div "Comprehensive Consult 10-6" at bounding box center [378, 73] width 46 height 6
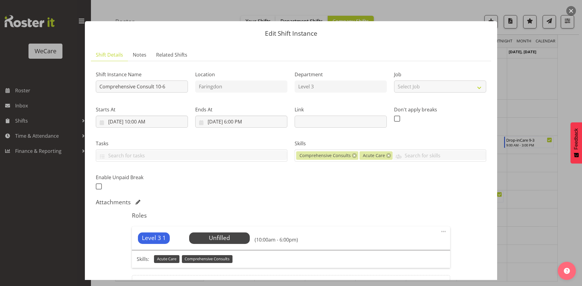
click at [565, 65] on div at bounding box center [291, 143] width 582 height 286
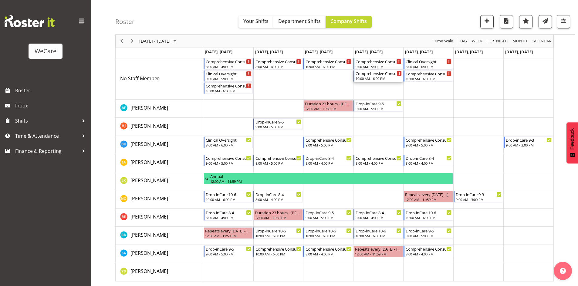
click at [381, 75] on div "Comprehensive Consult 10-6" at bounding box center [378, 73] width 46 height 6
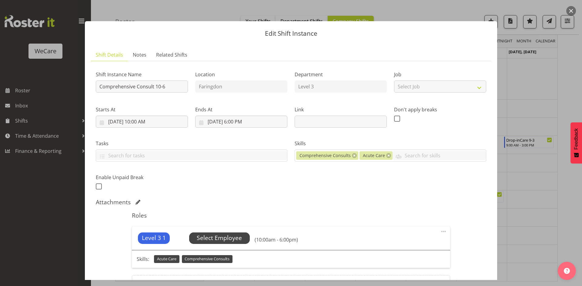
click at [226, 237] on span "Select Employee" at bounding box center [219, 238] width 45 height 9
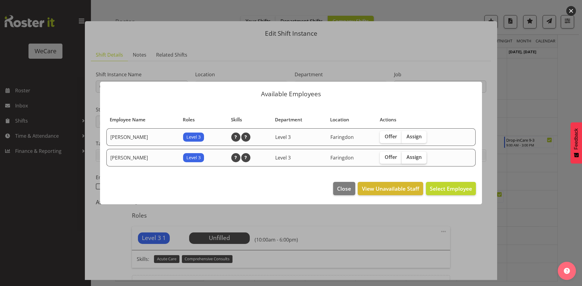
click at [420, 159] on span "Assign" at bounding box center [414, 157] width 15 height 6
click at [406, 159] on input "Assign" at bounding box center [404, 158] width 4 height 4
checkbox input "true"
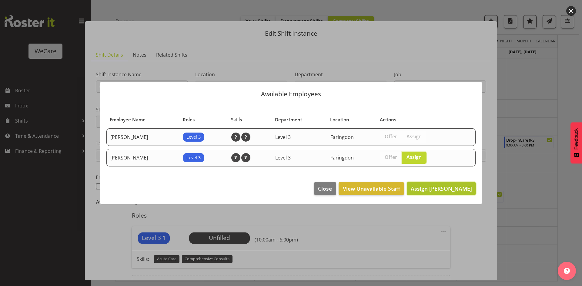
click at [437, 187] on span "Assign Natasha Ottley" at bounding box center [441, 188] width 61 height 7
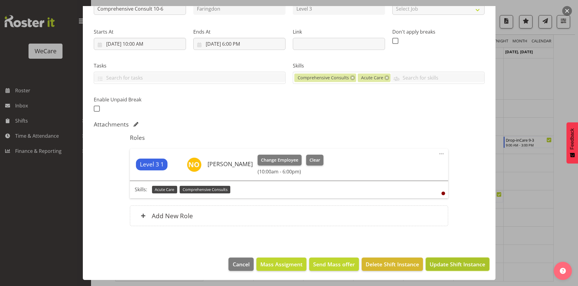
click at [447, 267] on span "Update Shift Instance" at bounding box center [456, 265] width 55 height 8
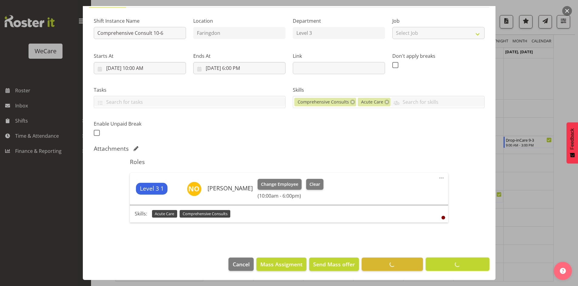
scroll to position [22, 0]
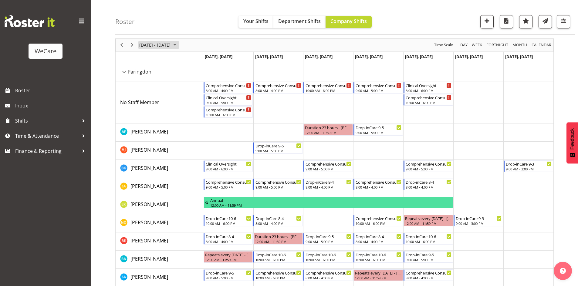
click at [153, 44] on span "October 06 - 12, 2025" at bounding box center [155, 45] width 32 height 8
click at [175, 100] on span "16" at bounding box center [174, 101] width 9 height 9
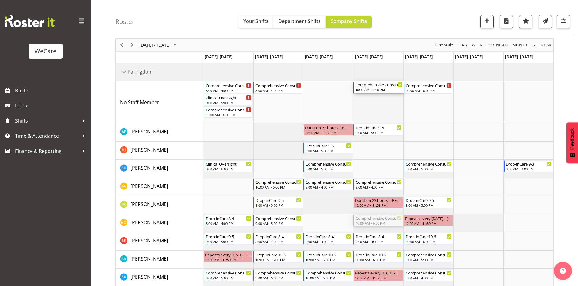
drag, startPoint x: 374, startPoint y: 223, endPoint x: 374, endPoint y: 112, distance: 110.7
click at [374, 112] on div "Comprehensive Consult 8-4 8:00 AM - 4:00 PM Clinical Oversight 9:00 AM - 5:00 P…" at bounding box center [378, 184] width 350 height 242
drag, startPoint x: 381, startPoint y: 247, endPoint x: 377, endPoint y: 222, distance: 25.8
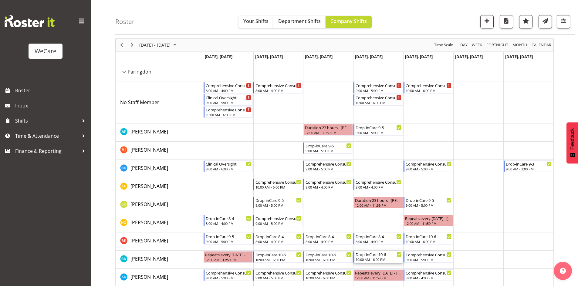
click at [380, 259] on div "10:00 AM - 6:00 PM" at bounding box center [378, 259] width 46 height 5
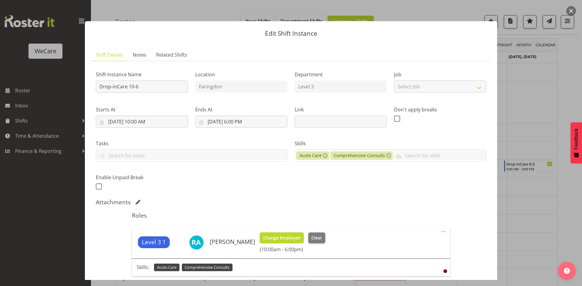
click at [272, 236] on span "Change Employee" at bounding box center [281, 238] width 37 height 7
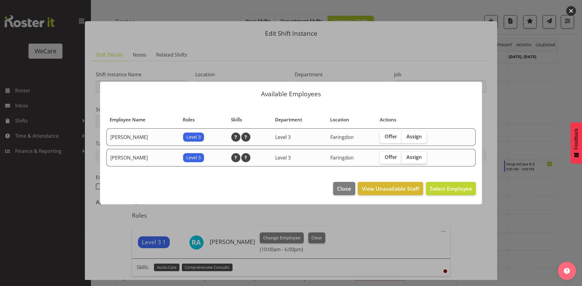
click at [417, 159] on span "Assign" at bounding box center [414, 157] width 15 height 6
click at [406, 159] on input "Assign" at bounding box center [404, 158] width 4 height 4
checkbox input "true"
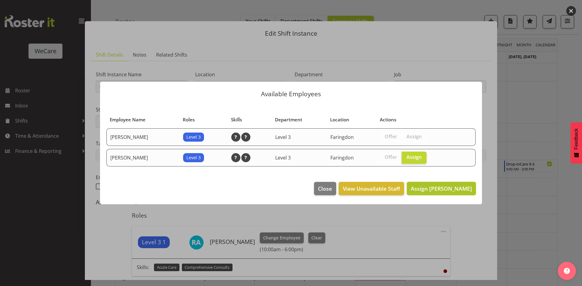
click at [430, 183] on button "Assign Natasha Ottley" at bounding box center [441, 188] width 69 height 13
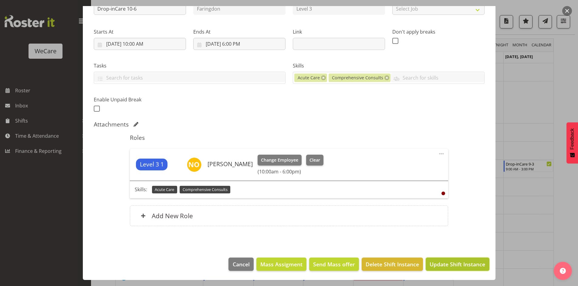
click at [441, 262] on span "Update Shift Instance" at bounding box center [456, 265] width 55 height 8
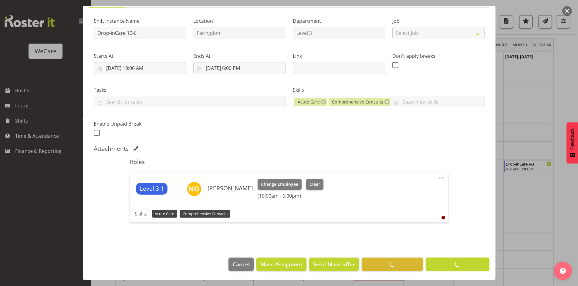
scroll to position [54, 0]
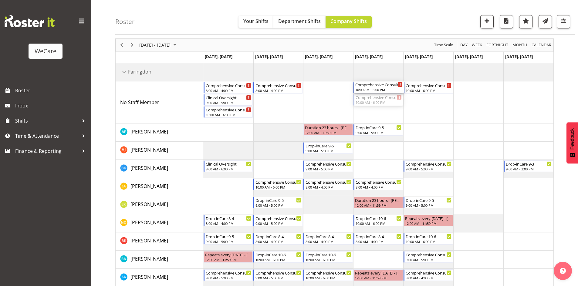
drag, startPoint x: 377, startPoint y: 107, endPoint x: 380, endPoint y: 109, distance: 3.5
click at [380, 109] on div "Comprehensive Consult 8-4 8:00 AM - 4:00 PM Clinical Oversight 9:00 AM - 5:00 P…" at bounding box center [378, 184] width 350 height 242
drag, startPoint x: 374, startPoint y: 221, endPoint x: 378, endPoint y: 259, distance: 37.5
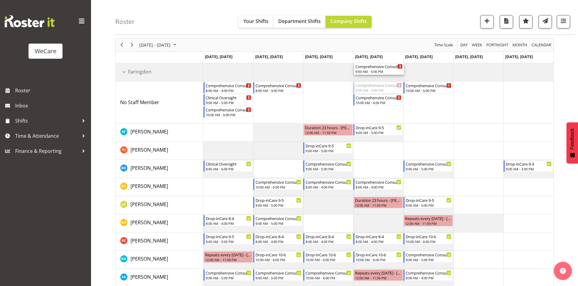
drag, startPoint x: 386, startPoint y: 88, endPoint x: 381, endPoint y: 79, distance: 10.3
click at [381, 79] on div "Comprehensive Consult 9-5 9:00 AM - 5:00 PM Comprehensive Consult 8-4 8:00 AM -…" at bounding box center [378, 184] width 350 height 242
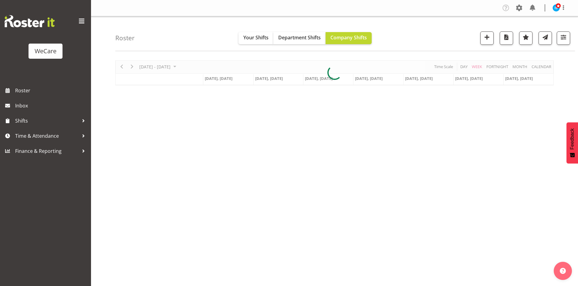
scroll to position [12, 0]
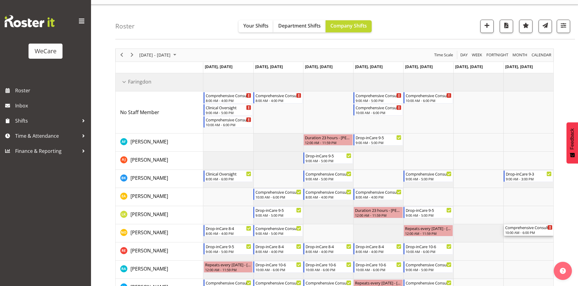
drag, startPoint x: 373, startPoint y: 111, endPoint x: 377, endPoint y: 229, distance: 118.0
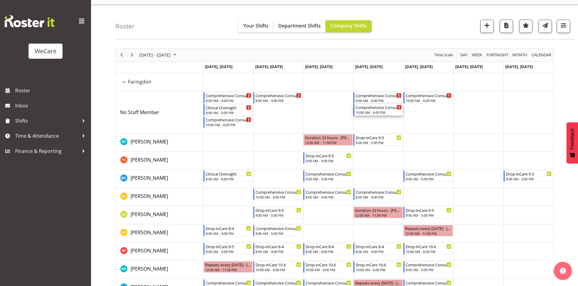
click at [374, 112] on div "10:00 AM - 6:00 PM" at bounding box center [378, 112] width 46 height 5
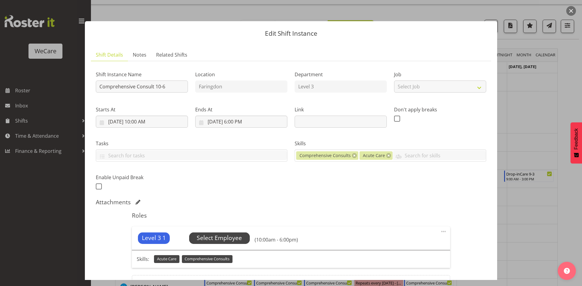
click at [216, 238] on span "Select Employee" at bounding box center [219, 238] width 45 height 9
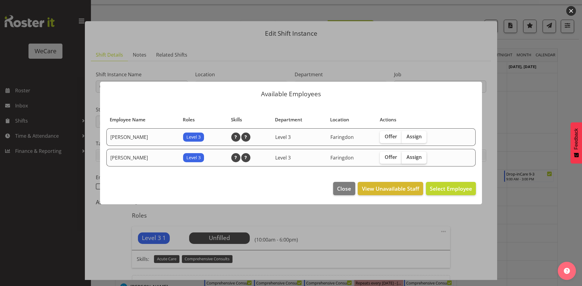
click at [413, 152] on label "Assign" at bounding box center [414, 158] width 25 height 12
click at [406, 156] on input "Assign" at bounding box center [404, 158] width 4 height 4
checkbox input "true"
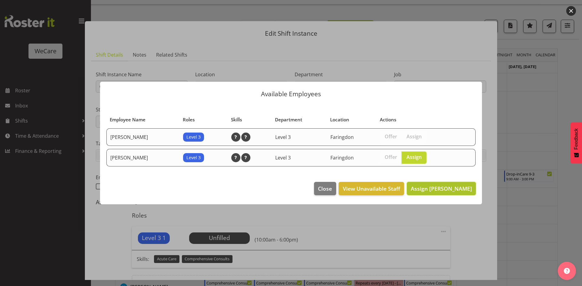
click at [432, 184] on button "Assign Natasha Ottley" at bounding box center [441, 188] width 69 height 13
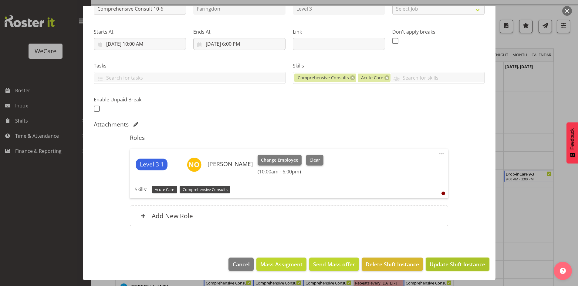
click at [433, 262] on span "Update Shift Instance" at bounding box center [456, 265] width 55 height 8
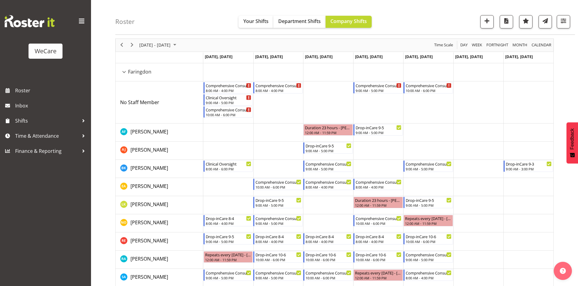
scroll to position [46, 0]
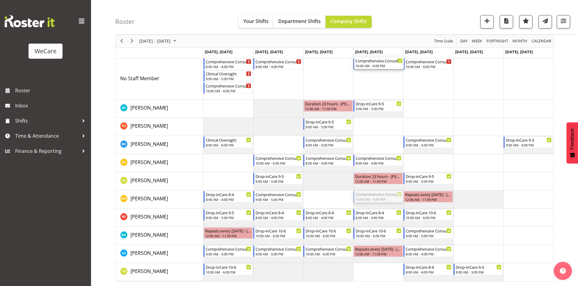
drag, startPoint x: 371, startPoint y: 193, endPoint x: 380, endPoint y: 91, distance: 101.6
click at [380, 91] on div "Comprehensive Consult 8-4 8:00 AM - 4:00 PM Clinical Oversight 9:00 AM - 5:00 P…" at bounding box center [378, 160] width 350 height 242
drag, startPoint x: 377, startPoint y: 235, endPoint x: 375, endPoint y: 191, distance: 44.0
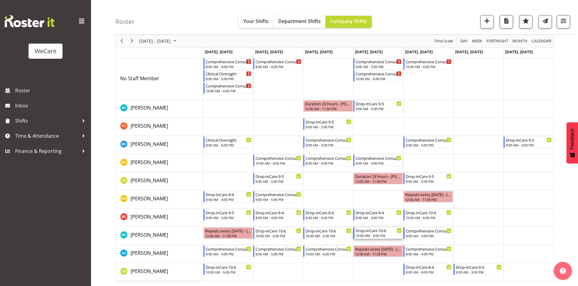
click at [372, 234] on div "10:00 AM - 6:00 PM" at bounding box center [378, 235] width 46 height 5
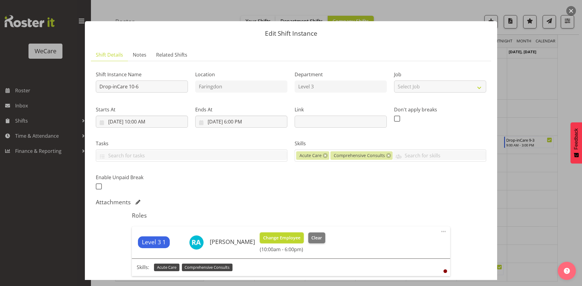
click at [290, 236] on span "Change Employee" at bounding box center [281, 238] width 37 height 7
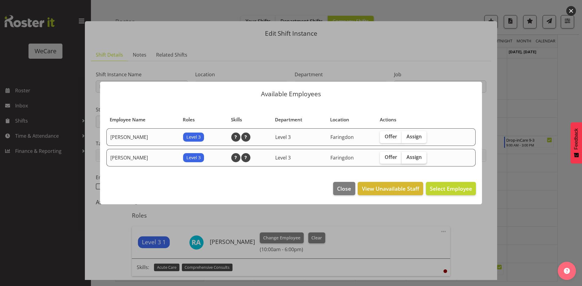
click at [415, 157] on span "Assign" at bounding box center [414, 157] width 15 height 6
click at [406, 157] on input "Assign" at bounding box center [404, 158] width 4 height 4
checkbox input "true"
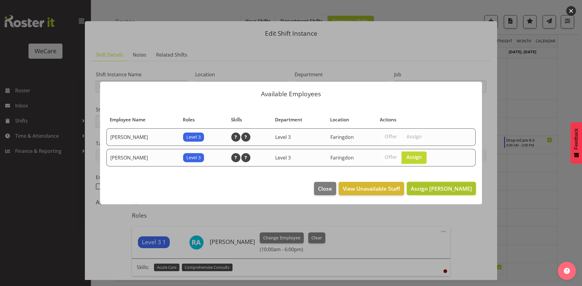
click at [449, 192] on span "Assign Natasha Ottley" at bounding box center [441, 188] width 61 height 7
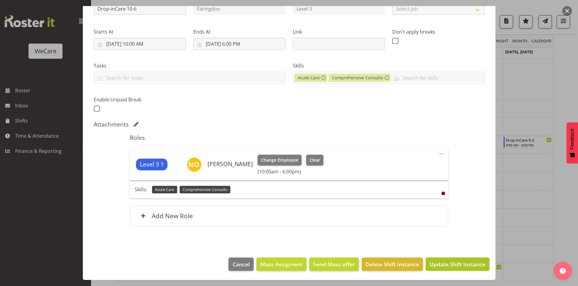
click at [455, 259] on button "Update Shift Instance" at bounding box center [456, 264] width 63 height 13
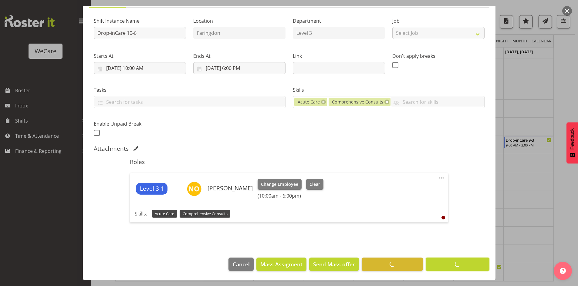
scroll to position [22, 0]
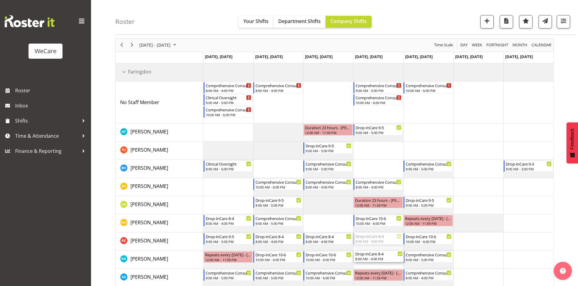
drag, startPoint x: 374, startPoint y: 236, endPoint x: 375, endPoint y: 254, distance: 18.5
drag, startPoint x: 373, startPoint y: 254, endPoint x: 374, endPoint y: 244, distance: 9.4
click at [374, 244] on div "Comprehensive Consult 8-4 8:00 AM - 4:00 PM Clinical Oversight 9:00 AM - 5:00 P…" at bounding box center [378, 184] width 350 height 242
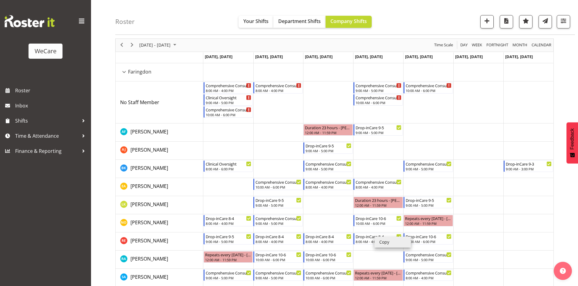
click at [378, 240] on li "Copy" at bounding box center [392, 242] width 36 height 11
click at [371, 243] on li "Copy" at bounding box center [385, 245] width 36 height 11
click at [364, 240] on li "Copy" at bounding box center [377, 242] width 36 height 11
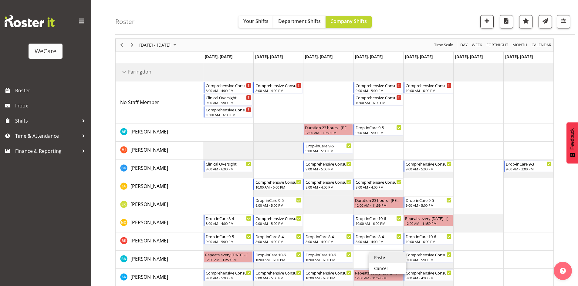
click at [376, 255] on li "Paste" at bounding box center [387, 258] width 36 height 11
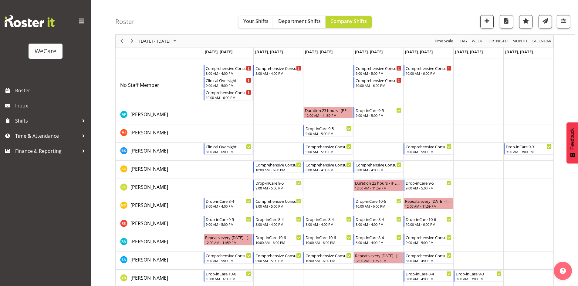
scroll to position [46, 0]
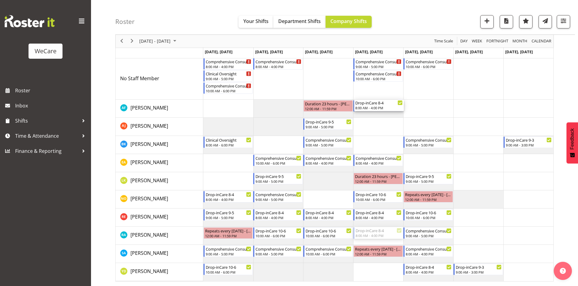
drag, startPoint x: 379, startPoint y: 229, endPoint x: 380, endPoint y: 84, distance: 145.8
click at [380, 84] on div "Comprehensive Consult 8-4 8:00 AM - 4:00 PM Clinical Oversight 9:00 AM - 5:00 P…" at bounding box center [378, 160] width 350 height 242
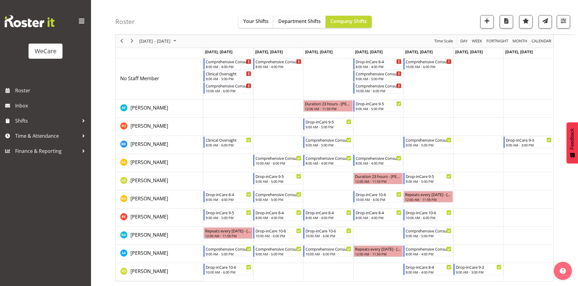
scroll to position [0, 0]
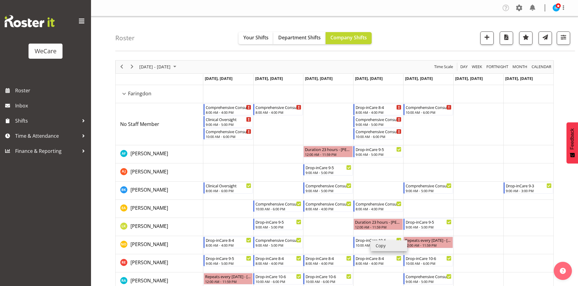
click at [374, 242] on li "Copy" at bounding box center [388, 246] width 36 height 11
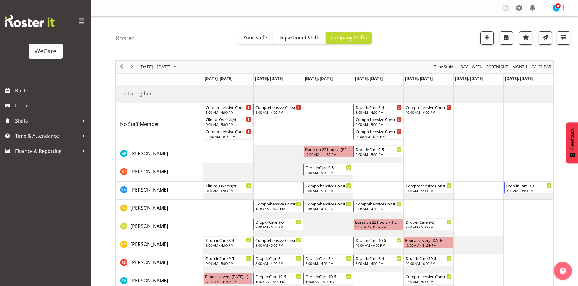
scroll to position [46, 0]
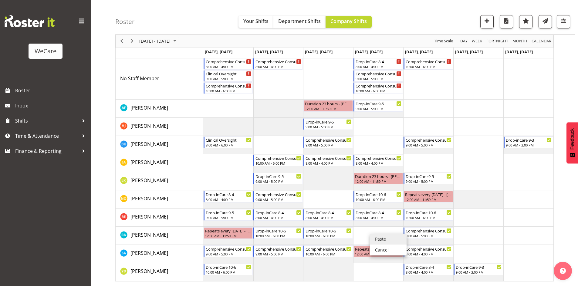
click at [378, 237] on li "Paste" at bounding box center [388, 239] width 36 height 11
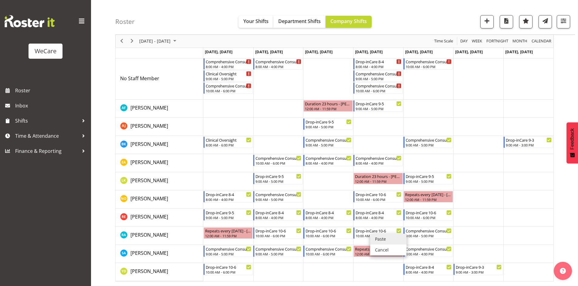
click at [565, 85] on div "October 13 - 19, 2025 Today Day Week Fortnight Month calendar Month Agenda Time…" at bounding box center [346, 148] width 462 height 276
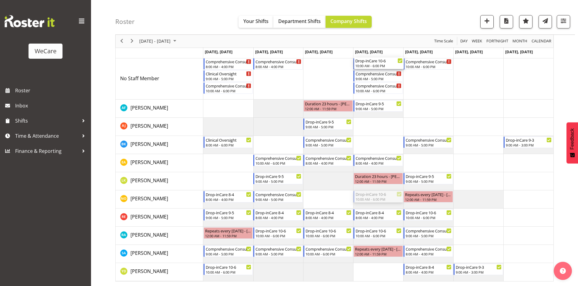
drag, startPoint x: 387, startPoint y: 195, endPoint x: 391, endPoint y: 85, distance: 110.1
click at [391, 85] on div "Comprehensive Consult 8-4 8:00 AM - 4:00 PM Clinical Oversight 9:00 AM - 5:00 P…" at bounding box center [378, 160] width 350 height 242
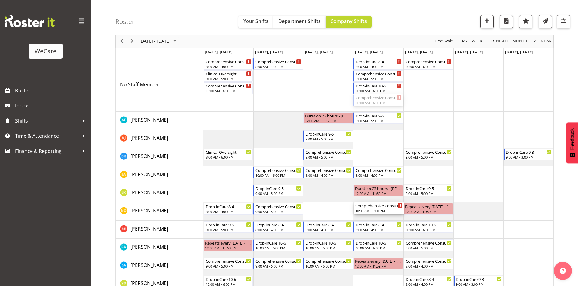
drag, startPoint x: 374, startPoint y: 110, endPoint x: 382, endPoint y: 211, distance: 101.0
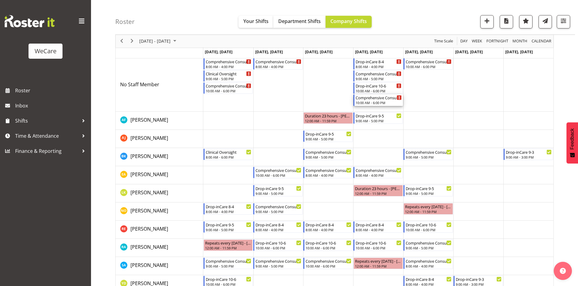
click at [378, 103] on div "10:00 AM - 6:00 PM" at bounding box center [378, 102] width 46 height 5
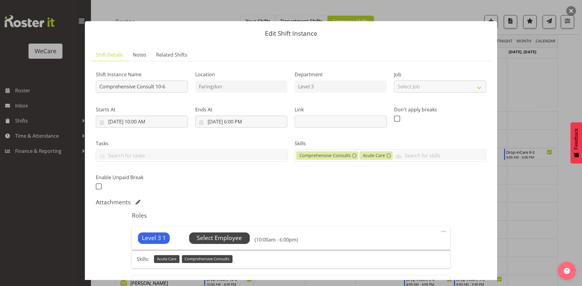
click at [216, 235] on span "Select Employee" at bounding box center [219, 238] width 45 height 9
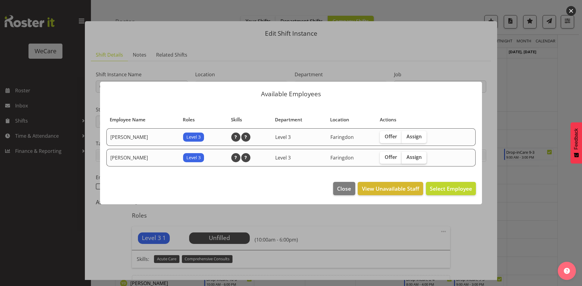
click at [414, 158] on span "Assign" at bounding box center [414, 157] width 15 height 6
click at [406, 158] on input "Assign" at bounding box center [404, 158] width 4 height 4
checkbox input "true"
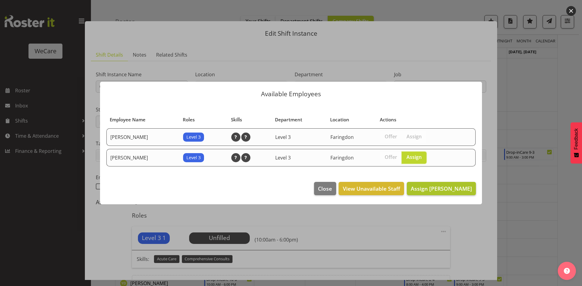
click at [476, 195] on footer "Close View Unavailable Staff Assign Natasha Ottley" at bounding box center [291, 190] width 382 height 28
click at [456, 192] on span "Assign Natasha Ottley" at bounding box center [441, 188] width 61 height 7
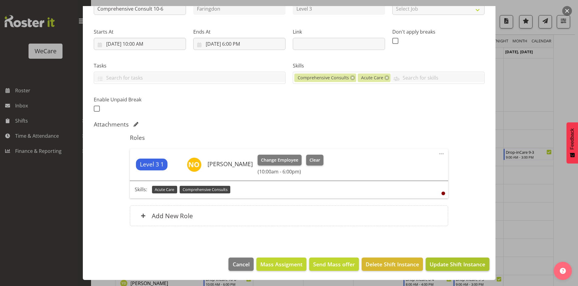
click at [443, 259] on footer "Cancel Mass Assigment Send Mass offer Delete Shift Instance Update Shift Instan…" at bounding box center [289, 266] width 412 height 28
click at [443, 261] on span "Update Shift Instance" at bounding box center [456, 265] width 55 height 8
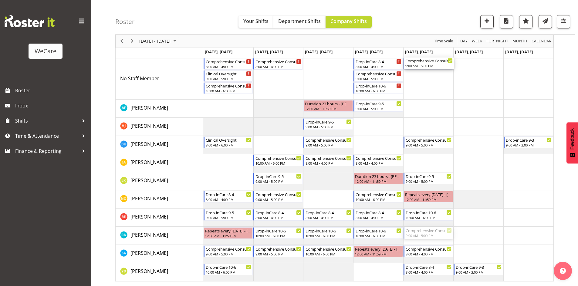
drag, startPoint x: 429, startPoint y: 235, endPoint x: 427, endPoint y: 93, distance: 141.9
click at [427, 93] on div "Comprehensive Consult 8-4 8:00 AM - 4:00 PM Clinical Oversight 9:00 AM - 5:00 P…" at bounding box center [378, 160] width 350 height 242
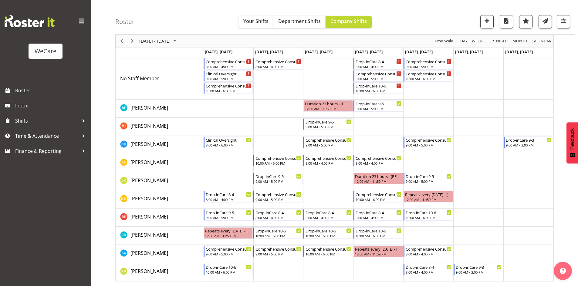
click at [432, 277] on td "Timeline Week of October 13, 2025" at bounding box center [428, 272] width 50 height 18
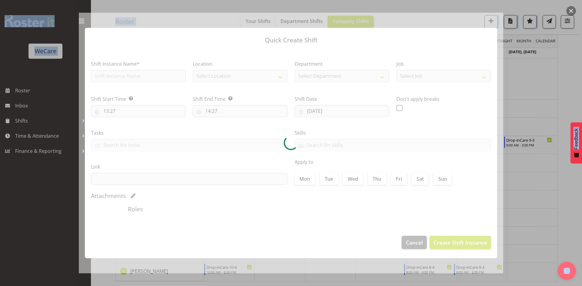
click at [433, 276] on div "Quick Create Shift Shift Instance Name* Location Select Location Department Sel…" at bounding box center [291, 143] width 582 height 286
click at [527, 221] on div at bounding box center [291, 143] width 582 height 286
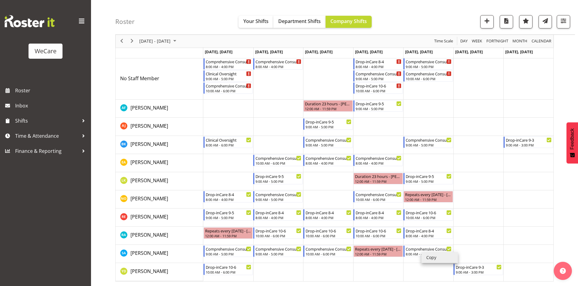
click at [427, 256] on li "Copy" at bounding box center [439, 258] width 36 height 11
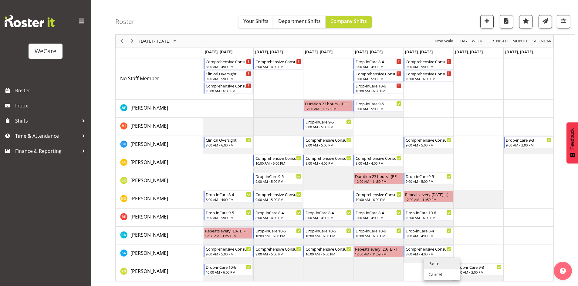
click at [433, 266] on li "Paste" at bounding box center [441, 264] width 36 height 11
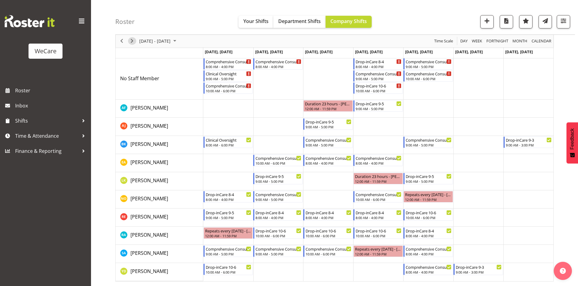
click at [129, 42] on span "Next" at bounding box center [131, 42] width 7 height 8
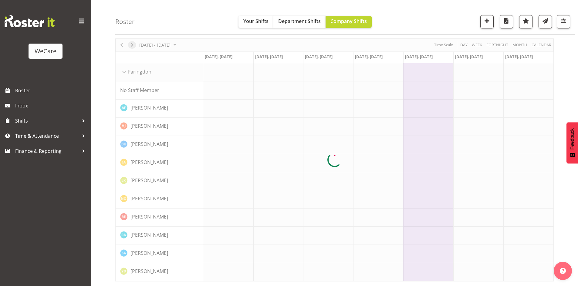
scroll to position [22, 0]
click at [153, 22] on div "Roster Your Shifts Department Shifts Company Shifts 1 Locations Clear Business …" at bounding box center [344, 17] width 459 height 35
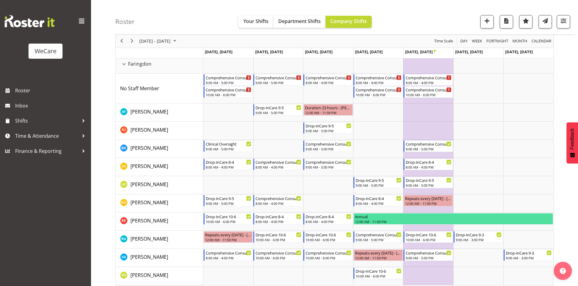
scroll to position [34, 0]
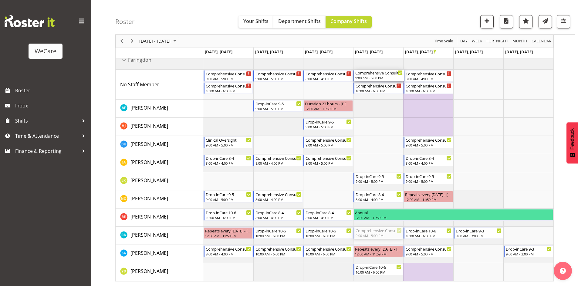
drag, startPoint x: 377, startPoint y: 235, endPoint x: 386, endPoint y: 93, distance: 141.9
click at [386, 93] on div "Comprehensive Consult 9-5 9:00 AM - 5:00 PM Comprehensive Consult 10-6 10:00 AM…" at bounding box center [378, 167] width 350 height 230
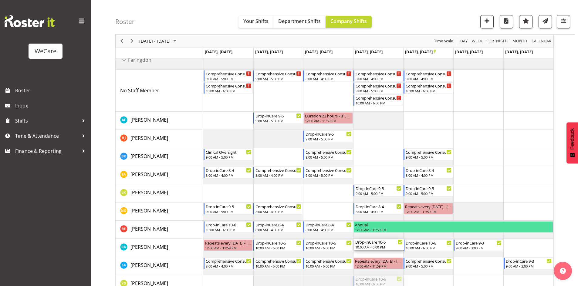
drag, startPoint x: 383, startPoint y: 281, endPoint x: 378, endPoint y: 246, distance: 35.2
drag, startPoint x: 376, startPoint y: 100, endPoint x: 388, endPoint y: 285, distance: 185.4
click at [389, 253] on html "WeCare Roster Inbox Shifts Time & Attendance Finance & Reporting Company Settin…" at bounding box center [289, 109] width 578 height 286
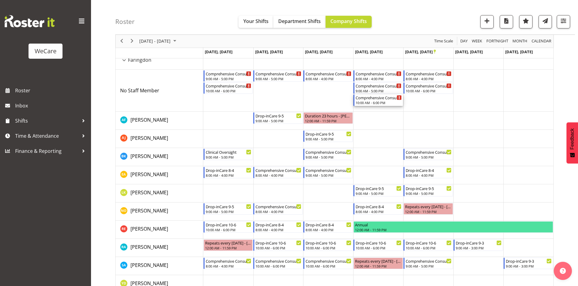
click at [371, 97] on div "Comprehensive Consult 10-6" at bounding box center [378, 98] width 46 height 6
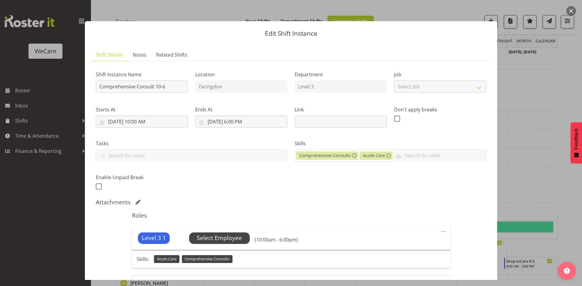
click at [210, 233] on span "Select Employee" at bounding box center [219, 239] width 61 height 12
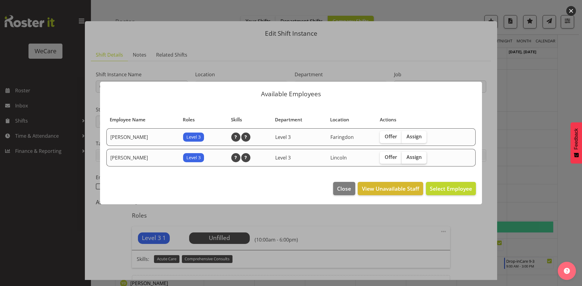
click at [420, 158] on span "Assign" at bounding box center [414, 157] width 15 height 6
click at [406, 158] on input "Assign" at bounding box center [404, 158] width 4 height 4
checkbox input "true"
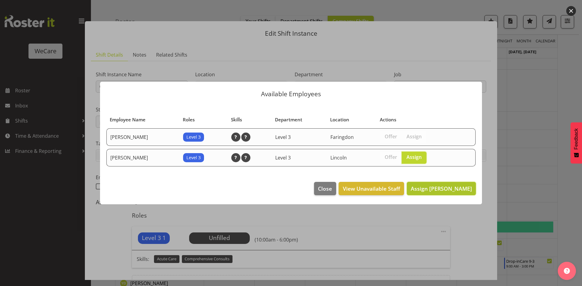
click at [444, 188] on span "Assign Yvonne Denny" at bounding box center [441, 188] width 61 height 7
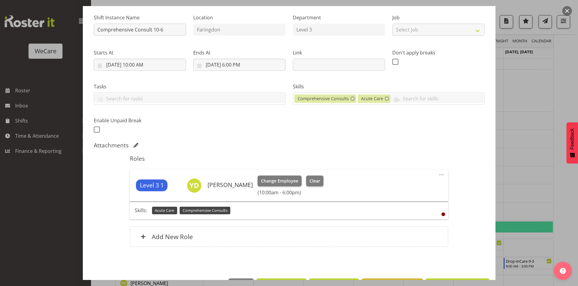
scroll to position [78, 0]
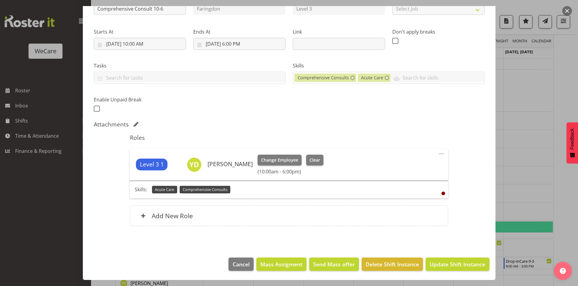
click at [448, 272] on footer "Cancel Mass Assigment Send Mass offer Delete Shift Instance Update Shift Instan…" at bounding box center [289, 266] width 412 height 28
click at [448, 268] on span "Update Shift Instance" at bounding box center [456, 265] width 55 height 8
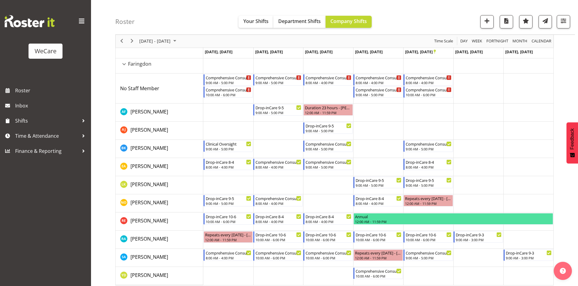
scroll to position [34, 0]
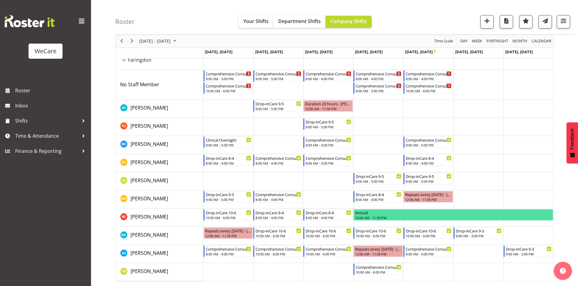
click at [130, 37] on div "next period" at bounding box center [132, 41] width 10 height 13
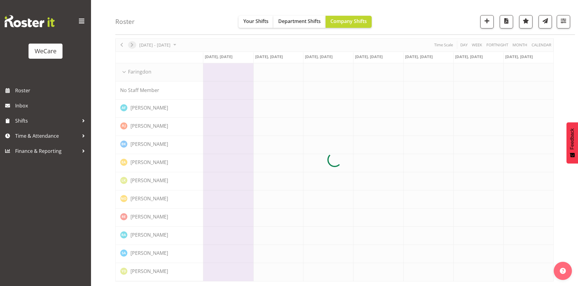
scroll to position [22, 0]
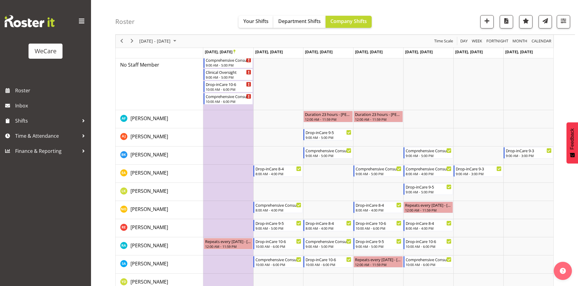
scroll to position [94, 0]
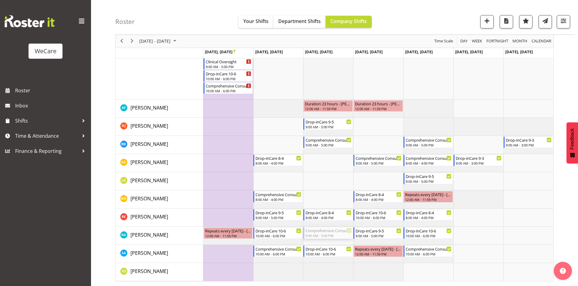
drag, startPoint x: 314, startPoint y: 234, endPoint x: 320, endPoint y: 77, distance: 156.5
click at [320, 77] on div "Drop-inCare 8-4 8:00 AM - 4:00 PM Comprehensive Consult 8-4 8:00 AM - 4:00 PM D…" at bounding box center [378, 136] width 350 height 291
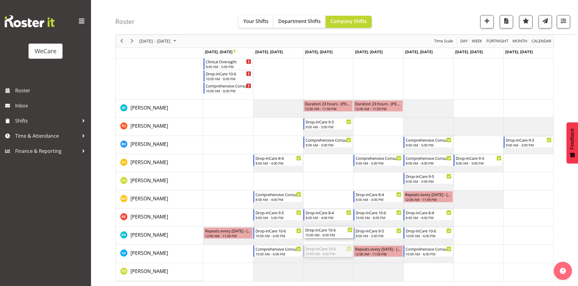
drag, startPoint x: 325, startPoint y: 251, endPoint x: 325, endPoint y: 236, distance: 14.6
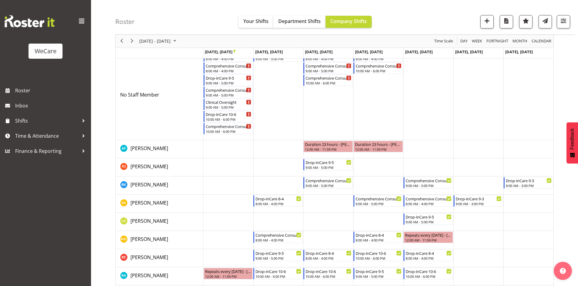
scroll to position [3, 0]
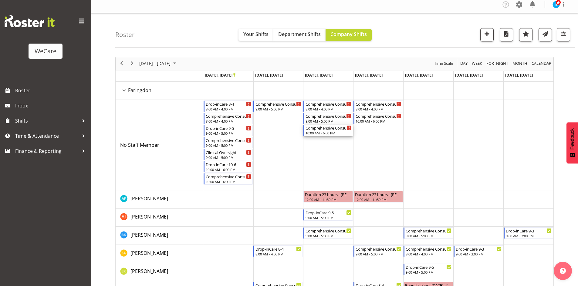
click at [325, 131] on div "10:00 AM - 6:00 PM" at bounding box center [328, 133] width 46 height 5
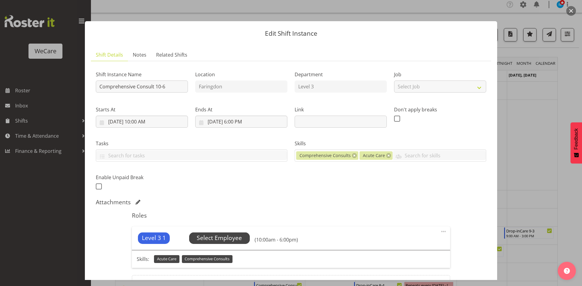
click at [233, 236] on span "Select Employee" at bounding box center [219, 238] width 45 height 9
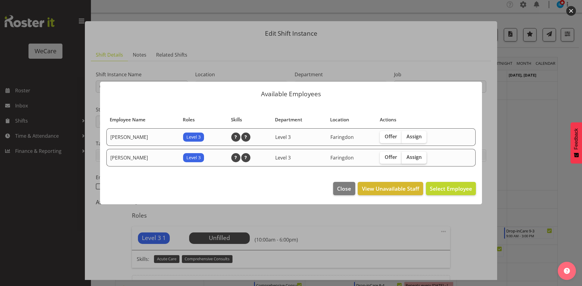
click at [416, 154] on span "Assign" at bounding box center [414, 157] width 15 height 6
click at [406, 156] on input "Assign" at bounding box center [404, 158] width 4 height 4
checkbox input "true"
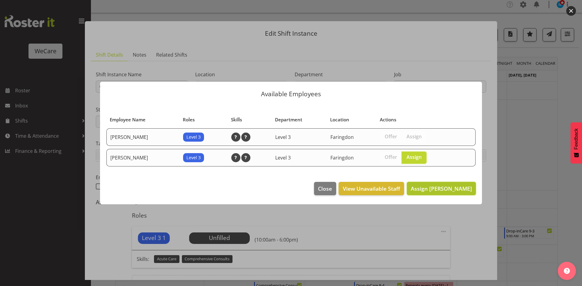
click at [443, 188] on span "Assign Sarah Abbott" at bounding box center [441, 188] width 61 height 7
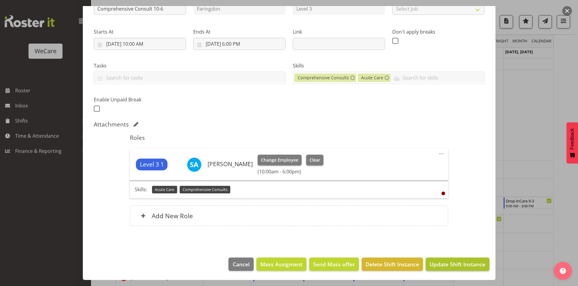
scroll to position [94, 0]
click at [454, 265] on span "Update Shift Instance" at bounding box center [456, 265] width 55 height 8
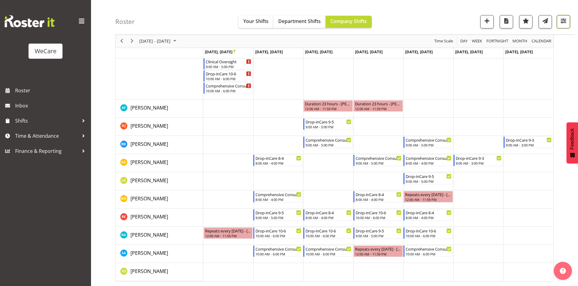
click at [567, 17] on button "button" at bounding box center [562, 21] width 13 height 13
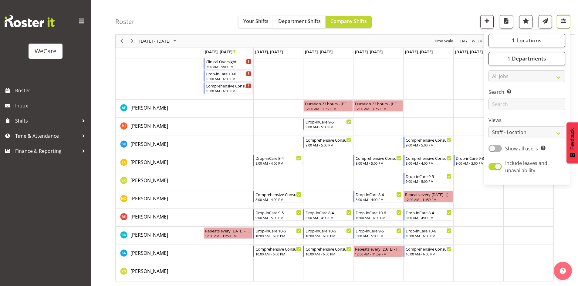
click at [561, 23] on span "button" at bounding box center [563, 21] width 8 height 8
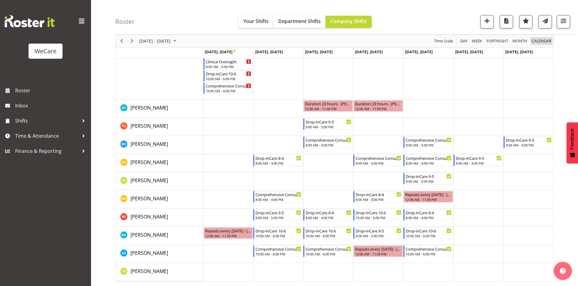
drag, startPoint x: 550, startPoint y: 37, endPoint x: 570, endPoint y: 21, distance: 26.1
click at [550, 37] on div "calendar" at bounding box center [541, 41] width 24 height 13
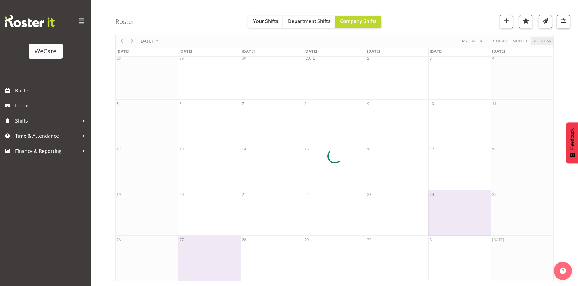
scroll to position [29, 0]
click at [569, 21] on button "button" at bounding box center [562, 21] width 13 height 13
click at [421, 27] on div "Roster Your Shifts Department Shifts Company Shifts 1 Locations Clear Business …" at bounding box center [344, 17] width 459 height 35
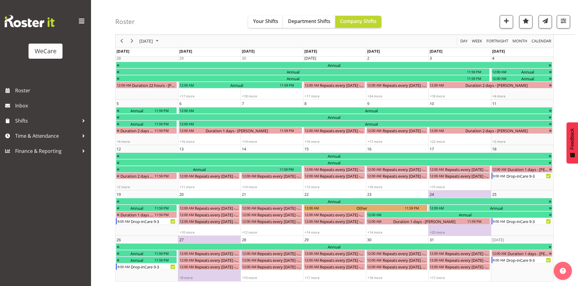
click at [477, 41] on span "Week" at bounding box center [477, 42] width 12 height 8
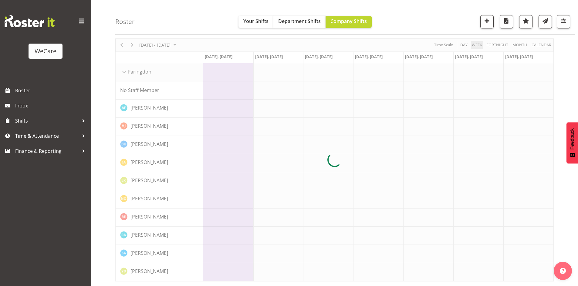
scroll to position [22, 0]
click at [562, 22] on span "button" at bounding box center [563, 21] width 8 height 8
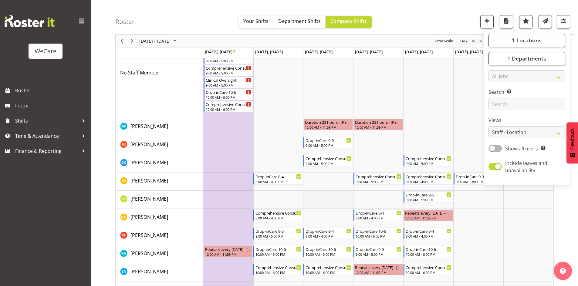
scroll to position [82, 0]
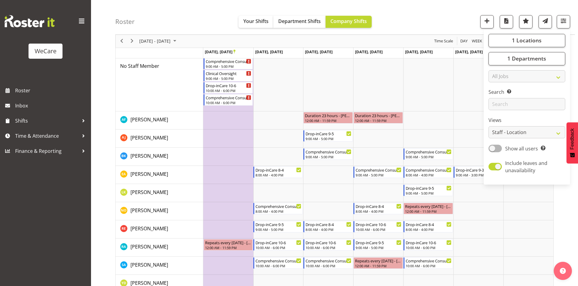
click at [428, 16] on div "Roster Your Shifts Department Shifts Company Shifts 1 Locations Clear Business …" at bounding box center [344, 17] width 459 height 35
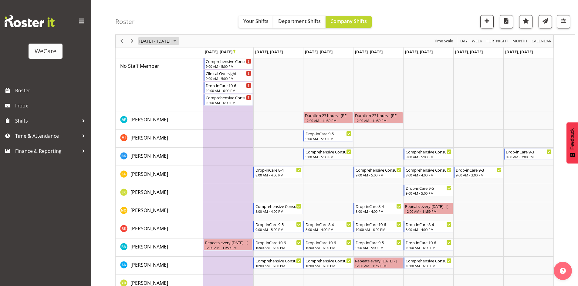
click at [155, 44] on span "Oct 27 - Nov 02, 2025" at bounding box center [155, 42] width 32 height 8
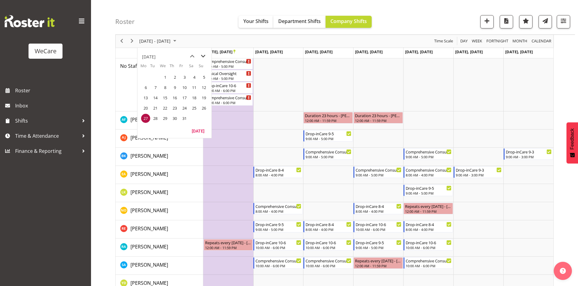
click at [202, 58] on span "next month" at bounding box center [203, 56] width 11 height 11
click at [189, 63] on th "Fr" at bounding box center [184, 67] width 10 height 9
click at [189, 59] on span "previous month" at bounding box center [192, 56] width 11 height 11
click at [171, 81] on td "2" at bounding box center [174, 77] width 10 height 10
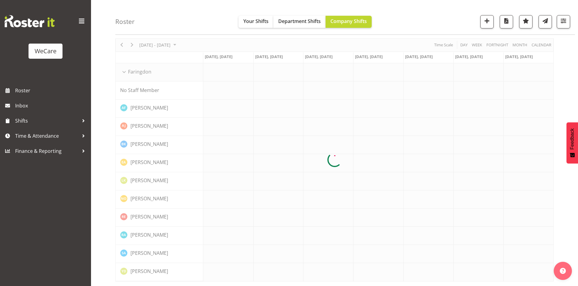
scroll to position [22, 0]
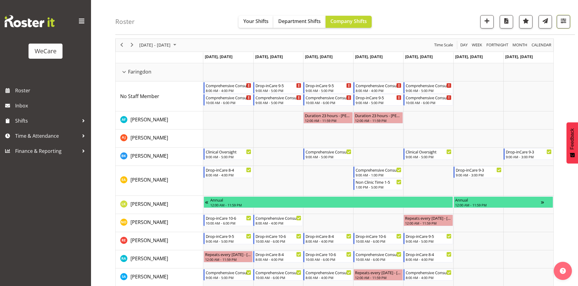
click at [556, 23] on div at bounding box center [560, 21] width 18 height 13
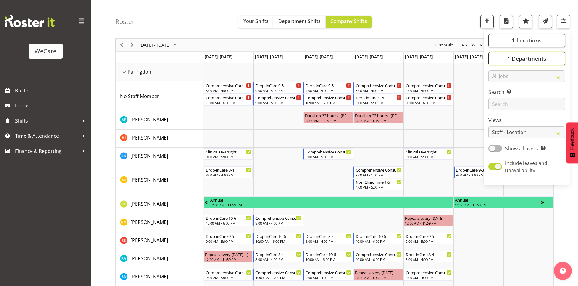
click at [538, 61] on span "1 Departments" at bounding box center [526, 58] width 39 height 7
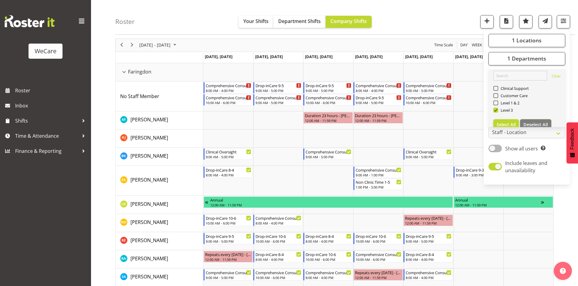
click at [543, 125] on span "Deselect All" at bounding box center [535, 125] width 25 height 6
checkbox input "false"
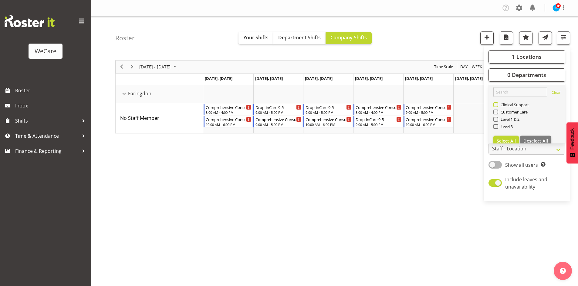
click at [518, 104] on span "Clinical Support" at bounding box center [513, 104] width 31 height 5
click at [497, 104] on input "Clinical Support" at bounding box center [495, 105] width 4 height 4
checkbox input "true"
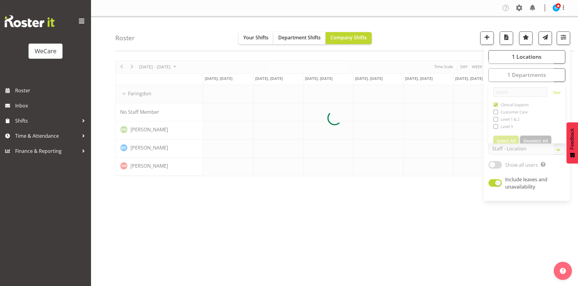
click at [430, 38] on div "Roster Your Shifts Department Shifts Company Shifts 1 Locations Clear Business …" at bounding box center [344, 33] width 459 height 35
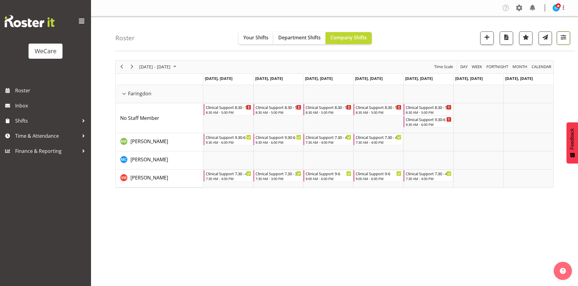
drag, startPoint x: 566, startPoint y: 38, endPoint x: 557, endPoint y: 45, distance: 11.7
click at [566, 38] on span "button" at bounding box center [563, 37] width 8 height 8
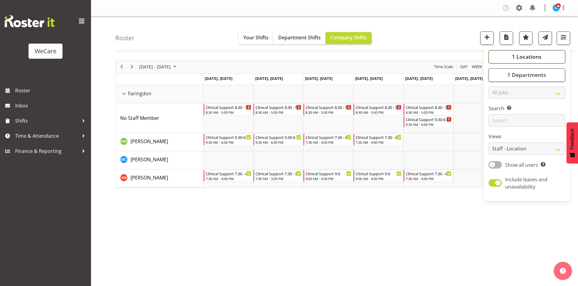
click at [528, 55] on span "1 Locations" at bounding box center [526, 56] width 30 height 7
click at [511, 94] on span "Faringdon" at bounding box center [508, 94] width 21 height 5
click at [497, 94] on input "Faringdon" at bounding box center [495, 94] width 4 height 4
checkbox input "false"
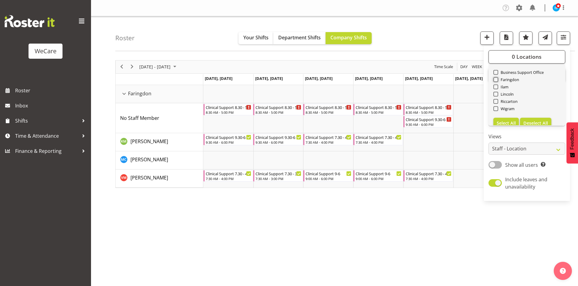
scroll to position [22, 0]
click at [511, 102] on span "Wigram" at bounding box center [506, 101] width 17 height 5
click at [497, 102] on input "Wigram" at bounding box center [495, 101] width 4 height 4
checkbox input "true"
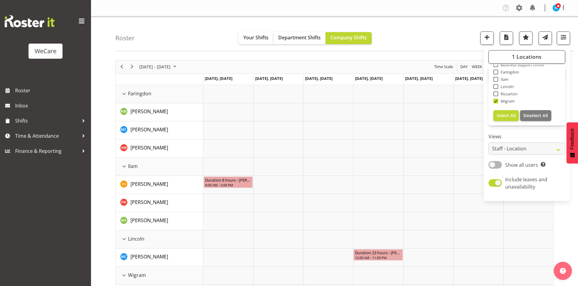
drag, startPoint x: 189, startPoint y: 28, endPoint x: 187, endPoint y: 23, distance: 5.3
click at [188, 25] on div "Roster Your Shifts Department Shifts Company Shifts 1 Locations Clear Business …" at bounding box center [344, 33] width 459 height 35
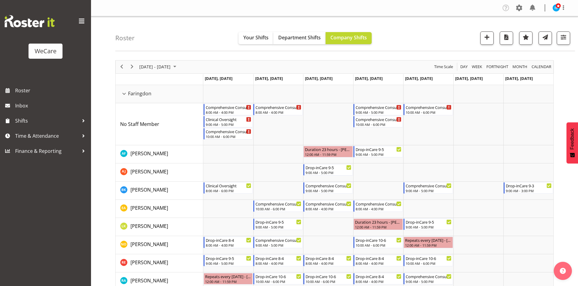
select select "location"
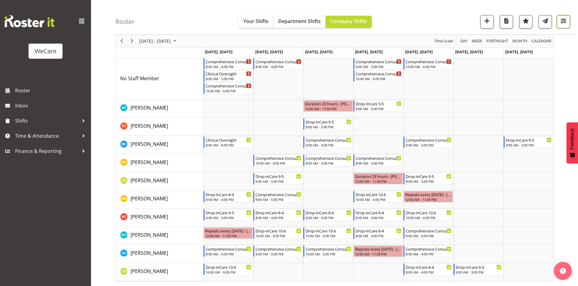
click at [563, 21] on span "button" at bounding box center [563, 21] width 8 height 8
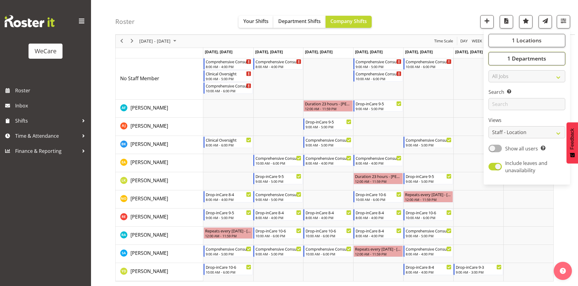
click at [530, 58] on span "1 Departments" at bounding box center [526, 58] width 39 height 7
click at [521, 35] on button "1 Locations" at bounding box center [526, 40] width 77 height 13
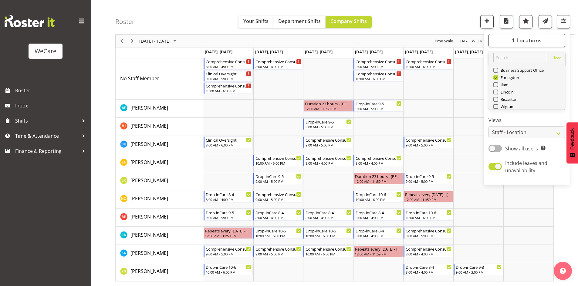
click at [498, 82] on div "Ilam" at bounding box center [526, 85] width 67 height 7
click at [494, 78] on span at bounding box center [495, 77] width 5 height 5
click at [494, 78] on input "Faringdon" at bounding box center [495, 78] width 4 height 4
checkbox input "false"
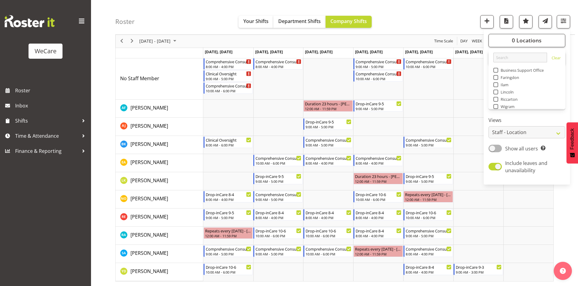
click at [495, 92] on span at bounding box center [495, 92] width 5 height 5
click at [495, 92] on input "Lincoln" at bounding box center [495, 92] width 4 height 4
checkbox input "true"
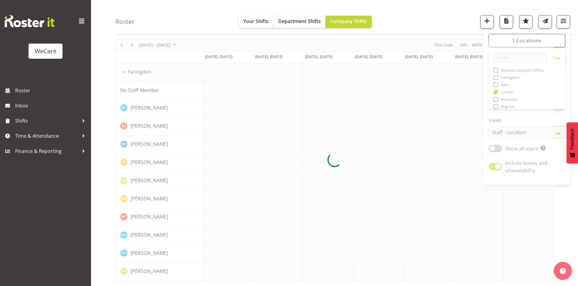
click at [405, 12] on div "Roster Your Shifts Department Shifts Company Shifts 1 Locations Clear Business …" at bounding box center [344, 17] width 459 height 35
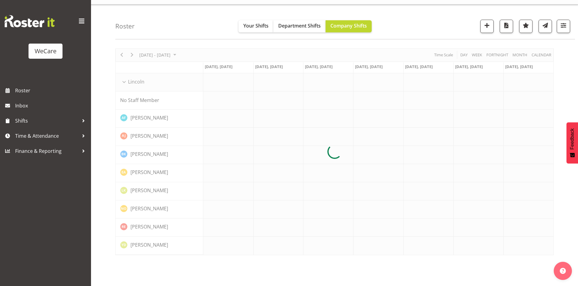
scroll to position [12, 0]
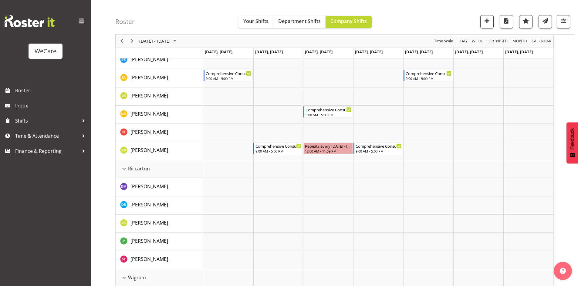
scroll to position [495, 0]
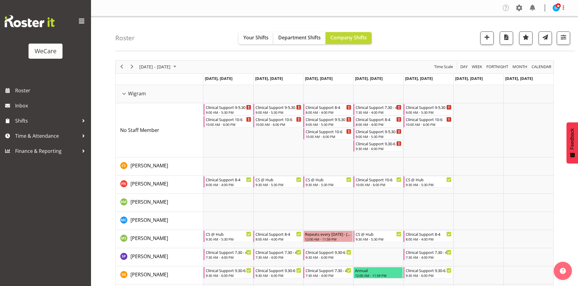
click at [391, 41] on div "Roster Your Shifts Department Shifts Company Shifts 1 Locations Clear Business …" at bounding box center [344, 33] width 459 height 35
drag, startPoint x: 378, startPoint y: 181, endPoint x: 379, endPoint y: 127, distance: 54.0
click div "Clinical Support 9-5.30 9:00 AM - 5:30 PM Clinical Support [DATE] 10:00 AM - 6:…"
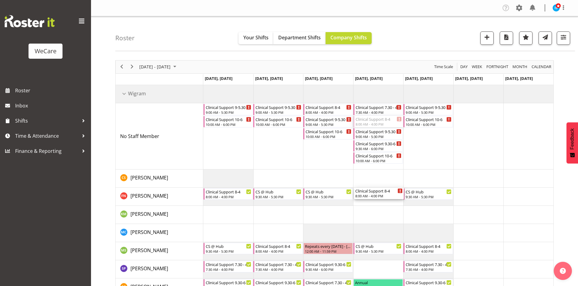
drag, startPoint x: 373, startPoint y: 123, endPoint x: 379, endPoint y: 195, distance: 71.8
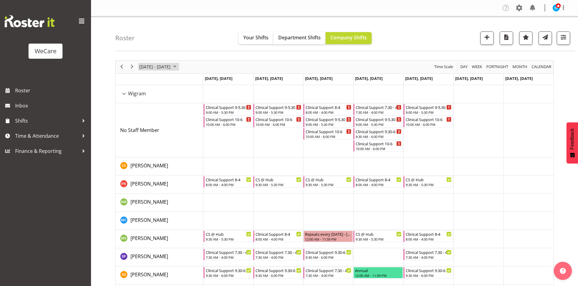
click span "[DATE] - [DATE]"
click span "next month"
click td "18"
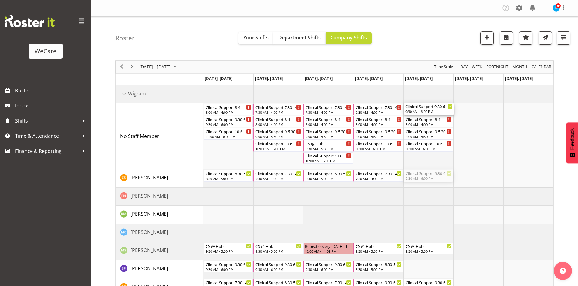
drag, startPoint x: 425, startPoint y: 174, endPoint x: 425, endPoint y: 131, distance: 43.7
click div "Clinical Support [DATE] 8:00 AM - 4:00 PM Clinical Support 9.30-6 9:30 AM - 6:0…"
drag, startPoint x: 435, startPoint y: 107, endPoint x: 434, endPoint y: 175, distance: 67.9
